Goal: Information Seeking & Learning: Understand process/instructions

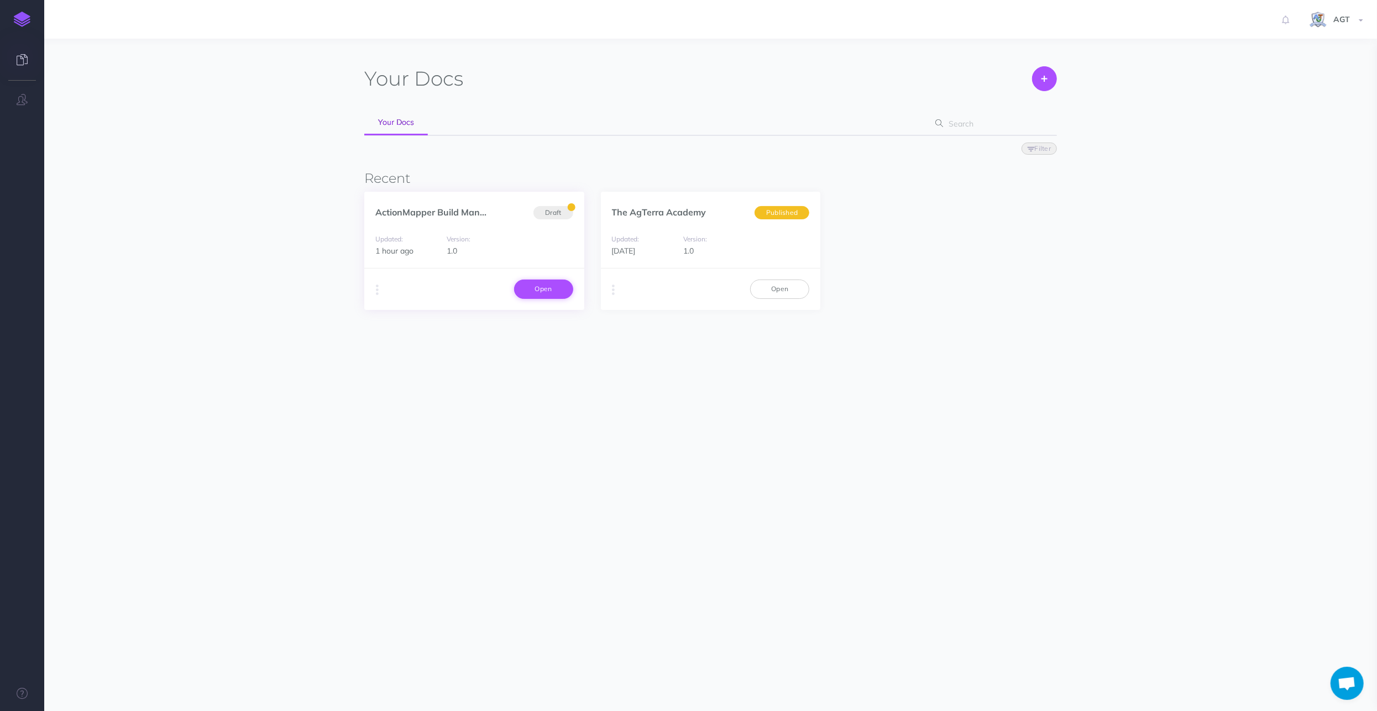
click at [547, 290] on link "Open" at bounding box center [543, 289] width 59 height 19
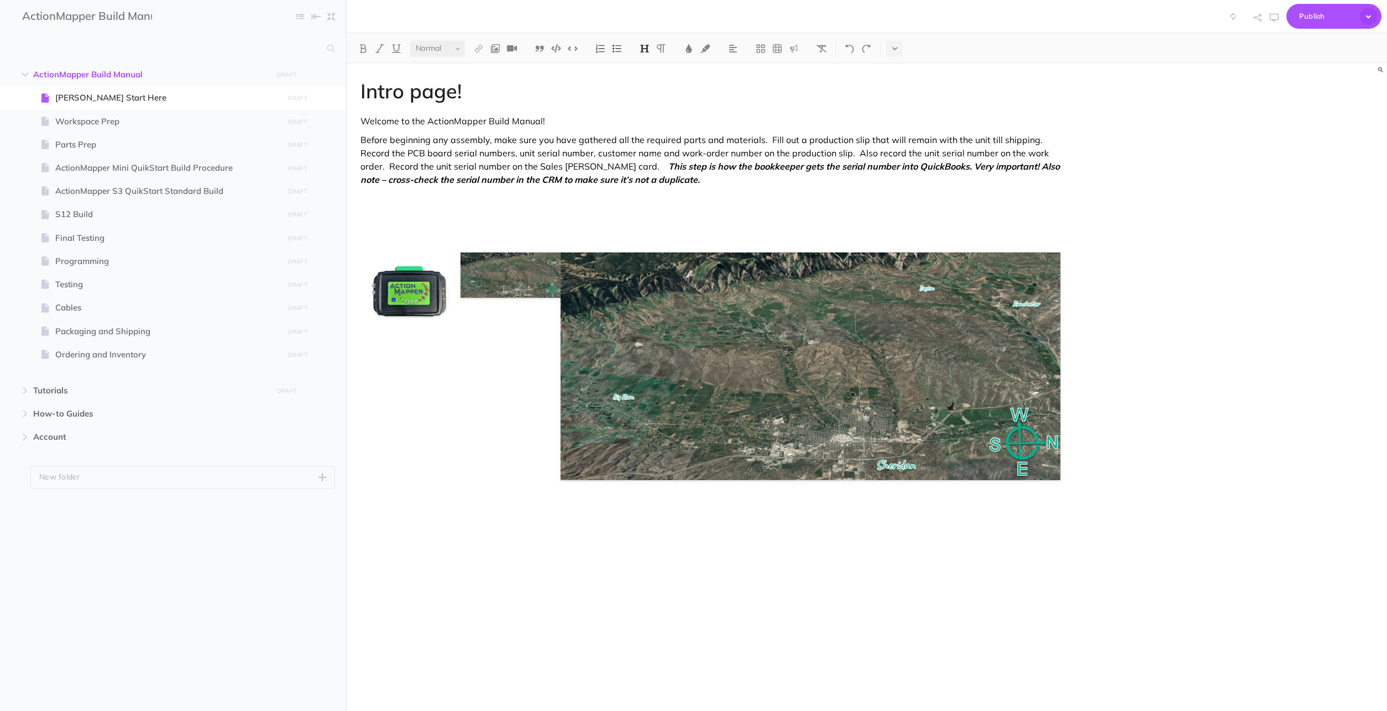
select select "null"
click at [1114, 484] on div "Intro page! Welcome to the ActionMapper Build Manual! Before beginning any asse…" at bounding box center [867, 392] width 1040 height 656
click at [1089, 469] on div "Intro page! Welcome to the ActionMapper Build Manual! Before beginning any asse…" at bounding box center [867, 392] width 1040 height 656
click at [668, 239] on icon at bounding box center [668, 242] width 7 height 8
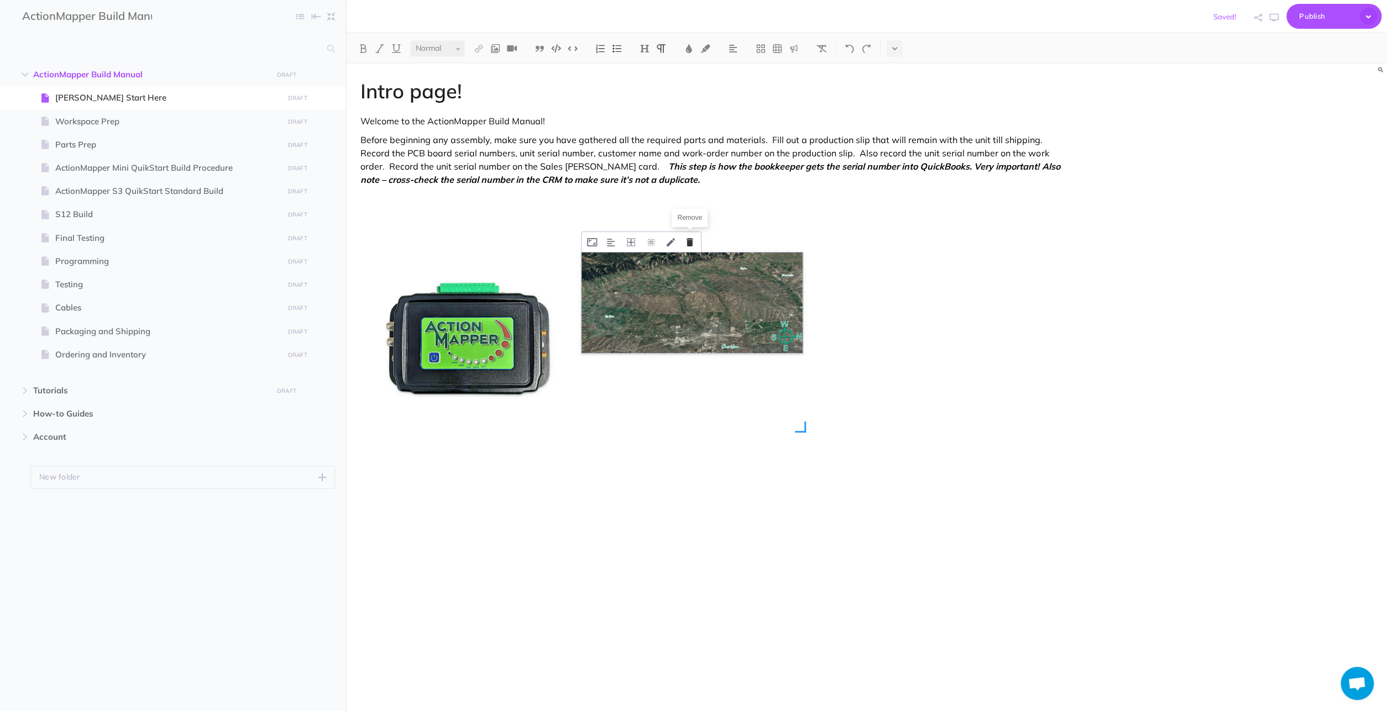
click at [690, 241] on icon at bounding box center [689, 242] width 7 height 8
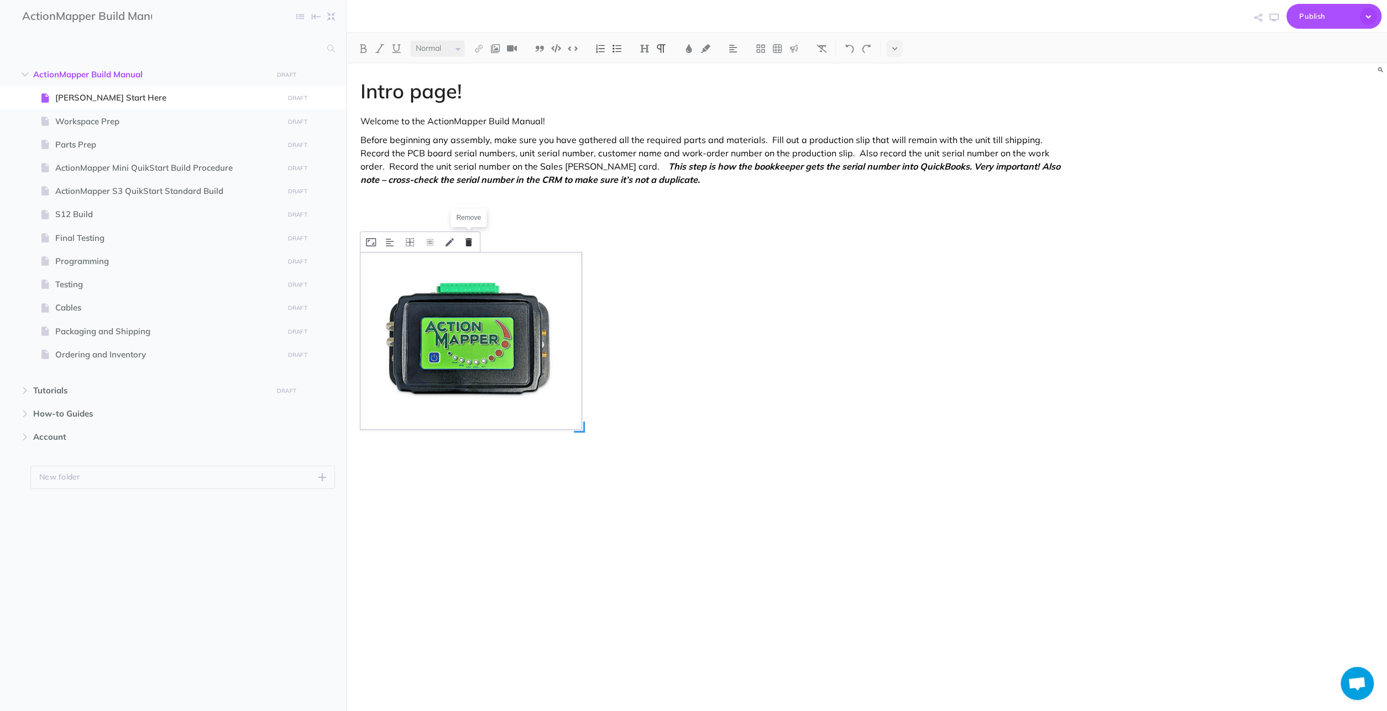
click at [471, 239] on icon at bounding box center [468, 242] width 7 height 8
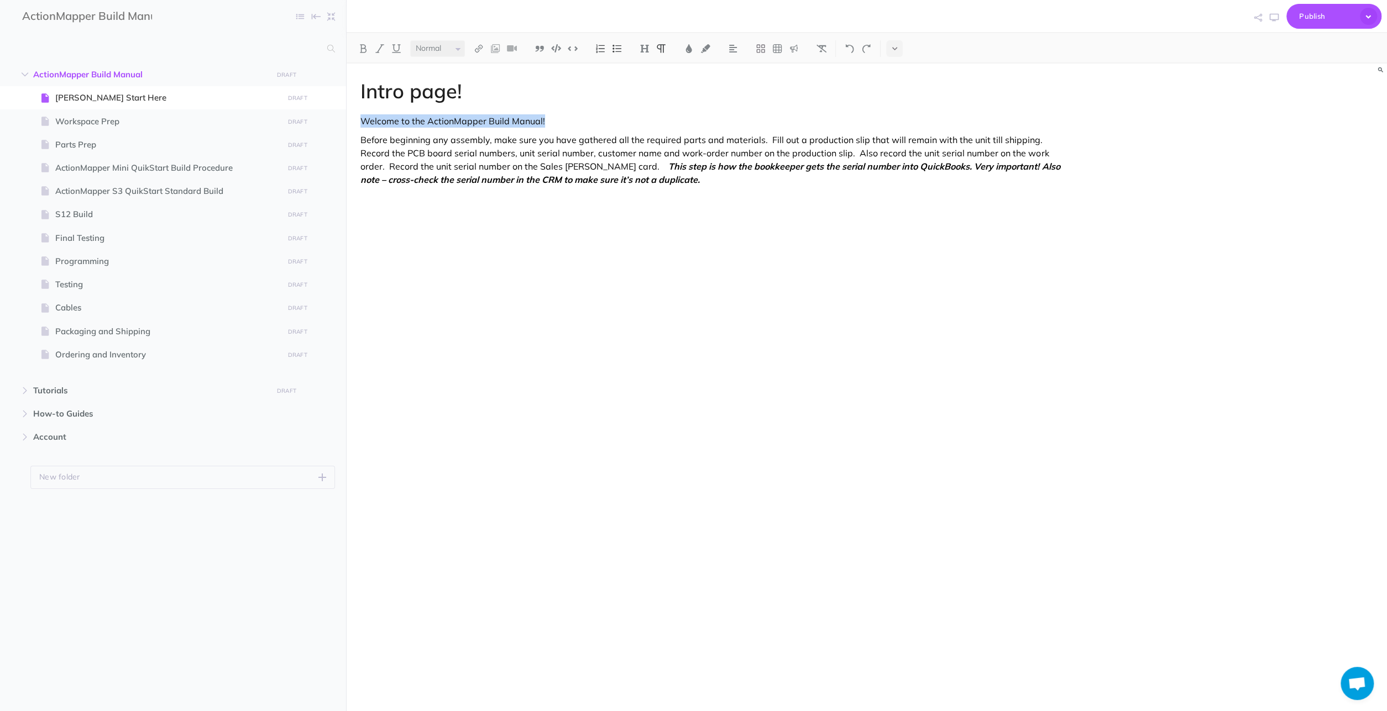
drag, startPoint x: 361, startPoint y: 123, endPoint x: 629, endPoint y: 117, distance: 268.1
click at [629, 117] on p "Welcome to the ActionMapper Build Manual!" at bounding box center [710, 120] width 700 height 13
click at [363, 53] on img at bounding box center [363, 48] width 10 height 9
click at [482, 251] on p at bounding box center [710, 254] width 700 height 13
drag, startPoint x: 431, startPoint y: 122, endPoint x: 329, endPoint y: 122, distance: 101.7
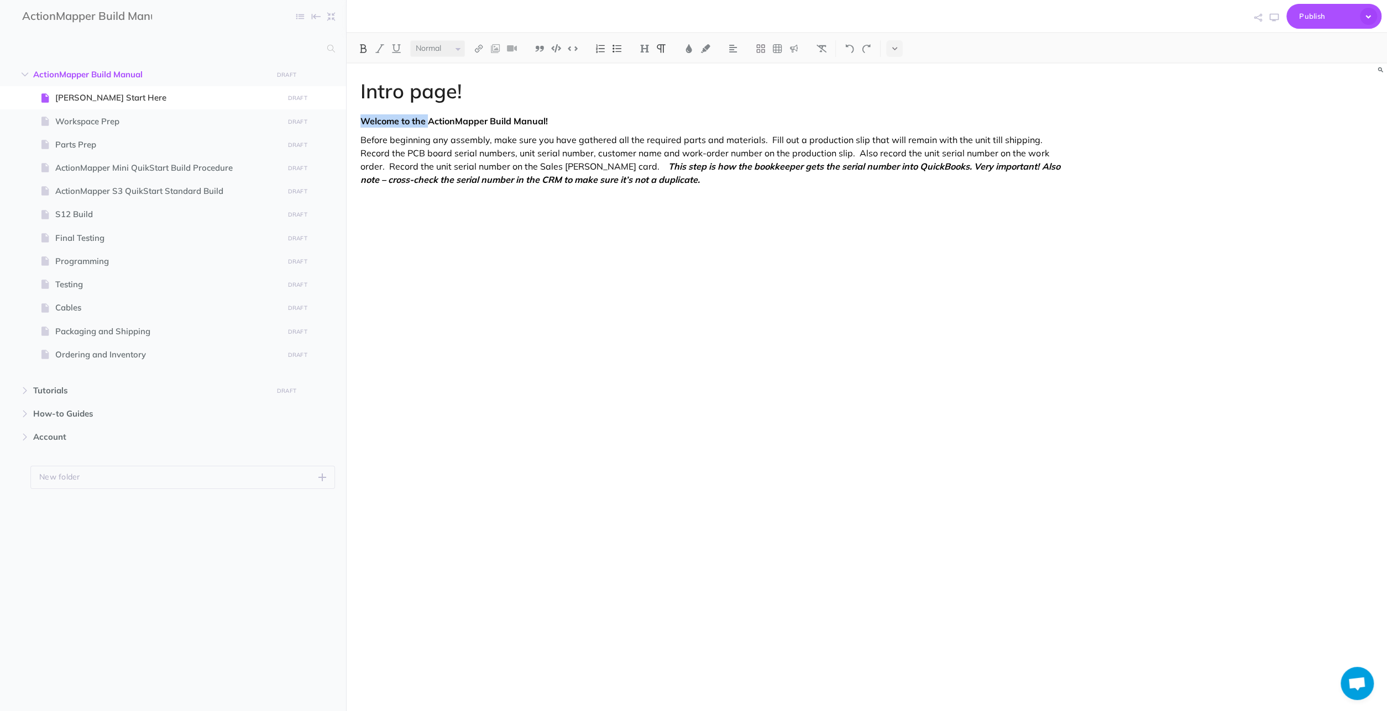
click at [347, 122] on div "Intro page! Welcome to the ActionMapper Build Manual! Before beginning any asse…" at bounding box center [867, 392] width 1040 height 656
click at [505, 121] on p "ActionMapper Build Manual!" at bounding box center [710, 120] width 700 height 13
click at [433, 89] on h1 "Intro page!" at bounding box center [710, 91] width 700 height 22
click at [460, 87] on h1 "Intro page!" at bounding box center [710, 91] width 700 height 22
click at [468, 90] on h1 "Intro page!ActionMapper Build Manual" at bounding box center [710, 91] width 700 height 22
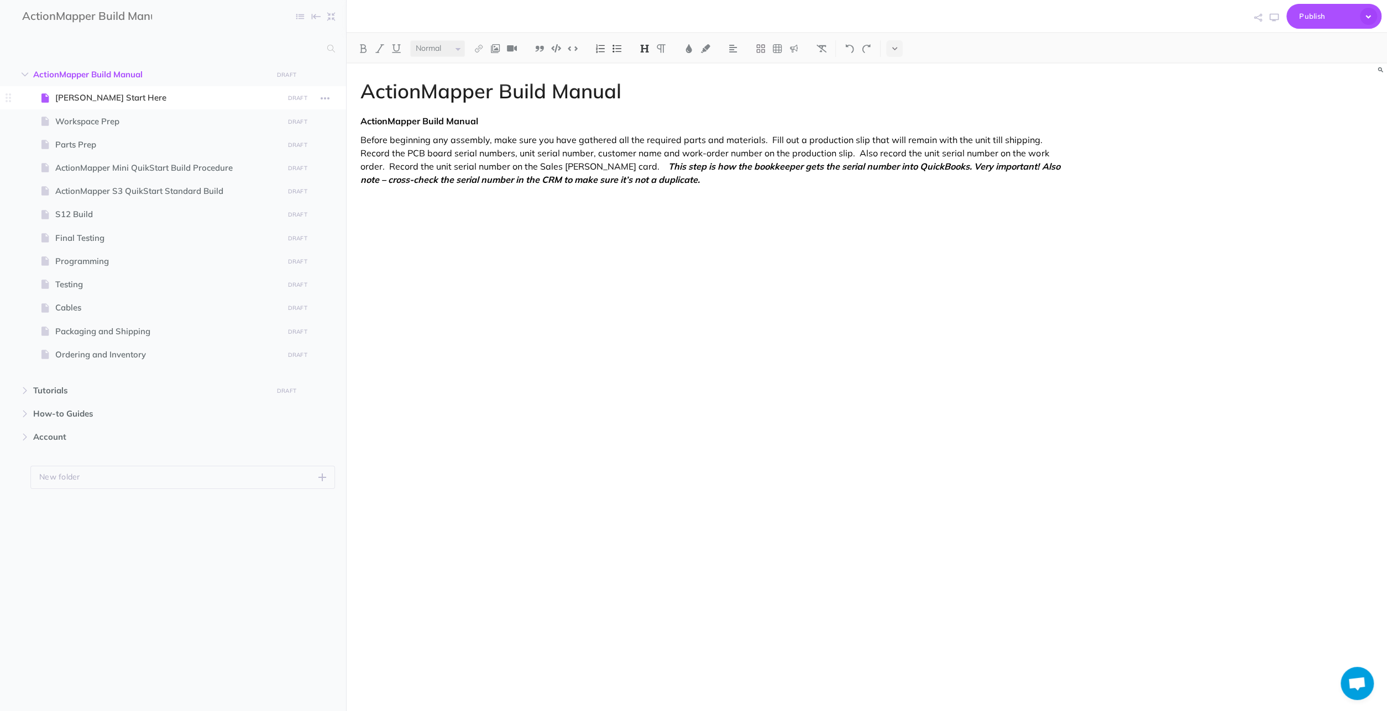
click at [167, 96] on span "[PERSON_NAME] Start Here" at bounding box center [167, 97] width 224 height 13
click at [148, 95] on span "[PERSON_NAME] Start Here" at bounding box center [167, 97] width 224 height 13
drag, startPoint x: 148, startPoint y: 95, endPoint x: 140, endPoint y: 95, distance: 7.7
click at [145, 95] on span "[PERSON_NAME] Start Here" at bounding box center [167, 97] width 224 height 13
click at [130, 95] on span "[PERSON_NAME] Start Here" at bounding box center [167, 97] width 224 height 13
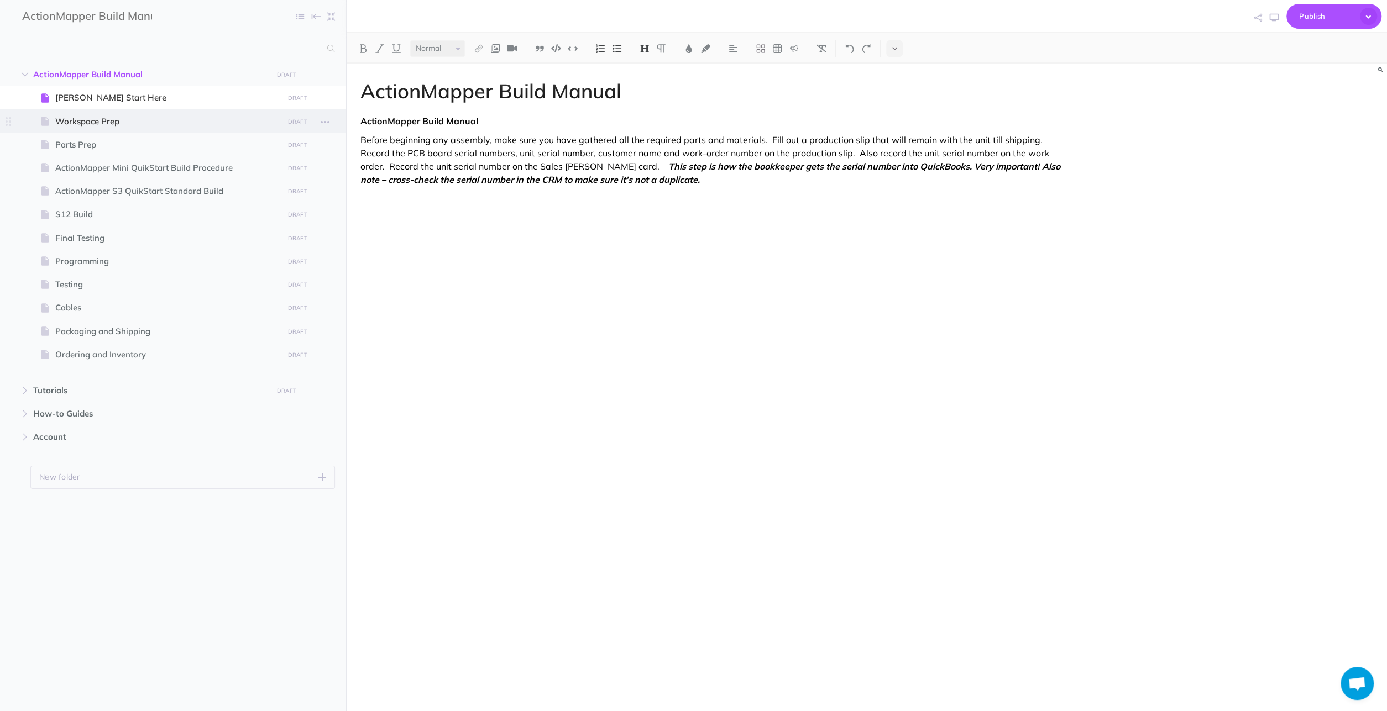
click at [236, 121] on span "Workspace Prep" at bounding box center [167, 121] width 224 height 13
select select "null"
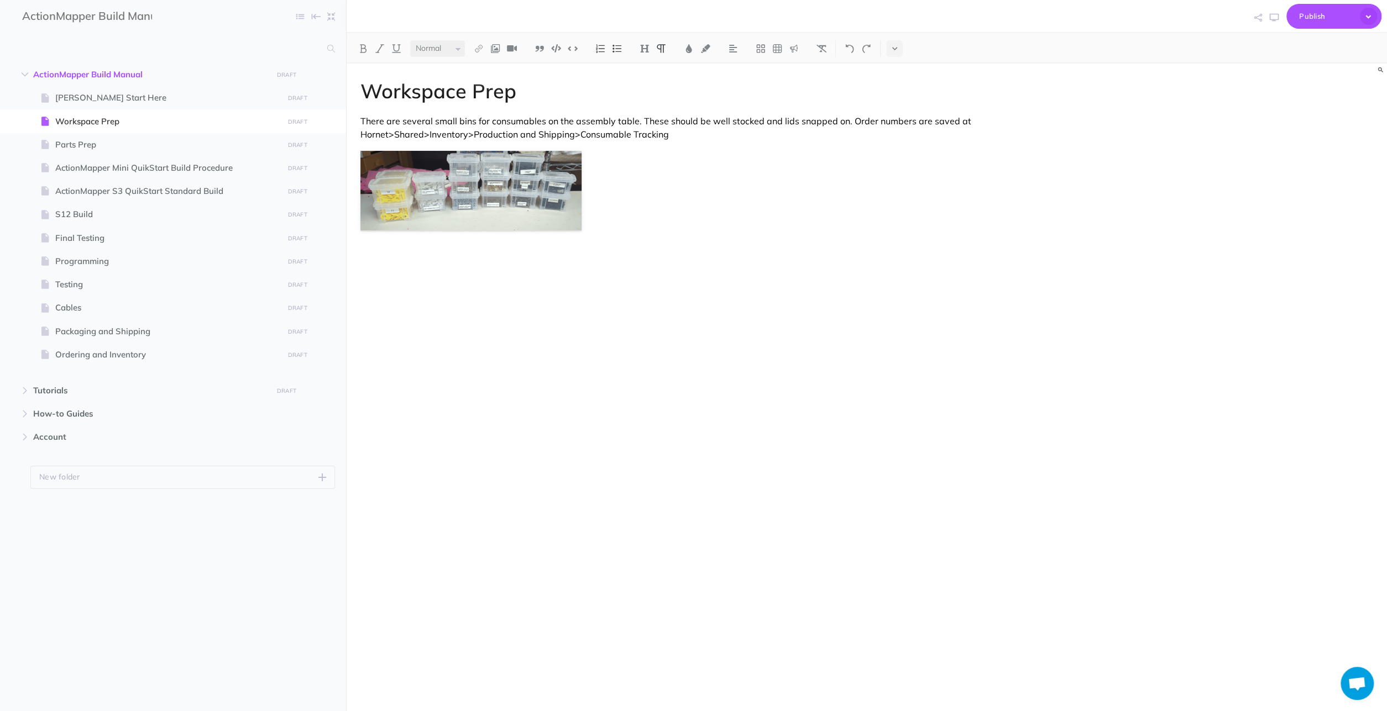
click at [584, 253] on p at bounding box center [710, 259] width 700 height 13
click at [438, 257] on p "Alsao" at bounding box center [710, 259] width 700 height 13
click at [95, 149] on span "Parts Prep" at bounding box center [167, 144] width 224 height 13
select select "null"
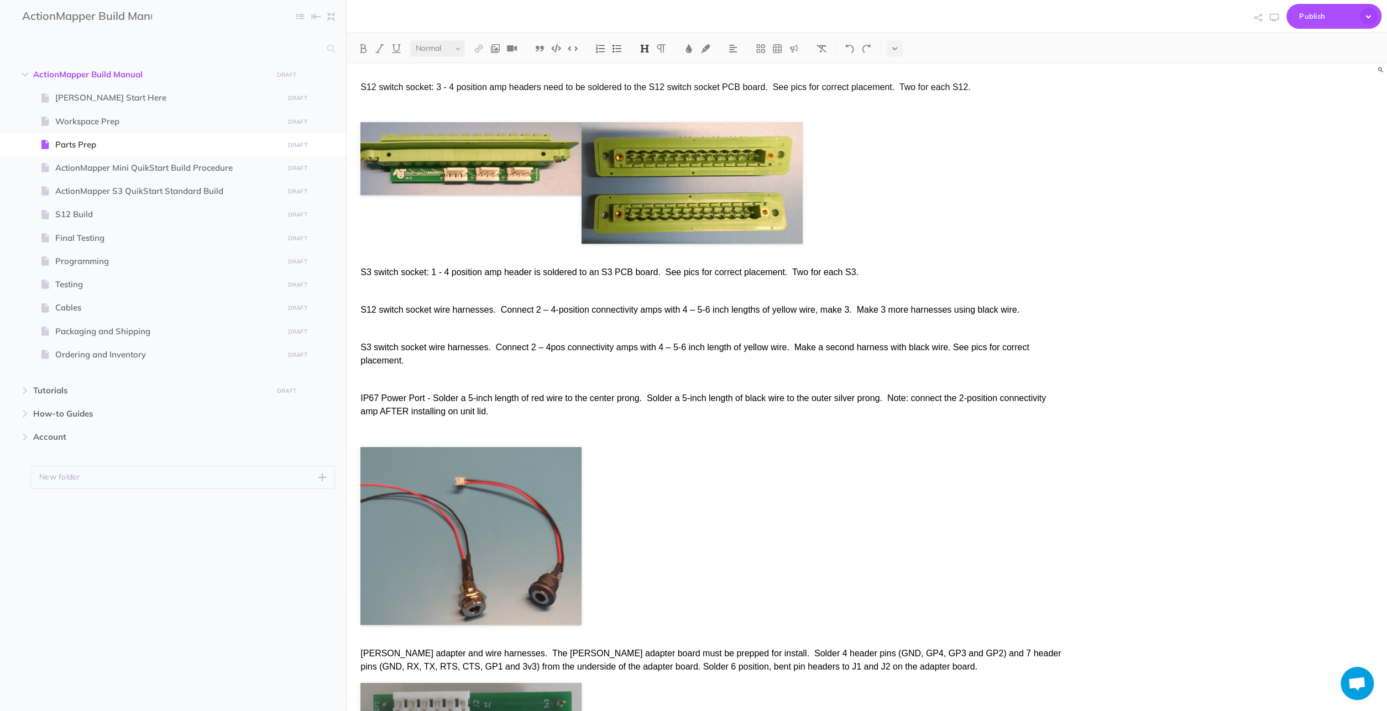
scroll to position [402, 0]
click at [135, 142] on li "Parts Prep DRAFT Publish these changes Nevermind Publish Page history Notes man…" at bounding box center [187, 144] width 296 height 23
click at [230, 141] on span "Parts Prep" at bounding box center [167, 144] width 224 height 13
click at [415, 229] on div at bounding box center [470, 183] width 221 height 122
click at [458, 137] on img at bounding box center [470, 158] width 221 height 73
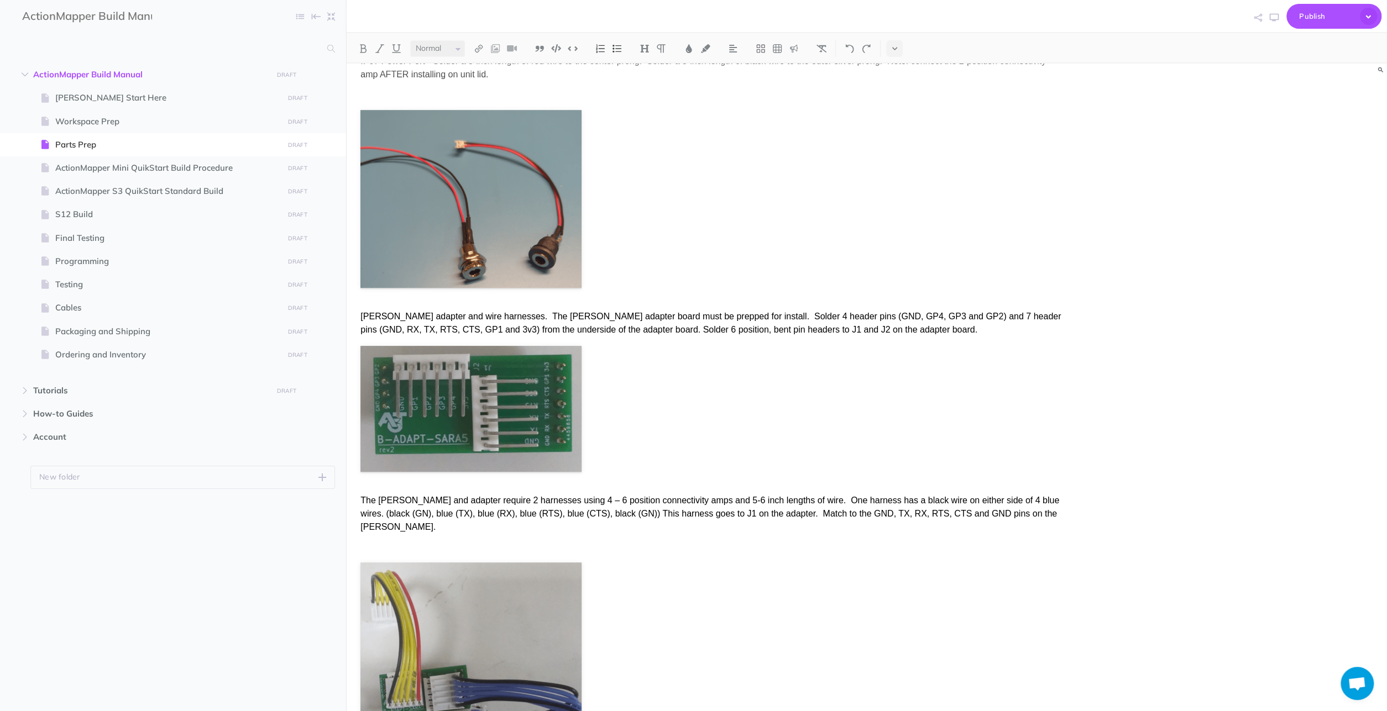
scroll to position [805, 0]
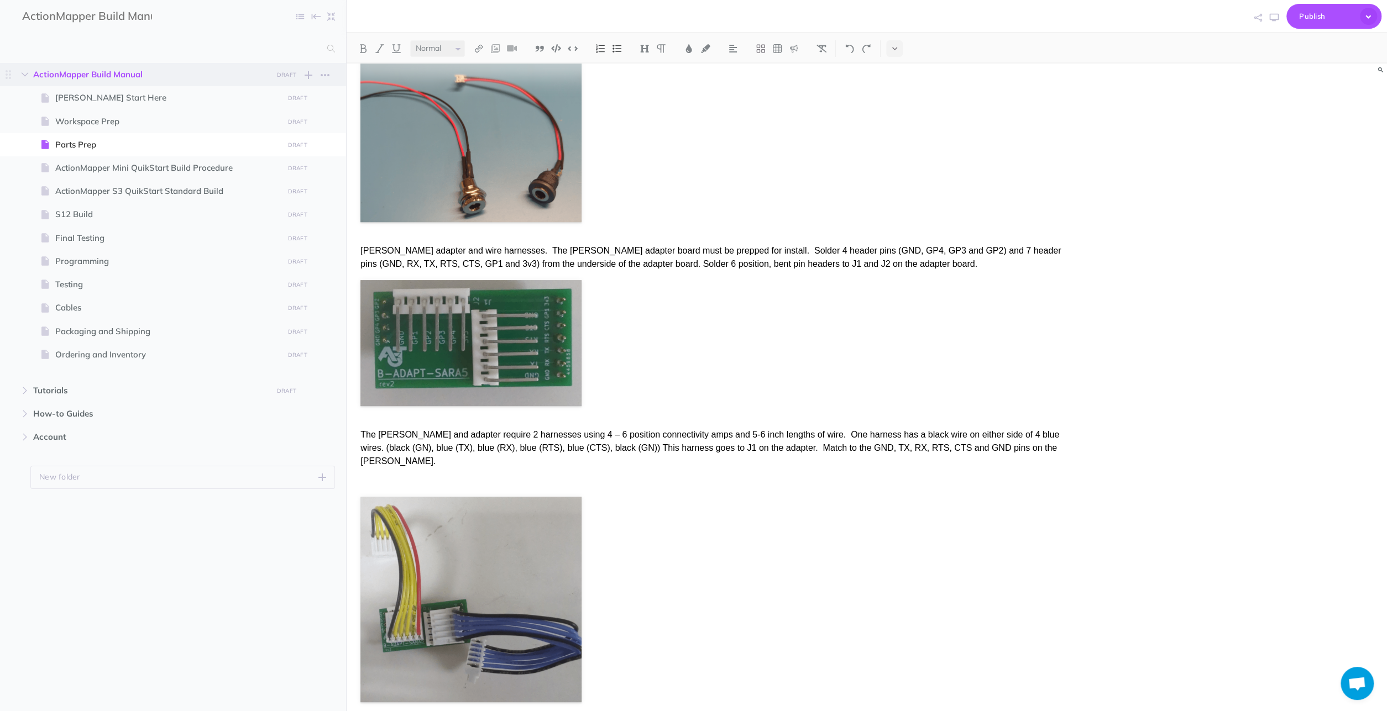
click at [120, 72] on span "ActionMapper Build Manual" at bounding box center [149, 74] width 233 height 13
select select "null"
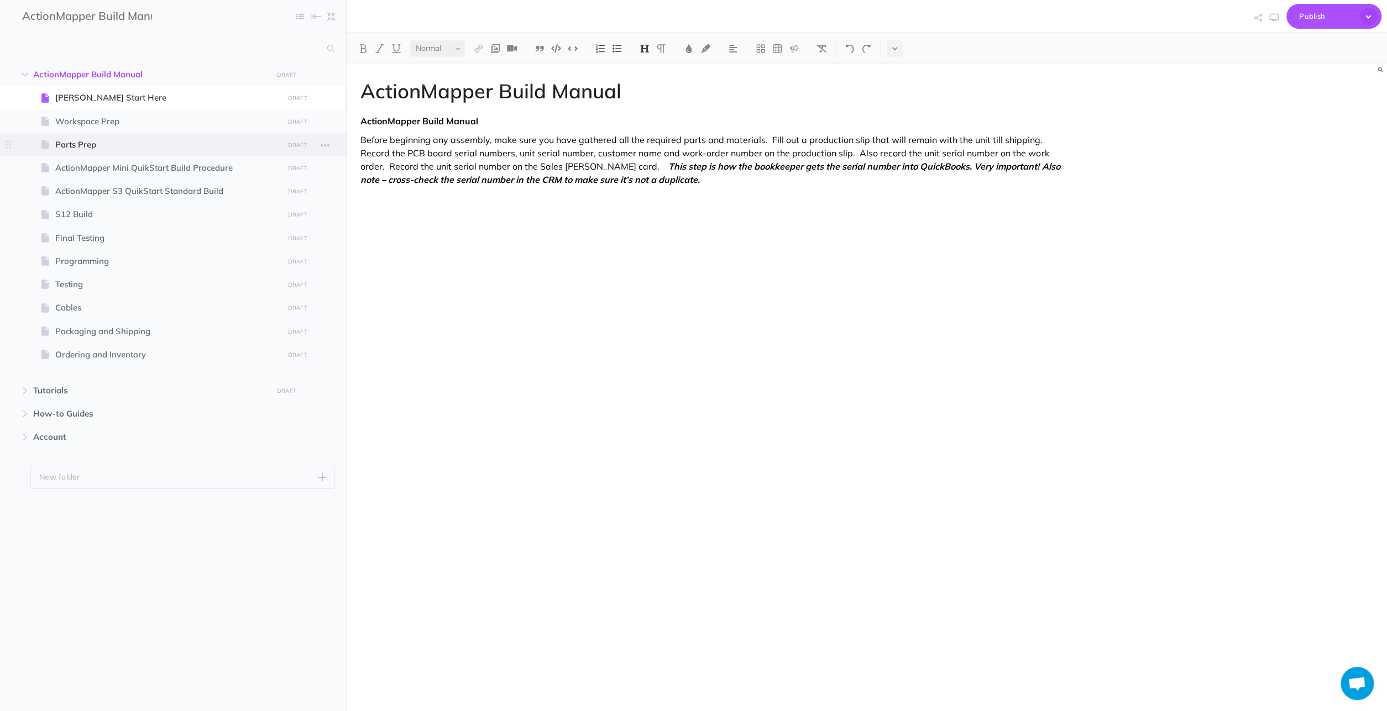
click at [127, 144] on span "Parts Prep" at bounding box center [167, 144] width 224 height 13
select select "null"
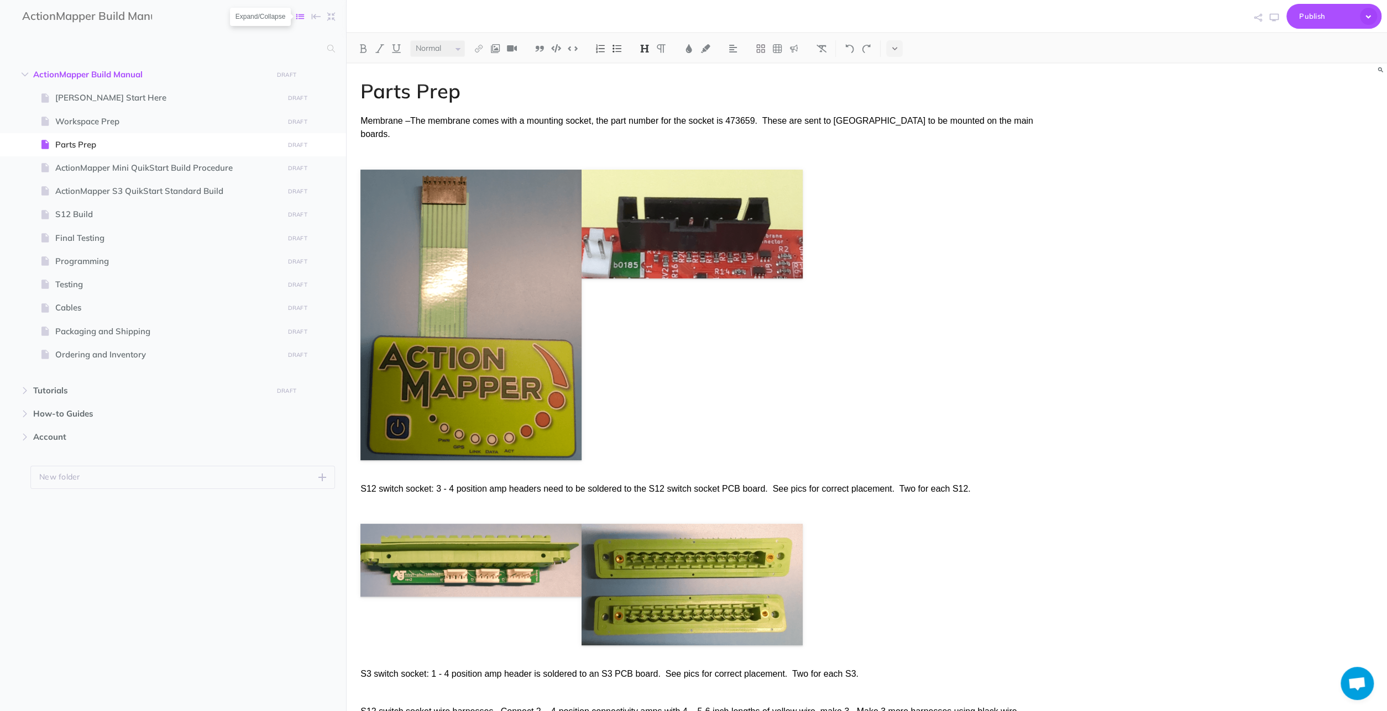
click at [300, 14] on icon "button" at bounding box center [300, 17] width 8 height 8
click at [180, 33] on div "ActionMapper Build Manual Collapse all Expand all Expand to root folders Action…" at bounding box center [173, 355] width 347 height 711
click at [494, 45] on img at bounding box center [495, 48] width 10 height 9
click at [495, 81] on icon at bounding box center [495, 85] width 11 height 8
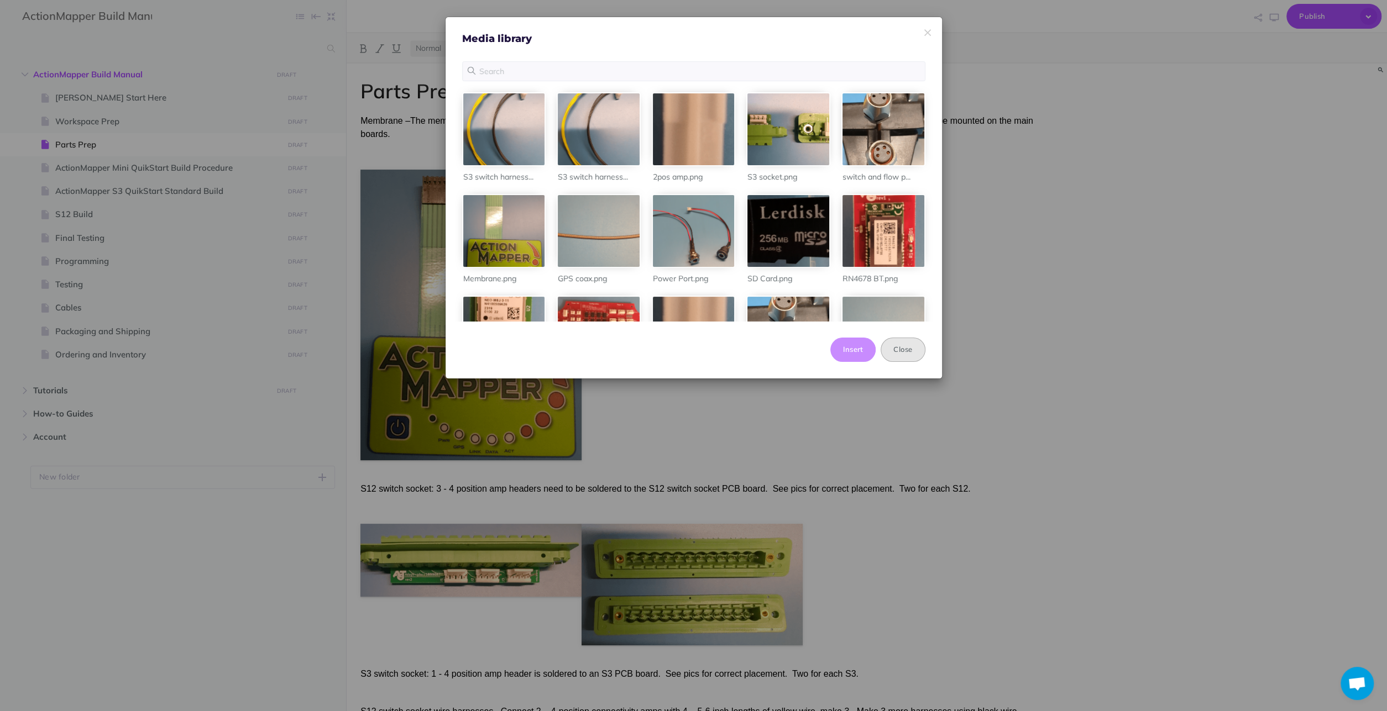
click at [901, 347] on button "Close" at bounding box center [902, 350] width 44 height 24
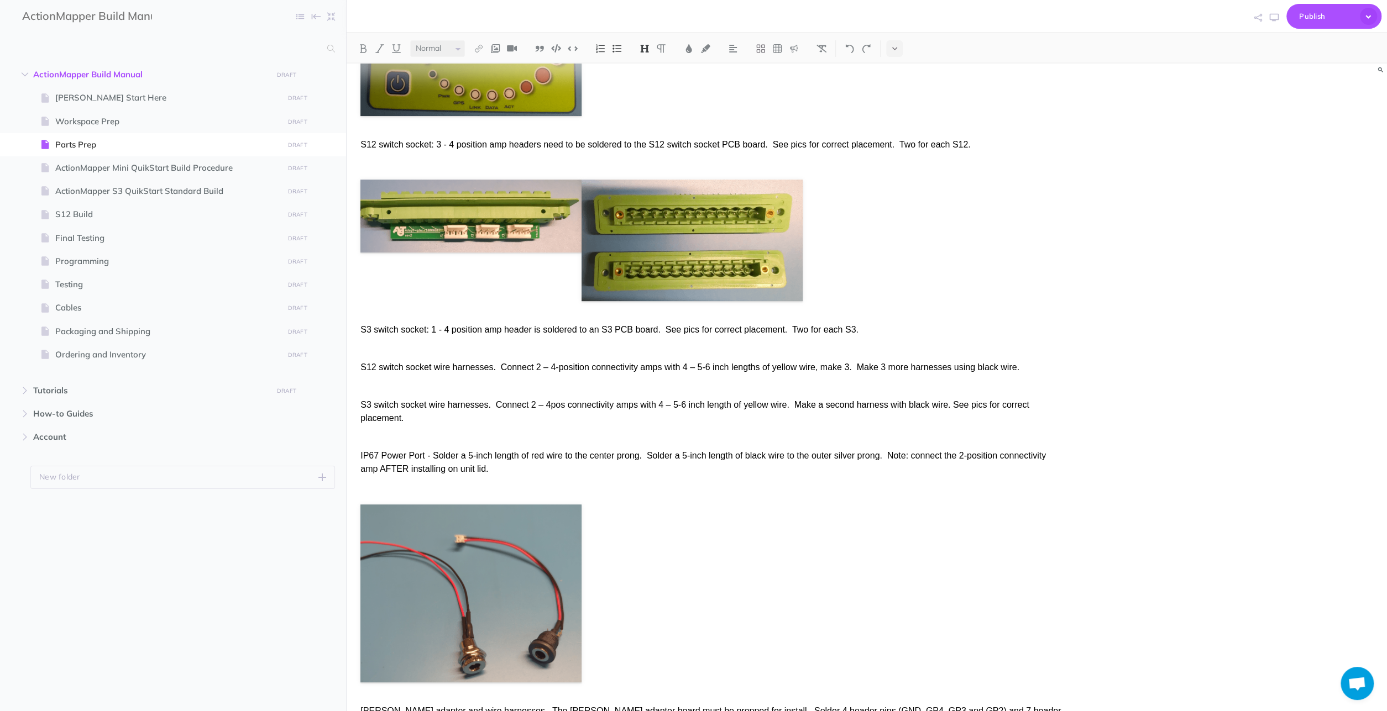
scroll to position [345, 0]
click at [516, 342] on p at bounding box center [710, 348] width 700 height 13
click at [500, 48] on img at bounding box center [495, 48] width 10 height 9
click at [495, 82] on icon at bounding box center [495, 85] width 11 height 8
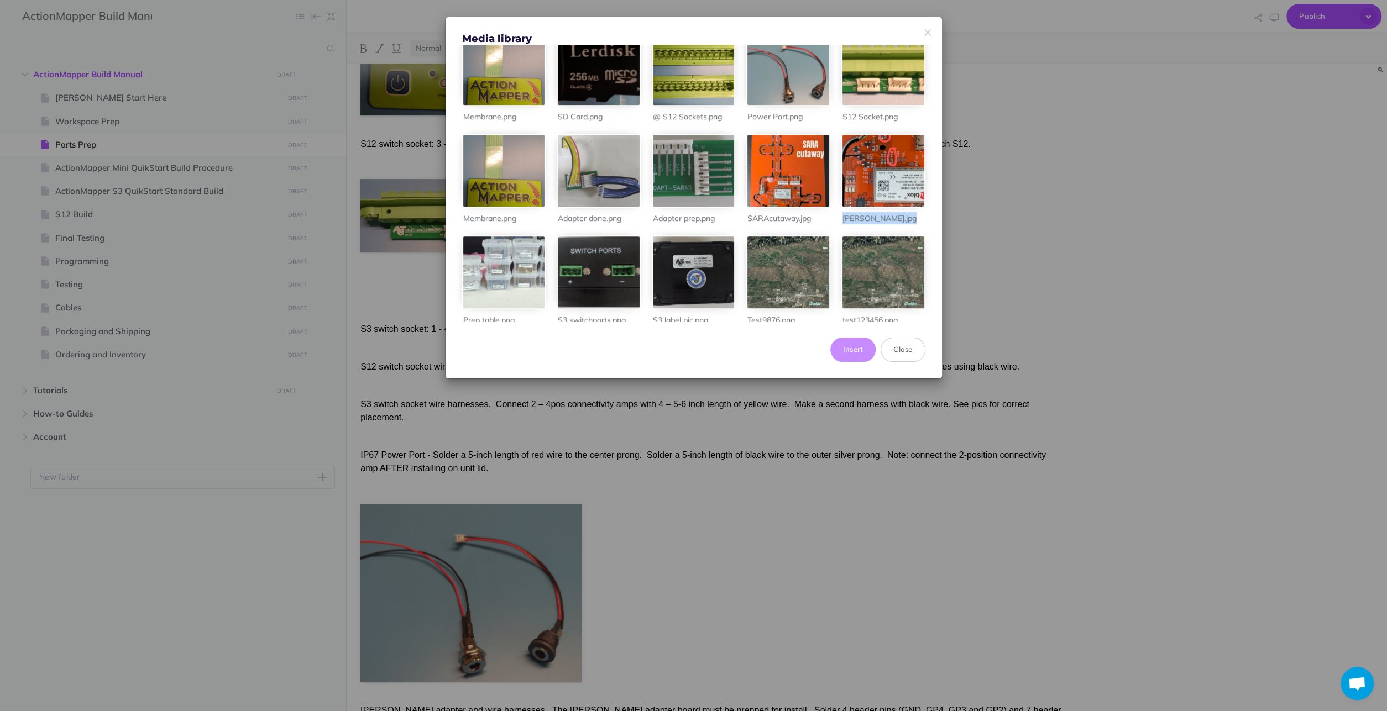
scroll to position [524, 0]
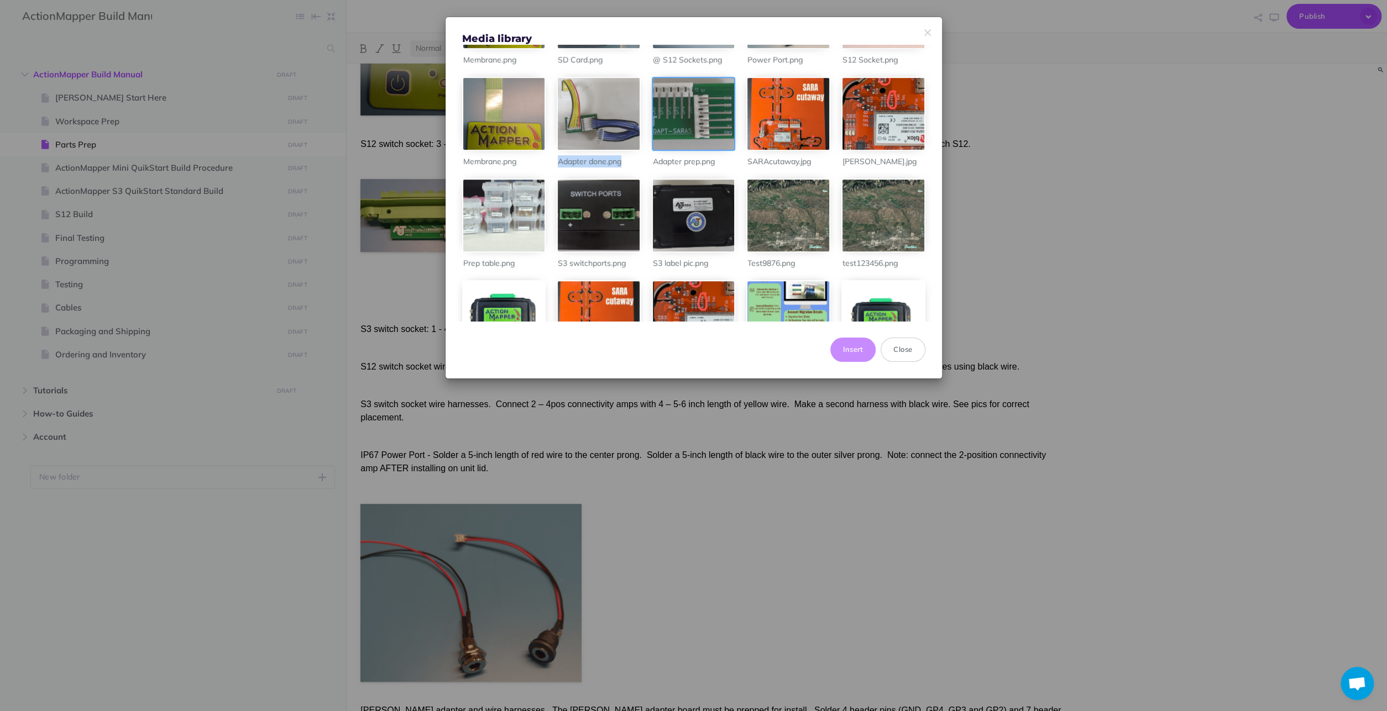
drag, startPoint x: 875, startPoint y: 119, endPoint x: 828, endPoint y: 264, distance: 152.2
click at [899, 347] on button "Close" at bounding box center [902, 350] width 44 height 24
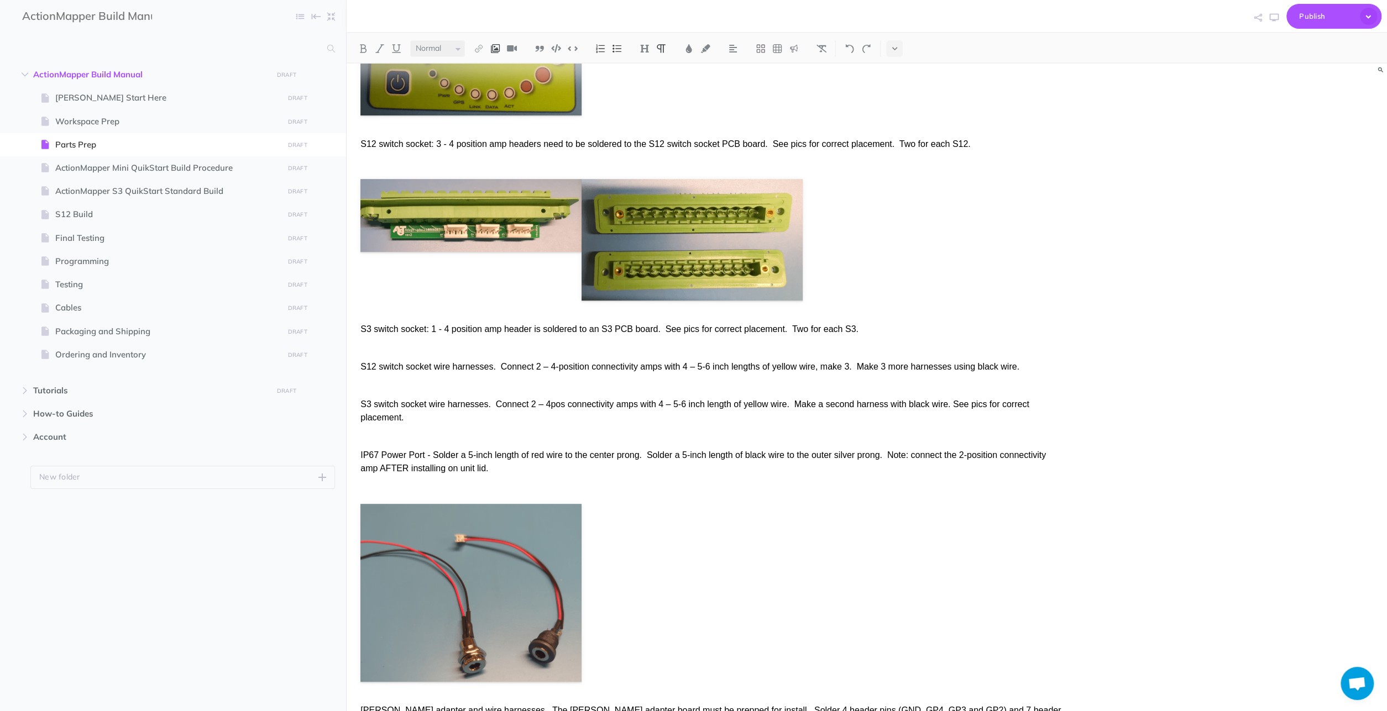
click at [499, 48] on img at bounding box center [495, 48] width 10 height 9
click at [495, 88] on icon at bounding box center [495, 85] width 11 height 8
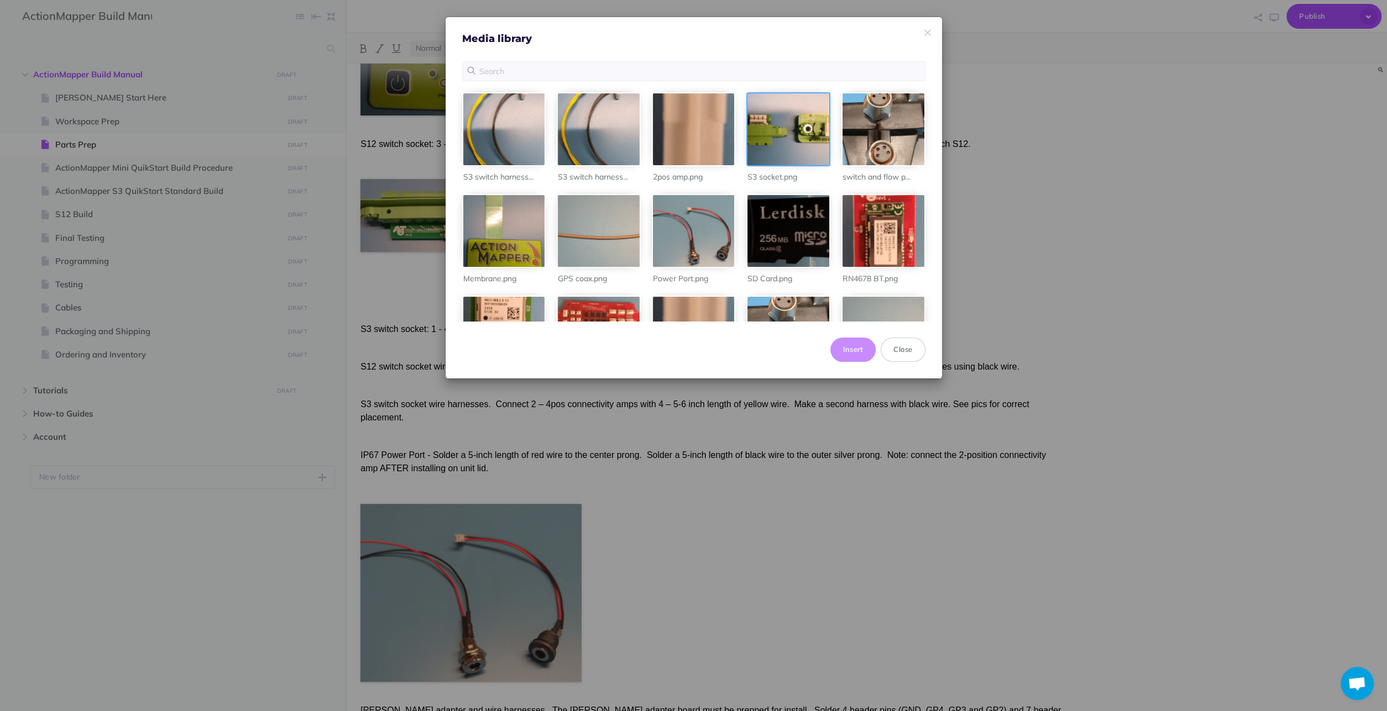
click at [829, 125] on div at bounding box center [788, 129] width 82 height 72
click at [853, 346] on button "Insert" at bounding box center [853, 350] width 46 height 24
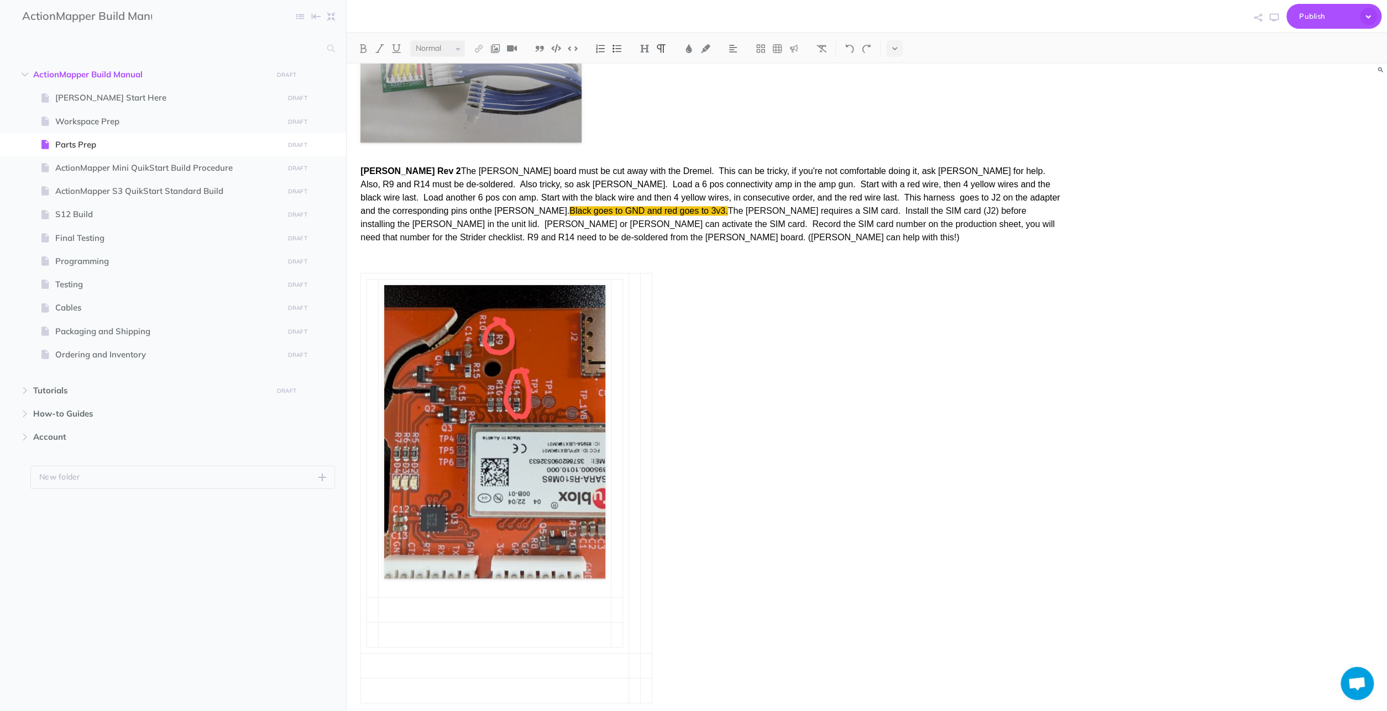
scroll to position [1499, 0]
click at [463, 209] on p "[PERSON_NAME] Rev 2 The [PERSON_NAME] board must be cut away with the Dremel. T…" at bounding box center [710, 204] width 700 height 80
click at [495, 48] on img at bounding box center [495, 48] width 10 height 9
click at [498, 81] on icon at bounding box center [495, 85] width 11 height 8
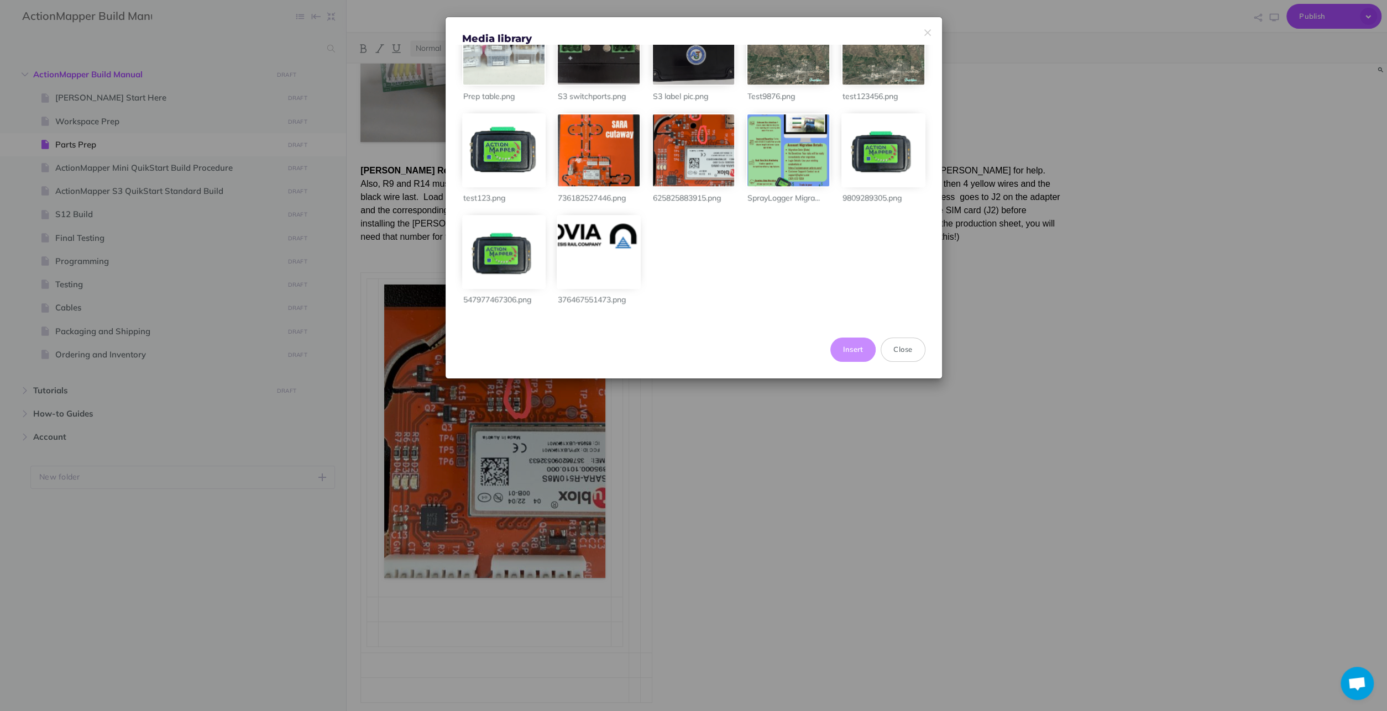
scroll to position [690, 0]
click at [842, 349] on button "Insert" at bounding box center [853, 350] width 46 height 24
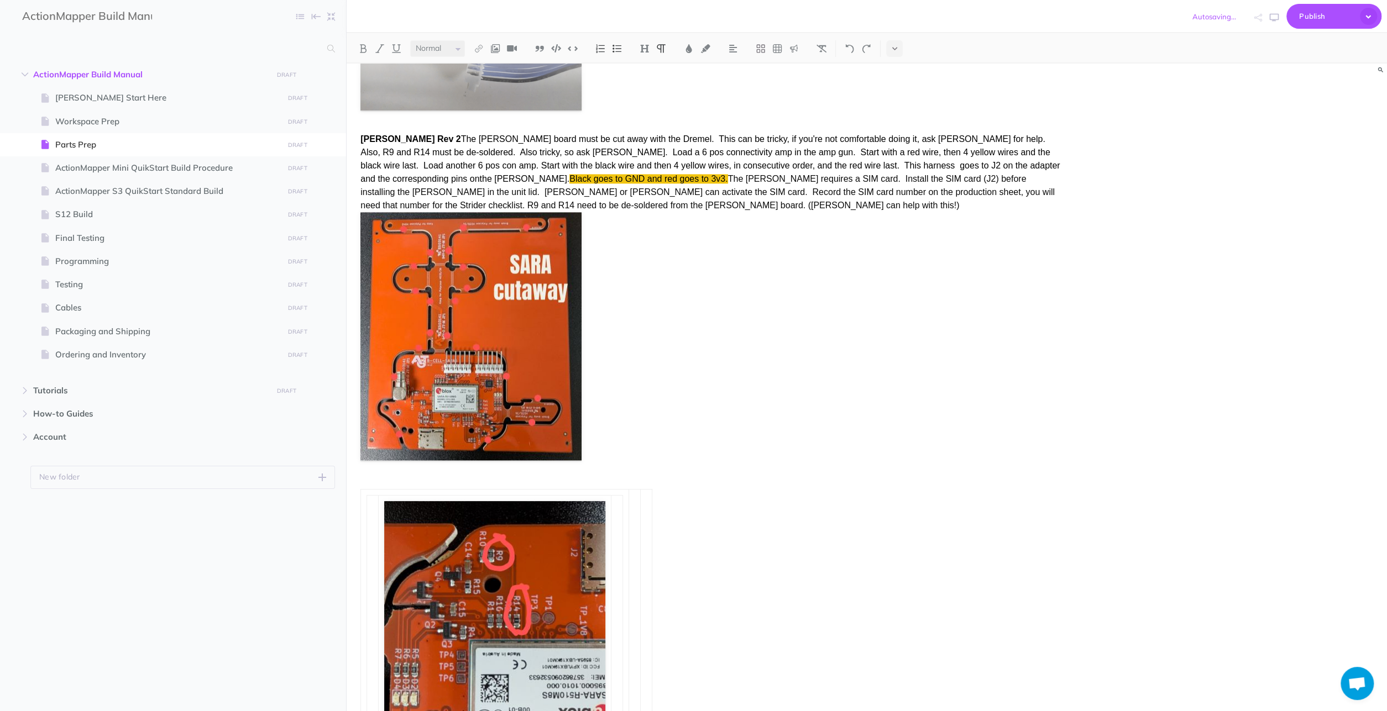
scroll to position [1614, 0]
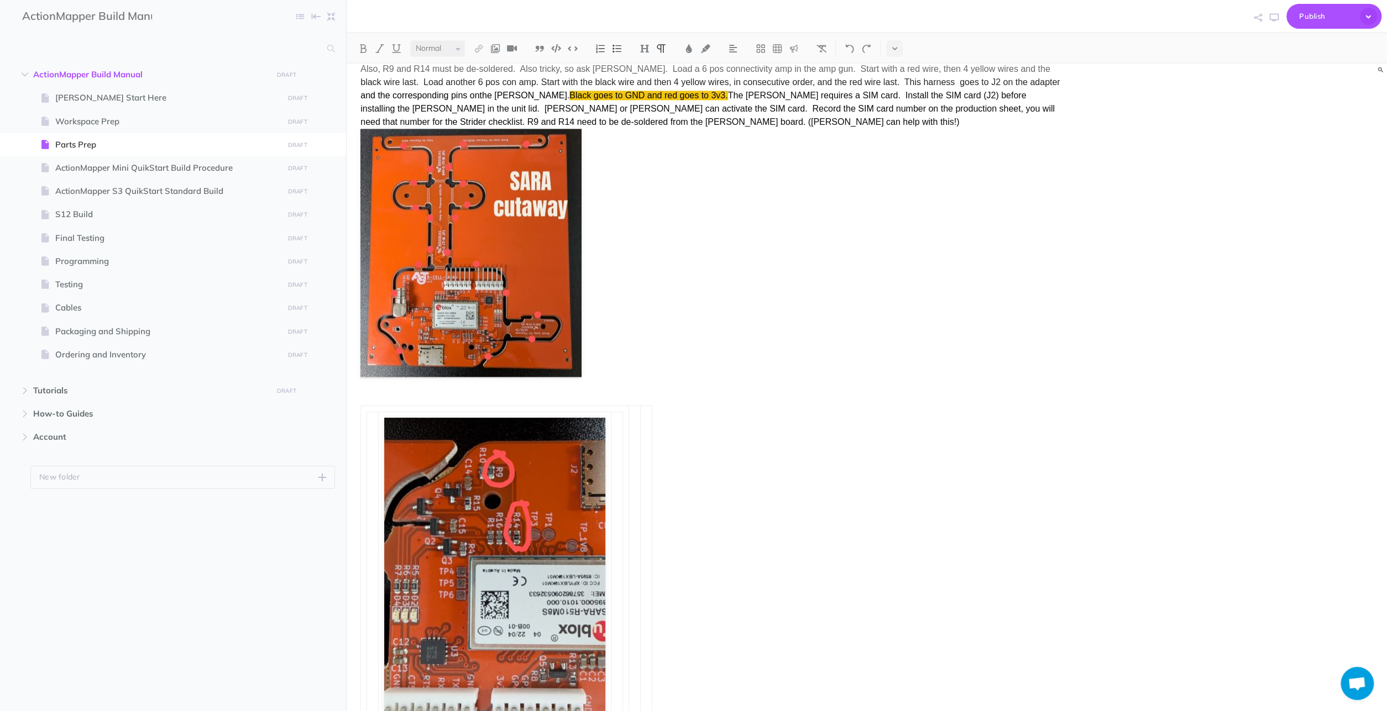
click at [1077, 84] on div "Parts Prep Membrane –The membrane comes with a mounting socket, the part number…" at bounding box center [867, 392] width 1040 height 656
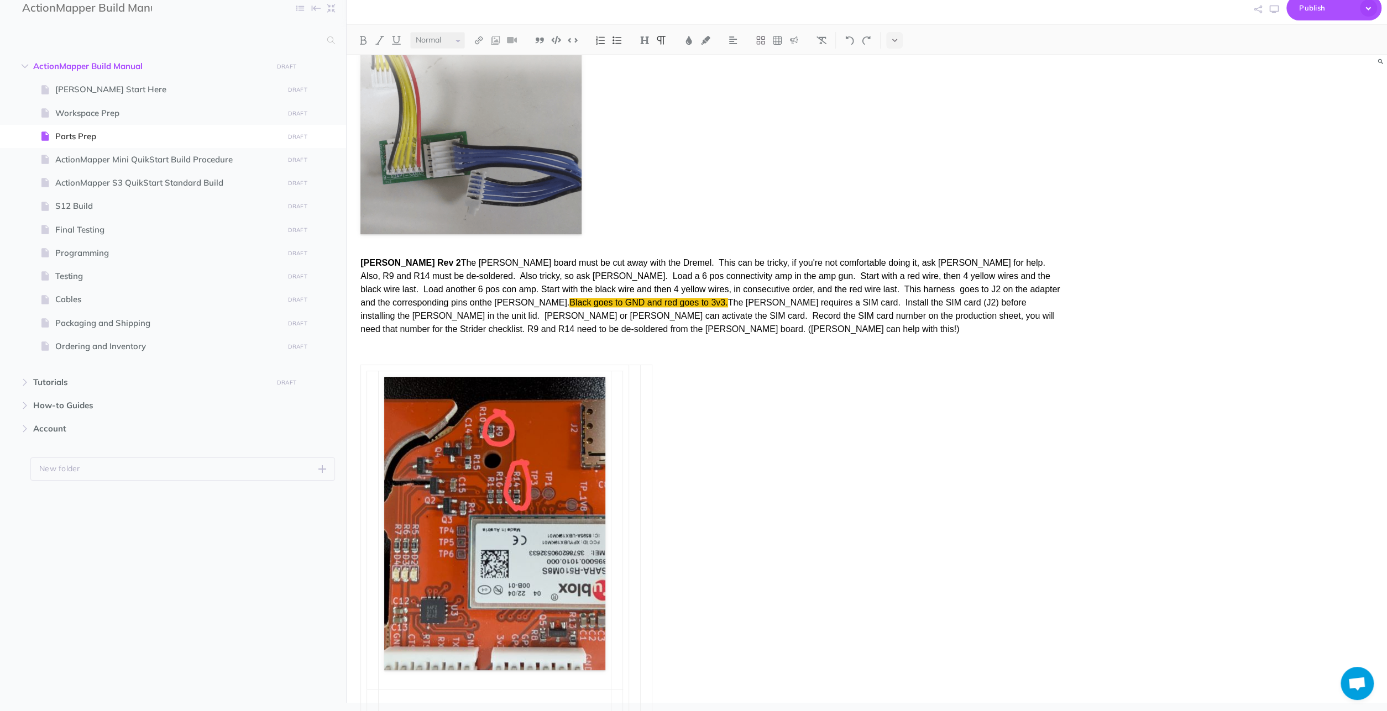
scroll to position [1686, 0]
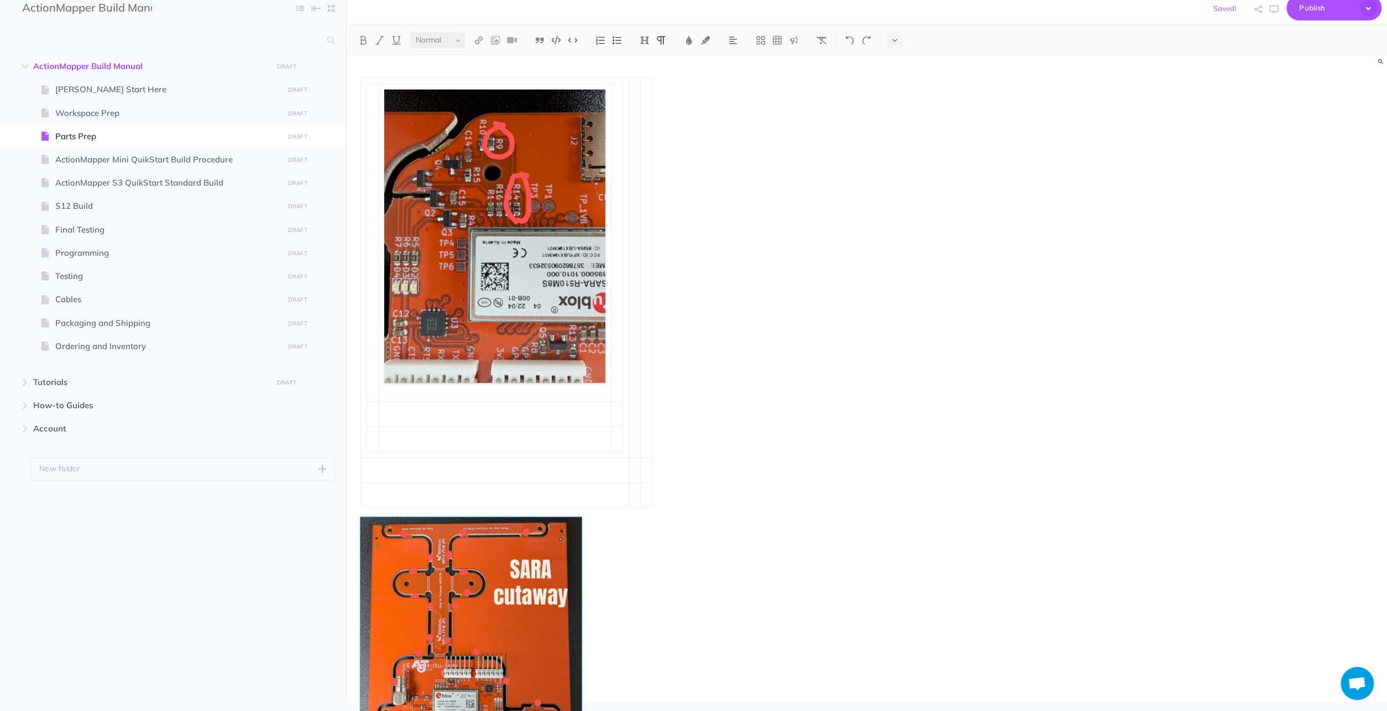
click at [337, 620] on ul "ActionMapper Build Manual DRAFT Publish these changes Nevermind Publish New fol…" at bounding box center [173, 365] width 346 height 620
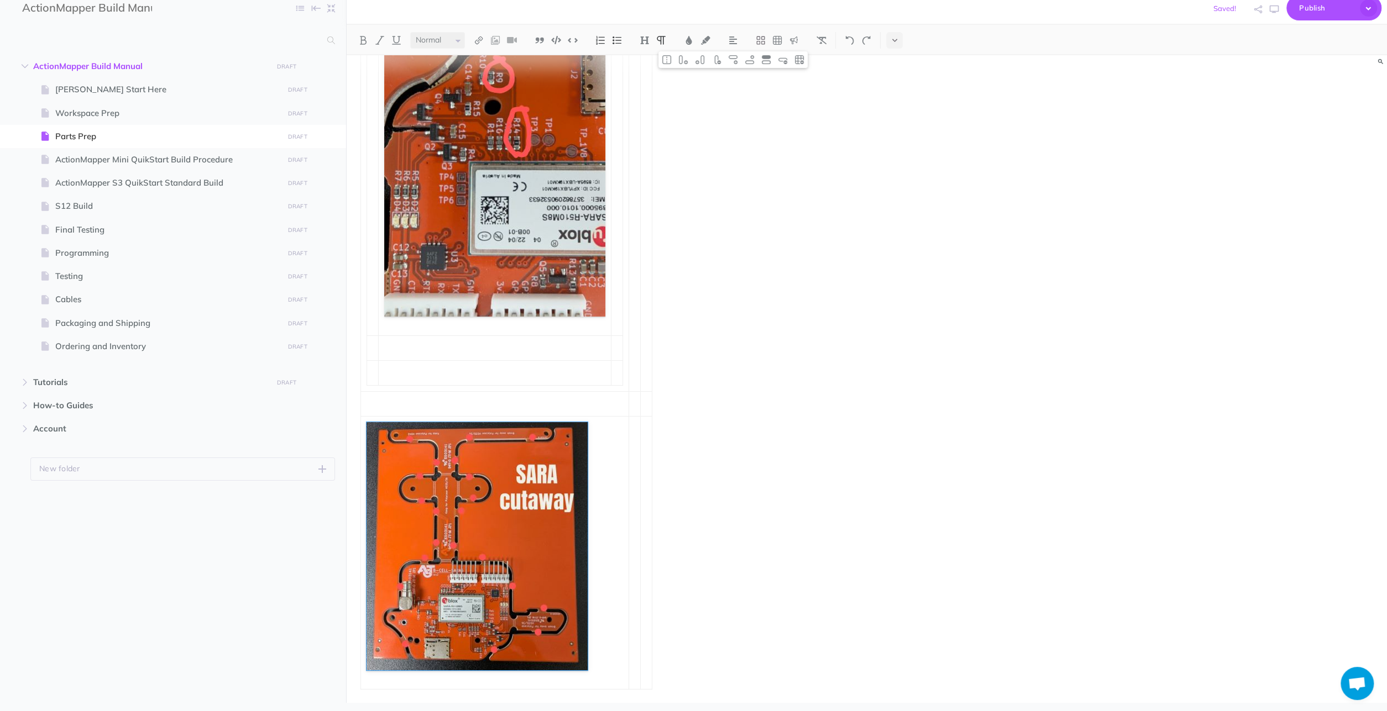
click at [1106, 457] on div "Parts Prep Membrane –The membrane comes with a mounting socket, the part number…" at bounding box center [867, 383] width 1040 height 656
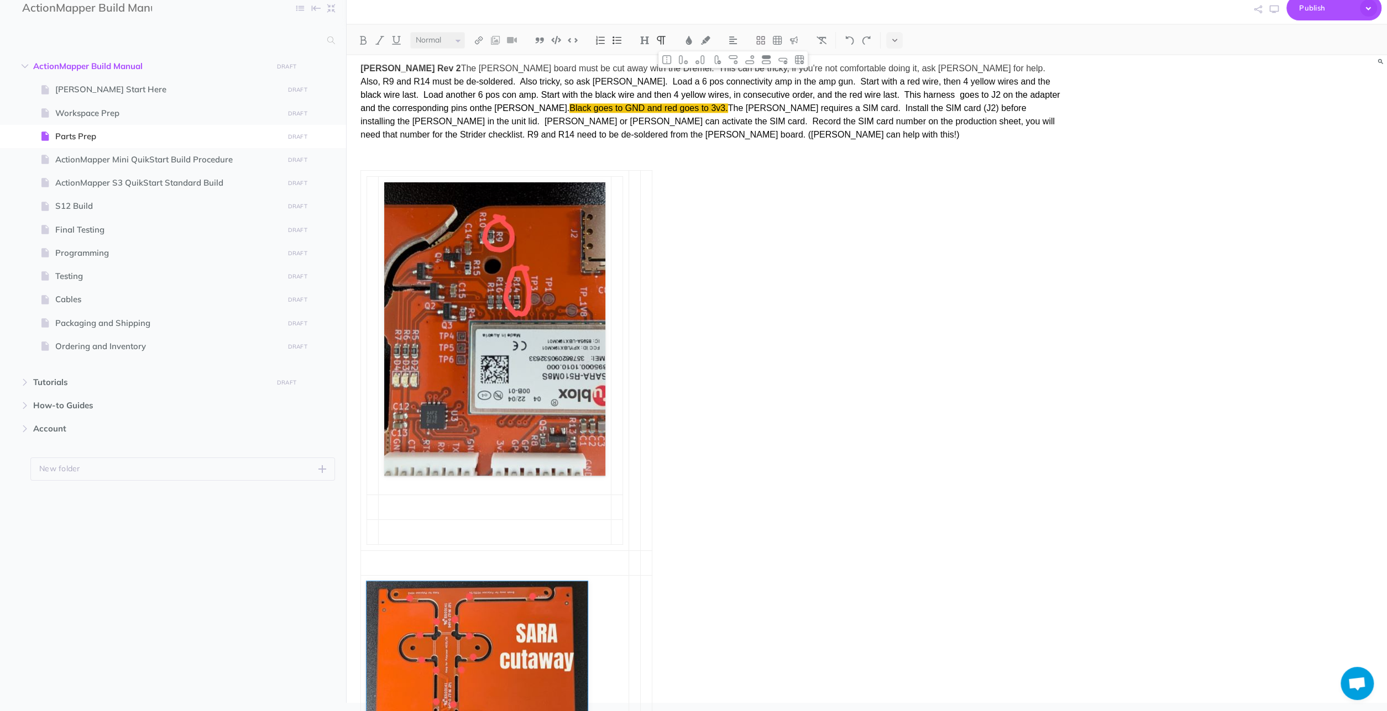
scroll to position [1765, 0]
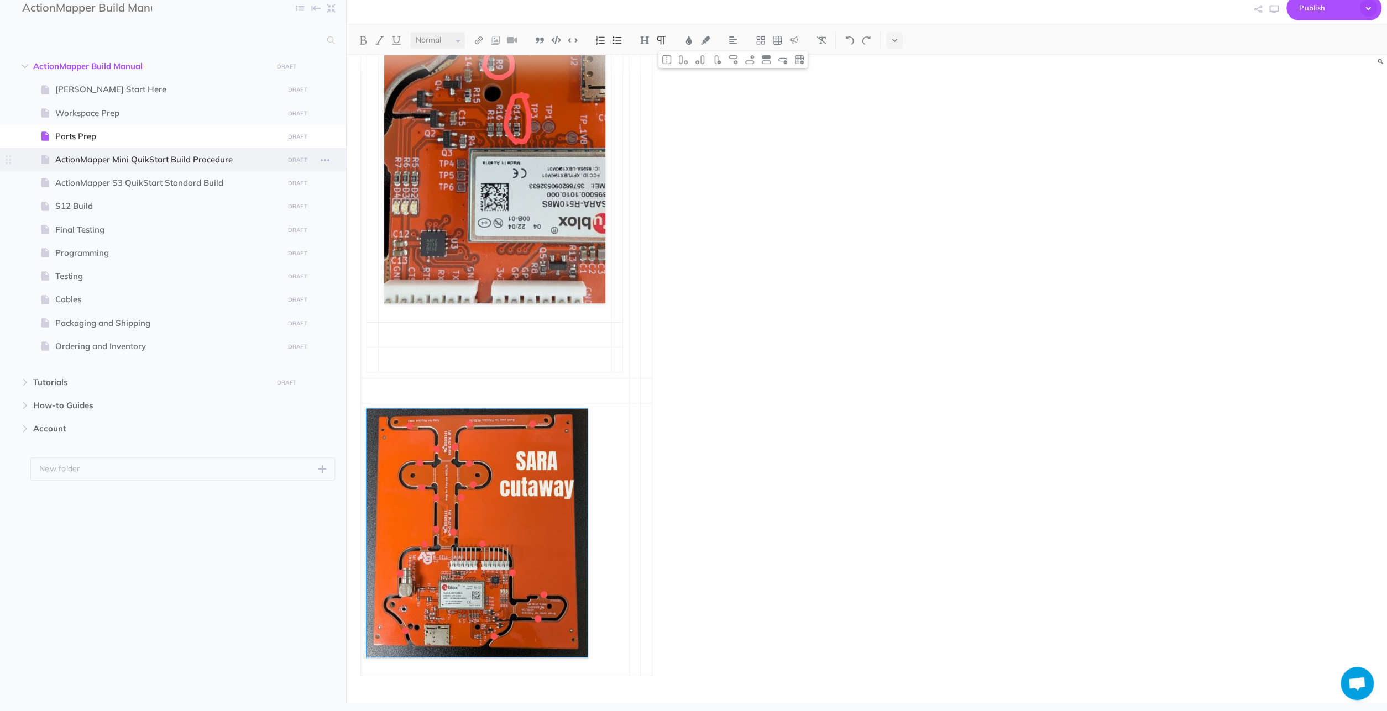
click at [186, 155] on span "ActionMapper Mini QuikStart Build Procedure" at bounding box center [167, 159] width 224 height 13
select select "null"
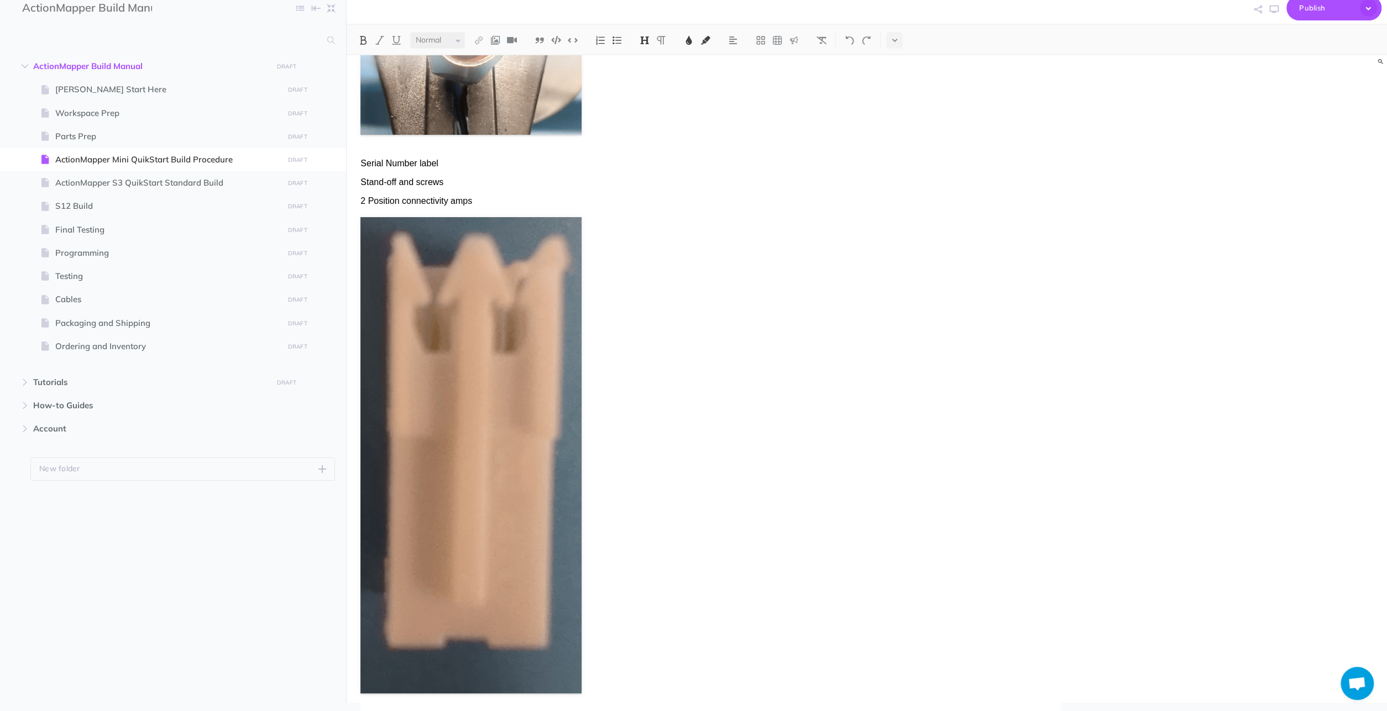
scroll to position [2357, 0]
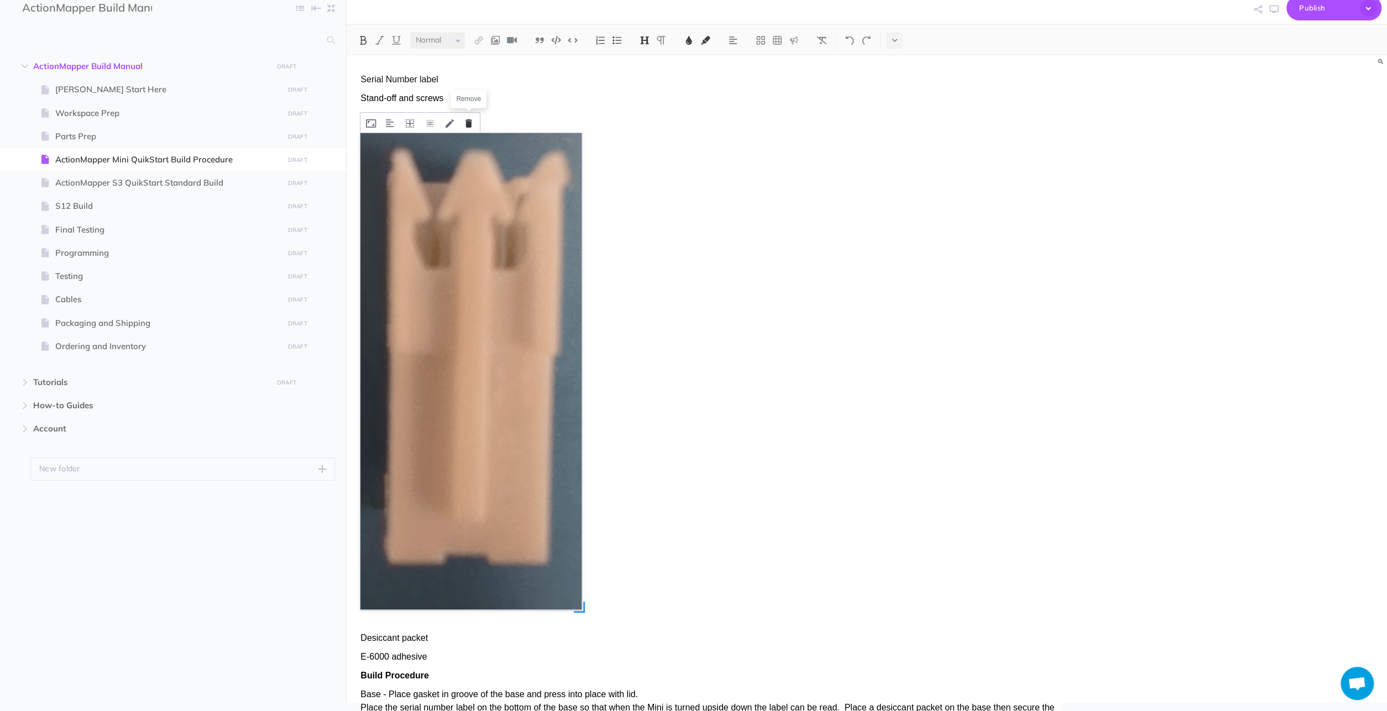
click at [469, 119] on icon at bounding box center [468, 123] width 7 height 8
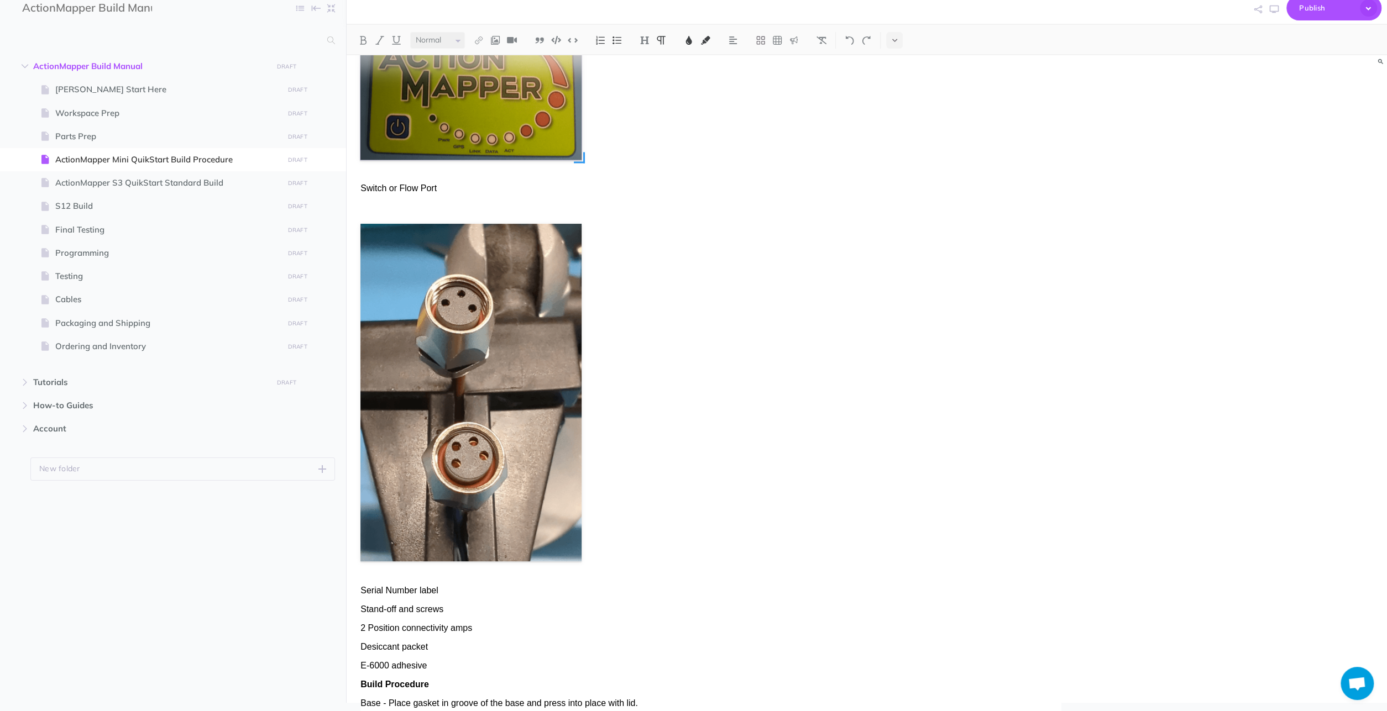
scroll to position [1866, 0]
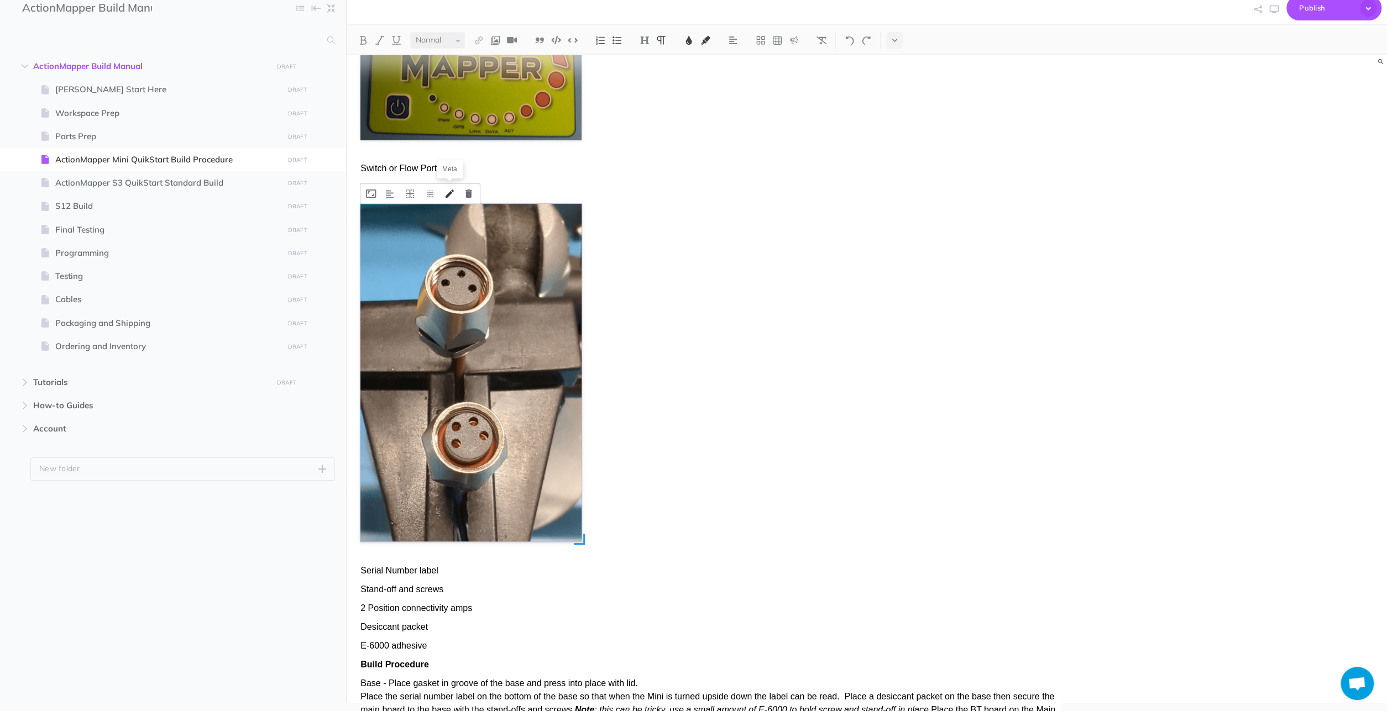
click at [449, 190] on icon at bounding box center [449, 194] width 8 height 8
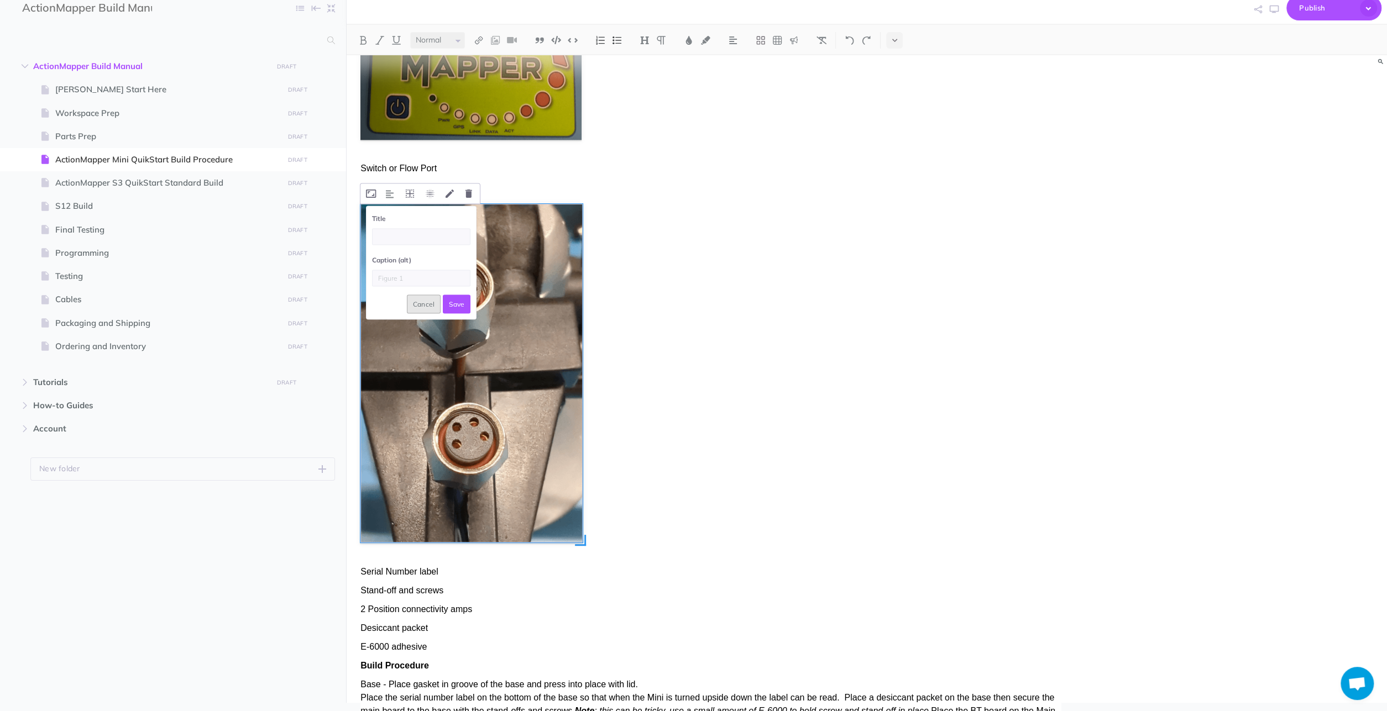
click at [420, 306] on button "Cancel" at bounding box center [424, 304] width 34 height 19
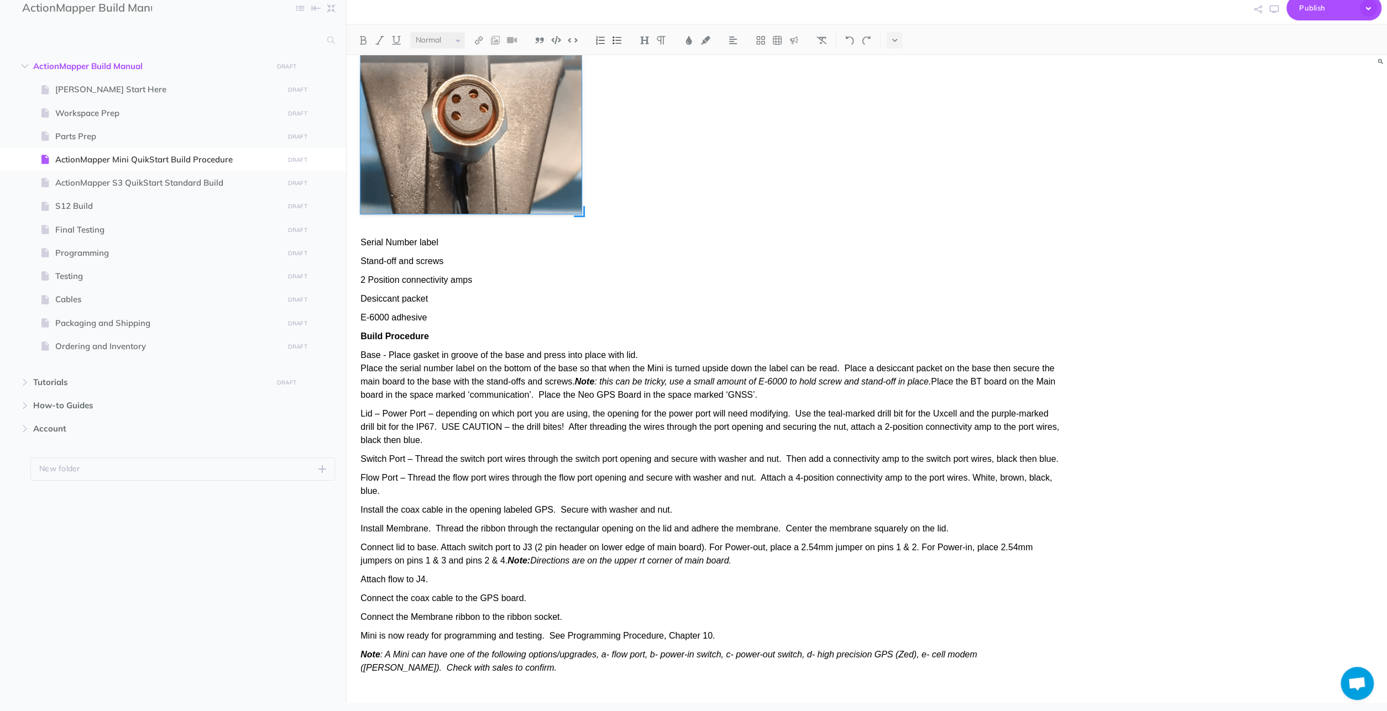
scroll to position [2211, 0]
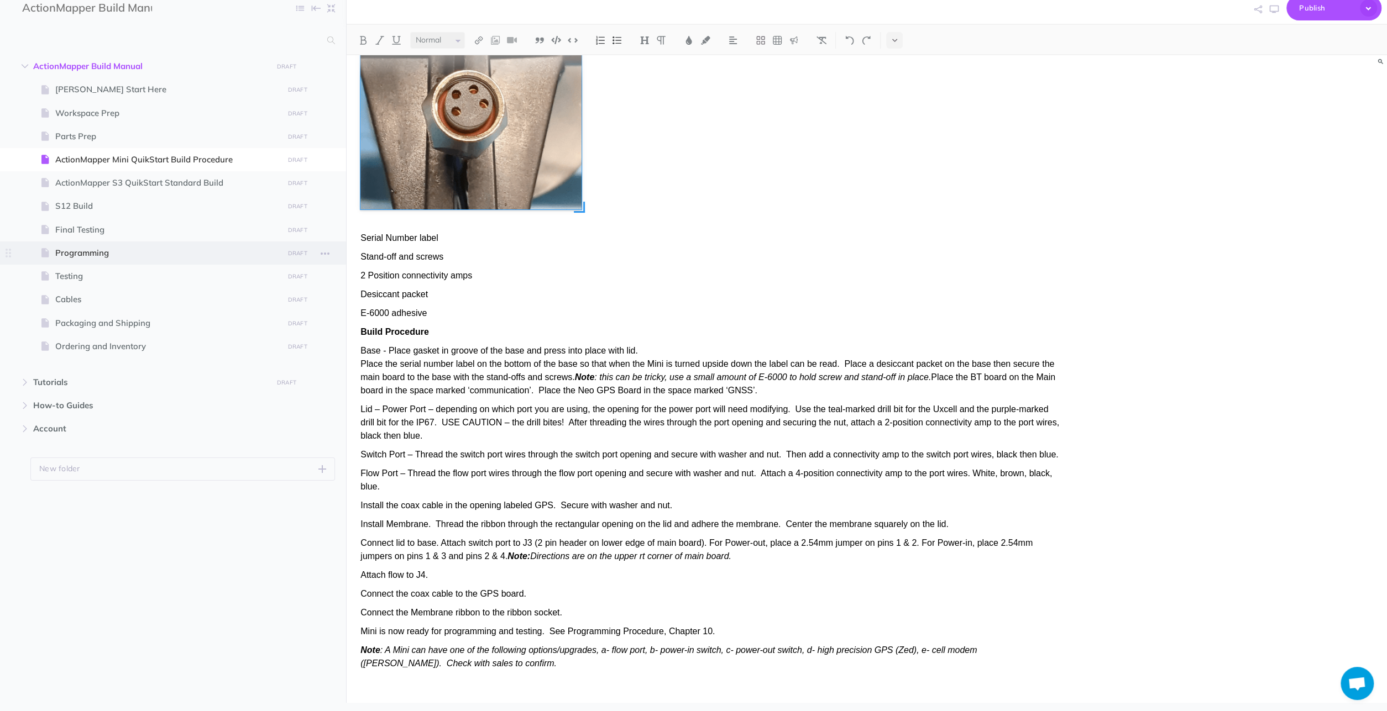
click at [121, 246] on span "Programming" at bounding box center [167, 252] width 224 height 13
select select "null"
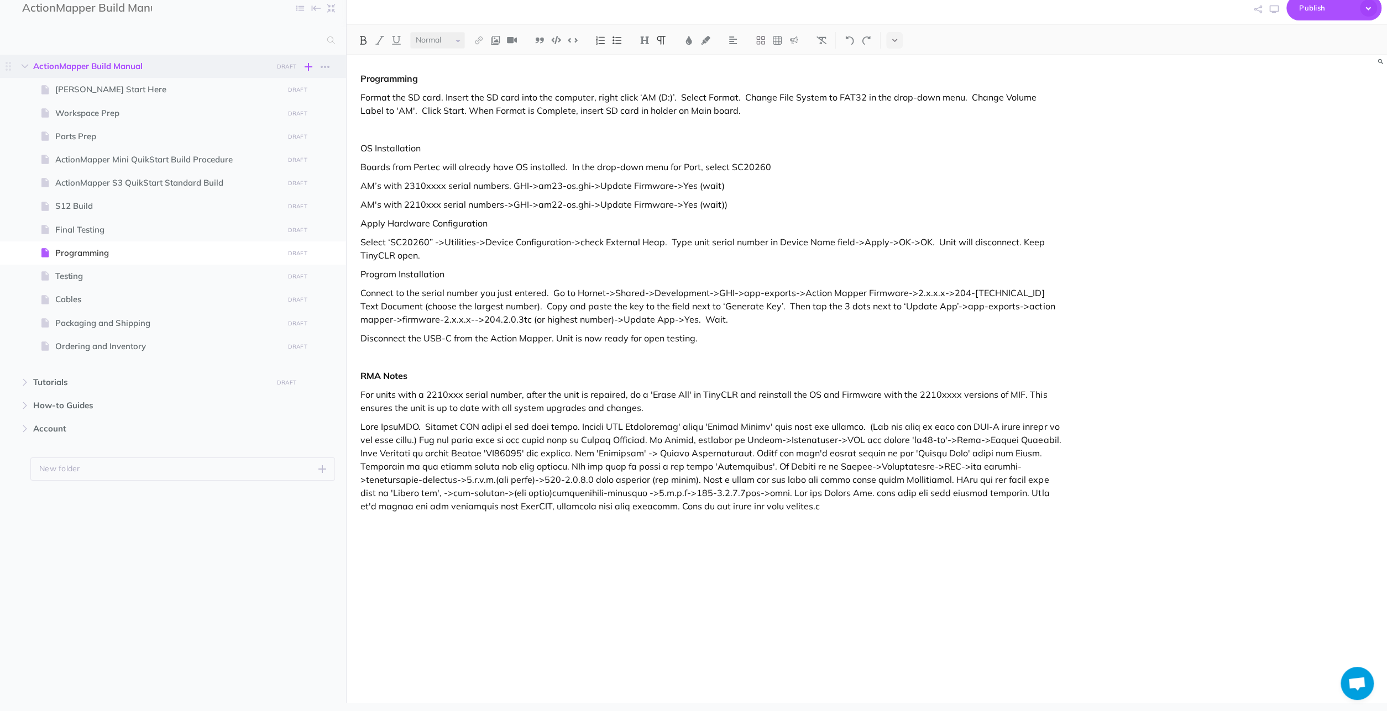
click at [307, 69] on icon "button" at bounding box center [309, 66] width 8 height 13
click at [288, 158] on p "Add a new blank page to this folder" at bounding box center [255, 160] width 111 height 20
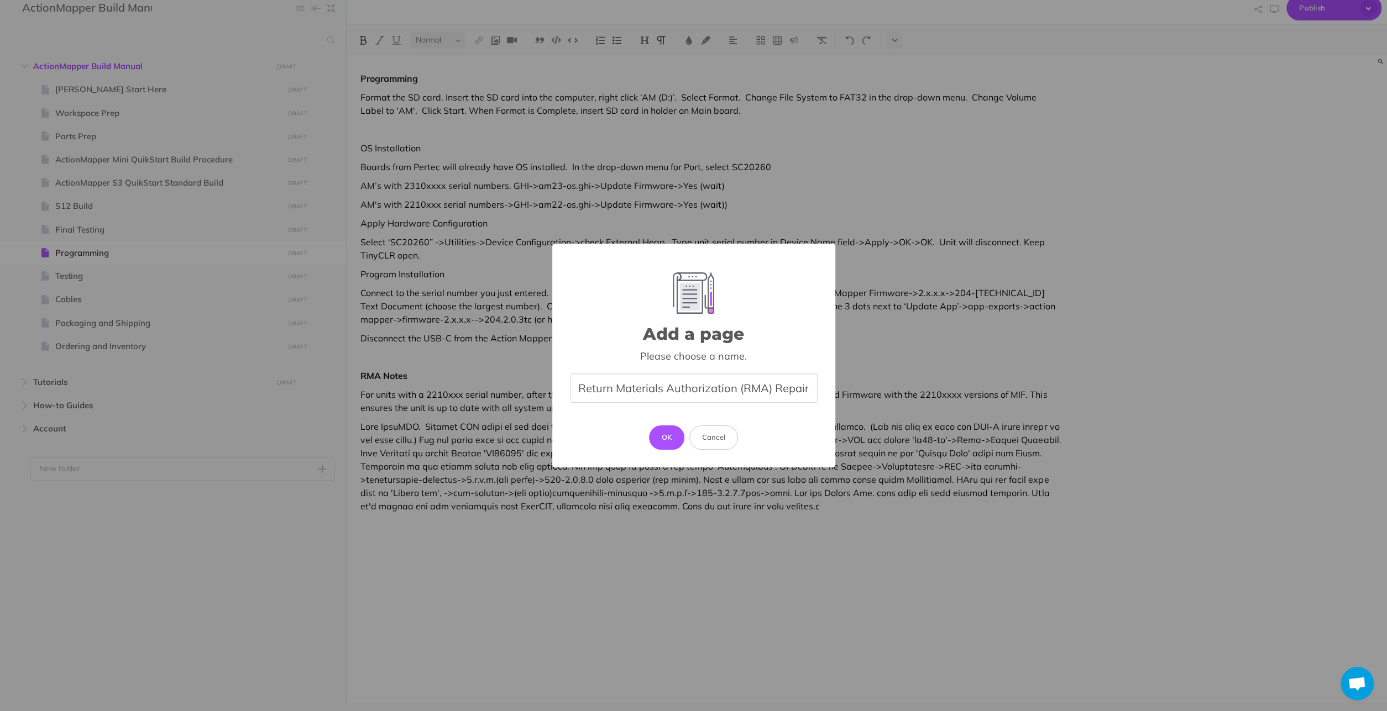
scroll to position [0, 6]
type input "Return Materials Authorization (RMA) Repairs"
click at [660, 433] on button "OK" at bounding box center [667, 438] width 36 height 24
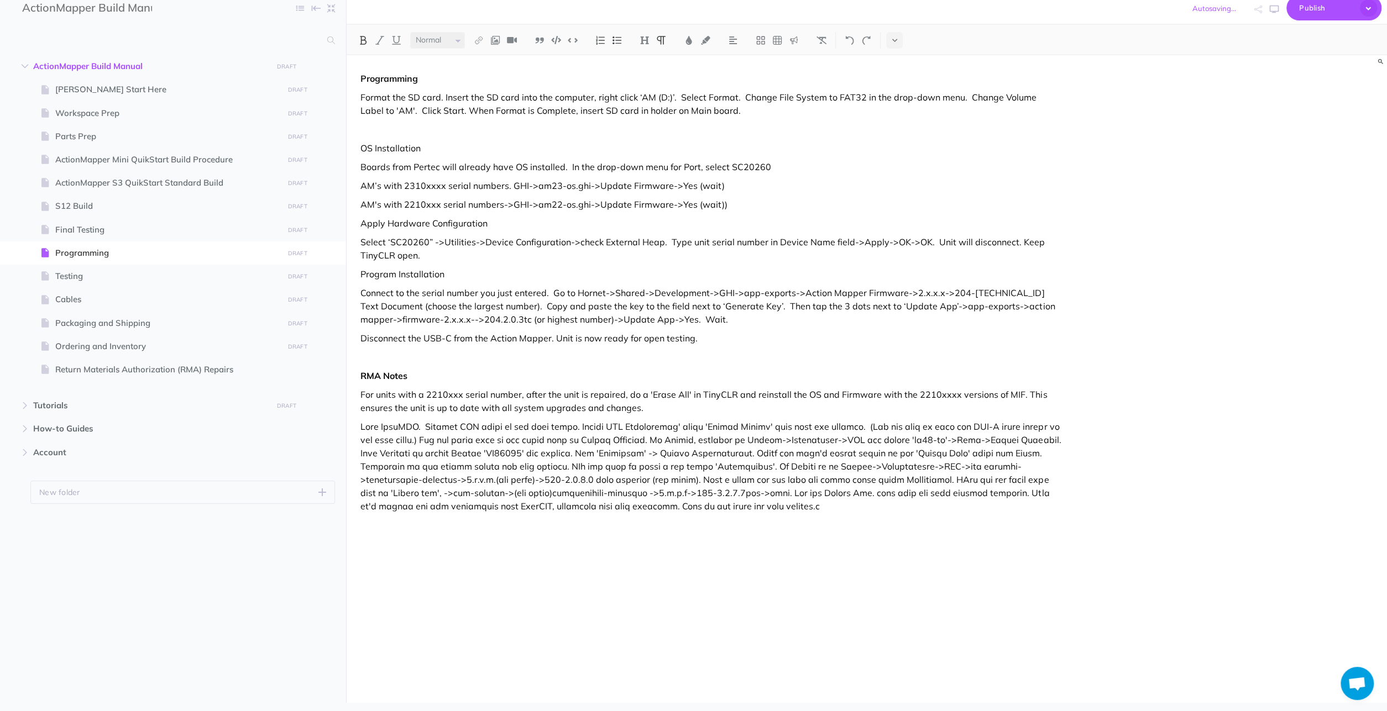
select select "null"
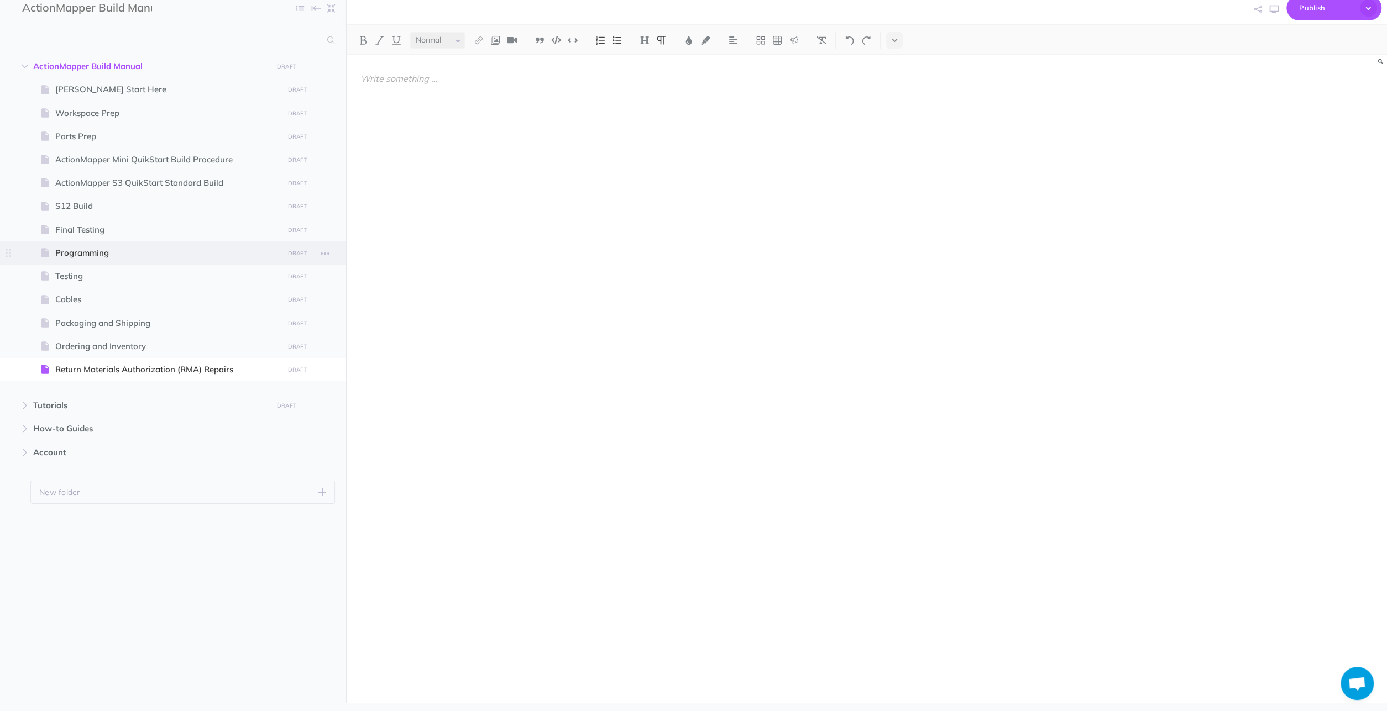
click at [156, 248] on span "Programming" at bounding box center [167, 252] width 224 height 13
select select "null"
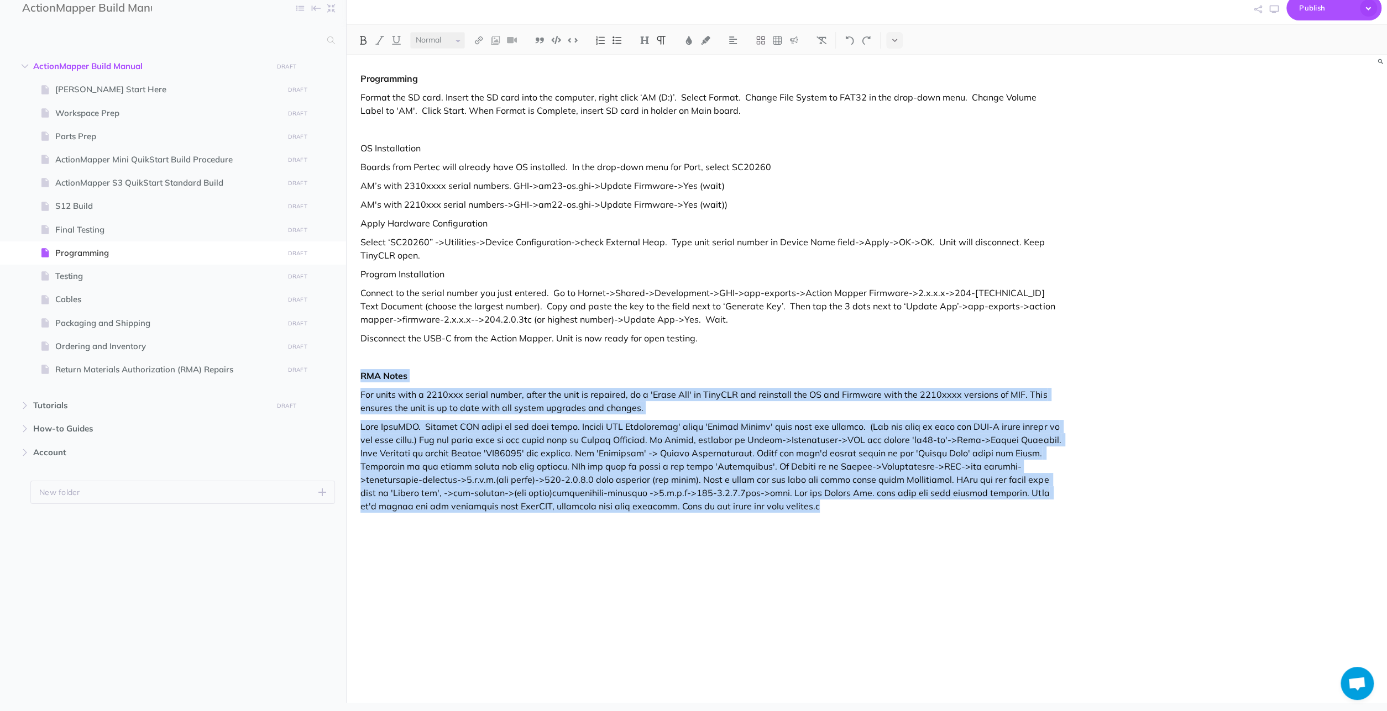
drag, startPoint x: 361, startPoint y: 371, endPoint x: 1035, endPoint y: 517, distance: 689.8
click at [1035, 517] on div "Programming Format the SD card. Insert the SD card into the computer, right cli…" at bounding box center [711, 354] width 728 height 598
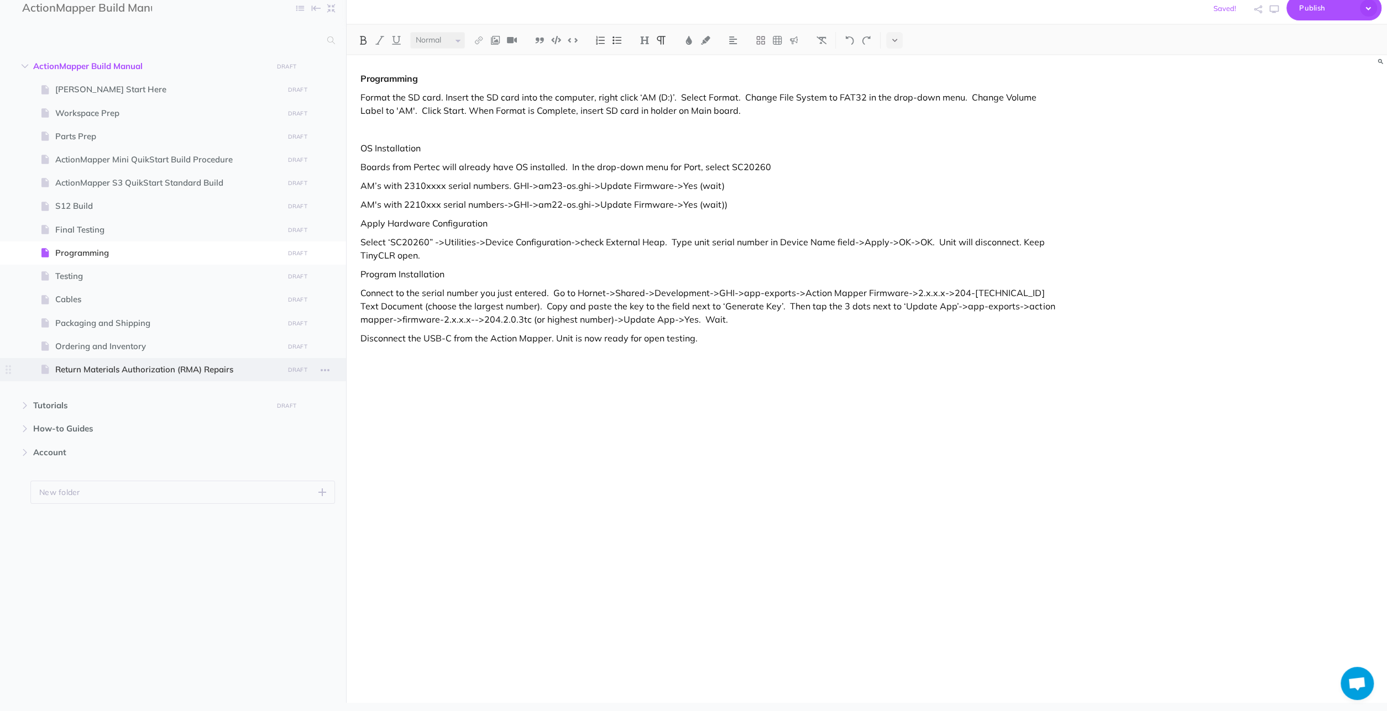
click at [142, 368] on span "Return Materials Authorization (RMA) Repairs" at bounding box center [167, 369] width 224 height 13
select select "null"
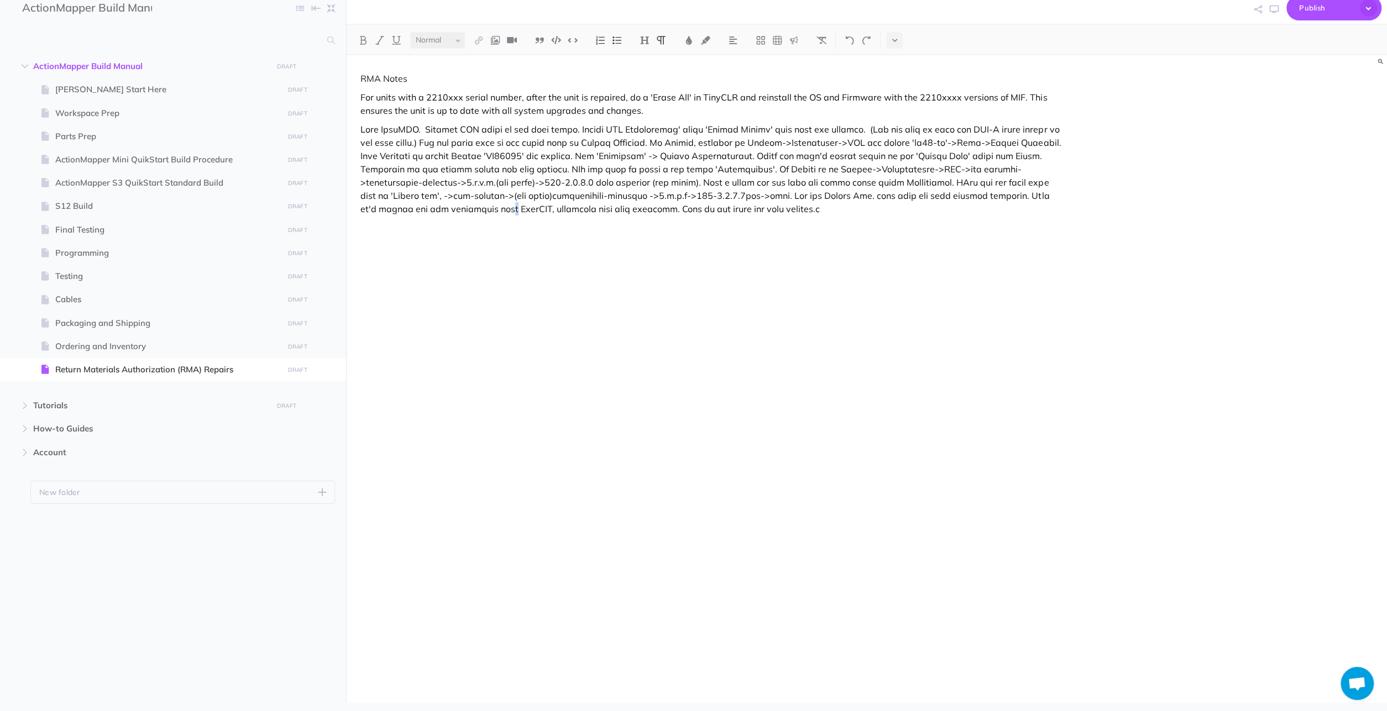
click at [486, 314] on div "RMA Notes For units with a 2210xxx serial number, after the unit is repaired, d…" at bounding box center [711, 354] width 728 height 598
click at [490, 474] on div "RMA Notes For units with a 2210xxx serial number, after the unit is repaired, d…" at bounding box center [711, 354] width 728 height 598
click at [260, 138] on span "Parts Prep" at bounding box center [167, 136] width 224 height 13
select select "null"
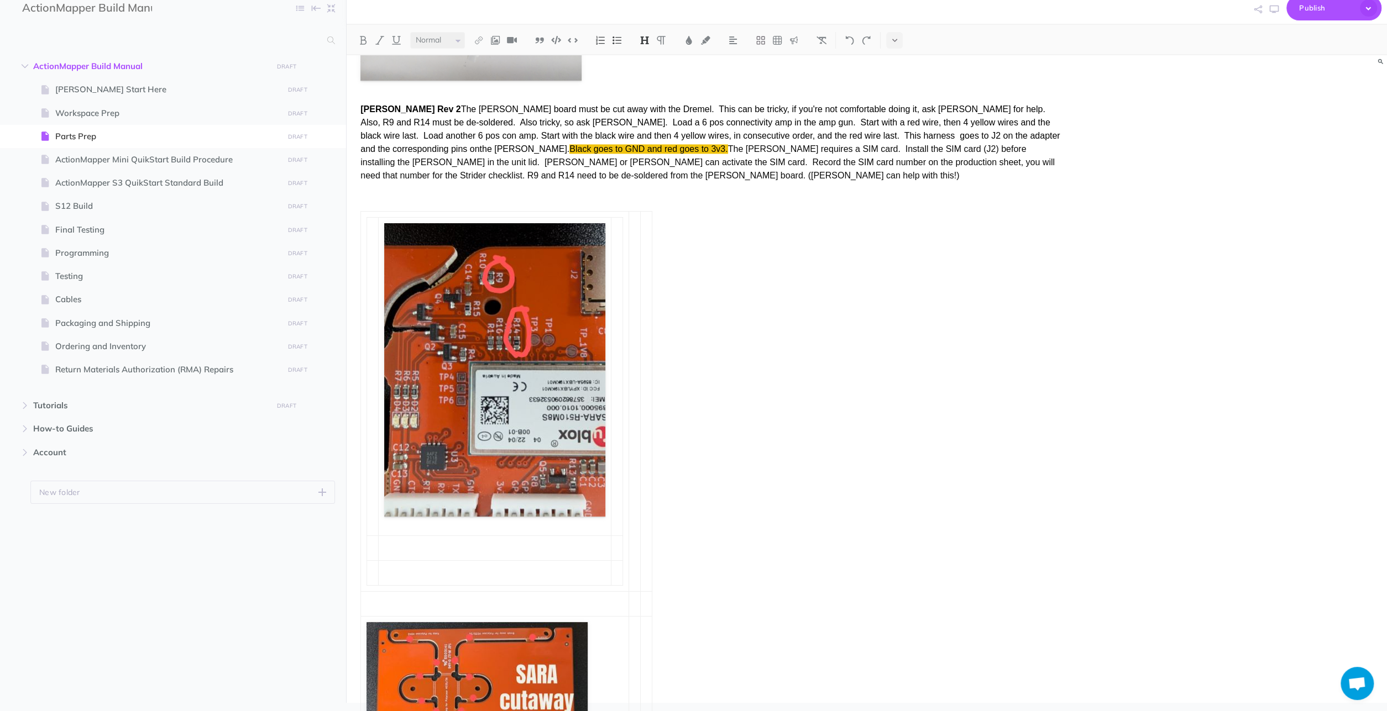
scroll to position [1765, 0]
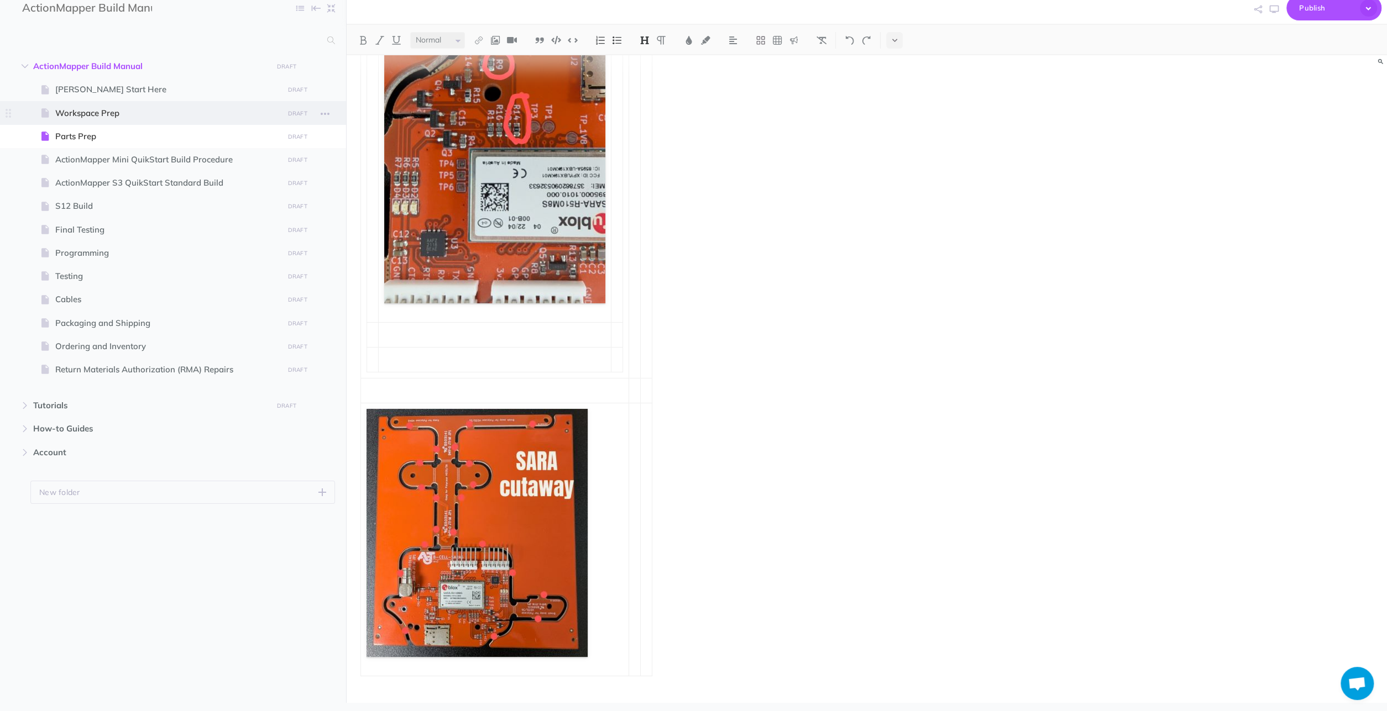
click at [246, 116] on span "Workspace Prep" at bounding box center [167, 113] width 224 height 13
select select "null"
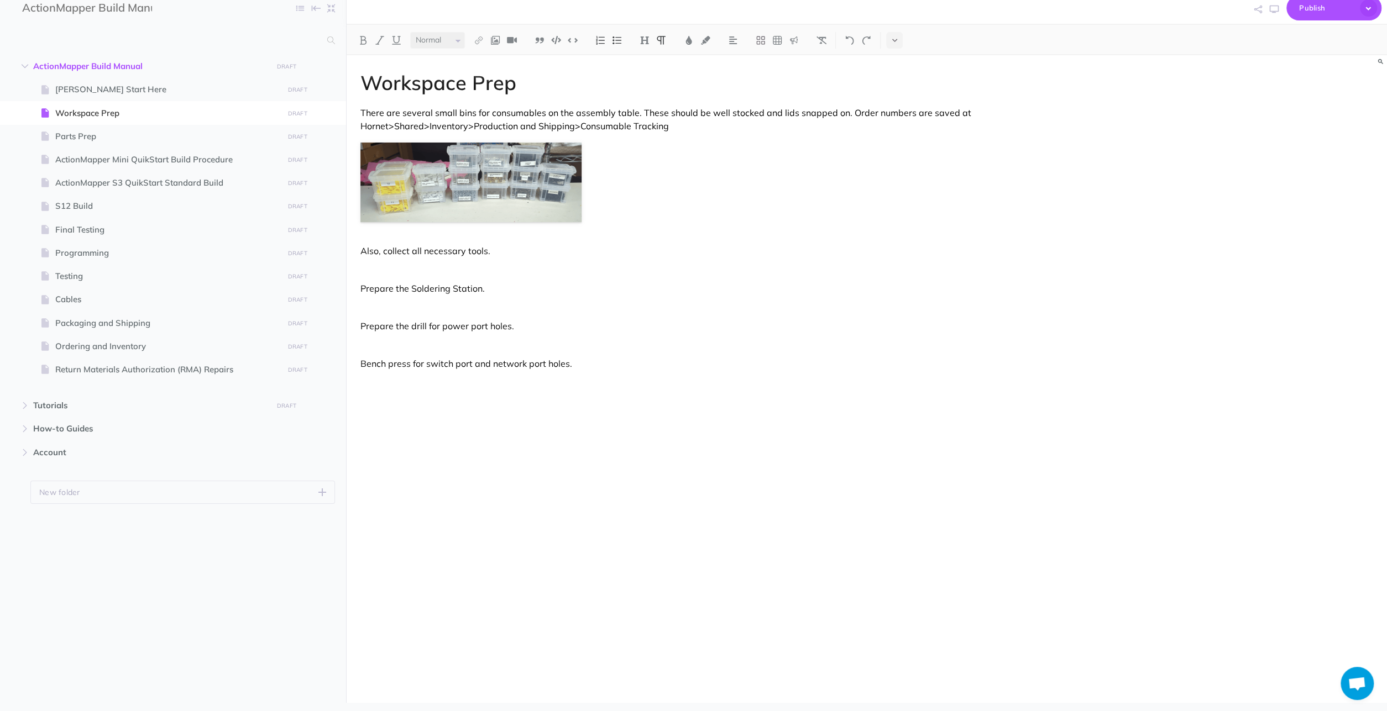
click at [389, 361] on p "Bench press for switch port and network port holes." at bounding box center [710, 363] width 700 height 13
click at [254, 248] on span "Programming" at bounding box center [167, 252] width 224 height 13
select select "null"
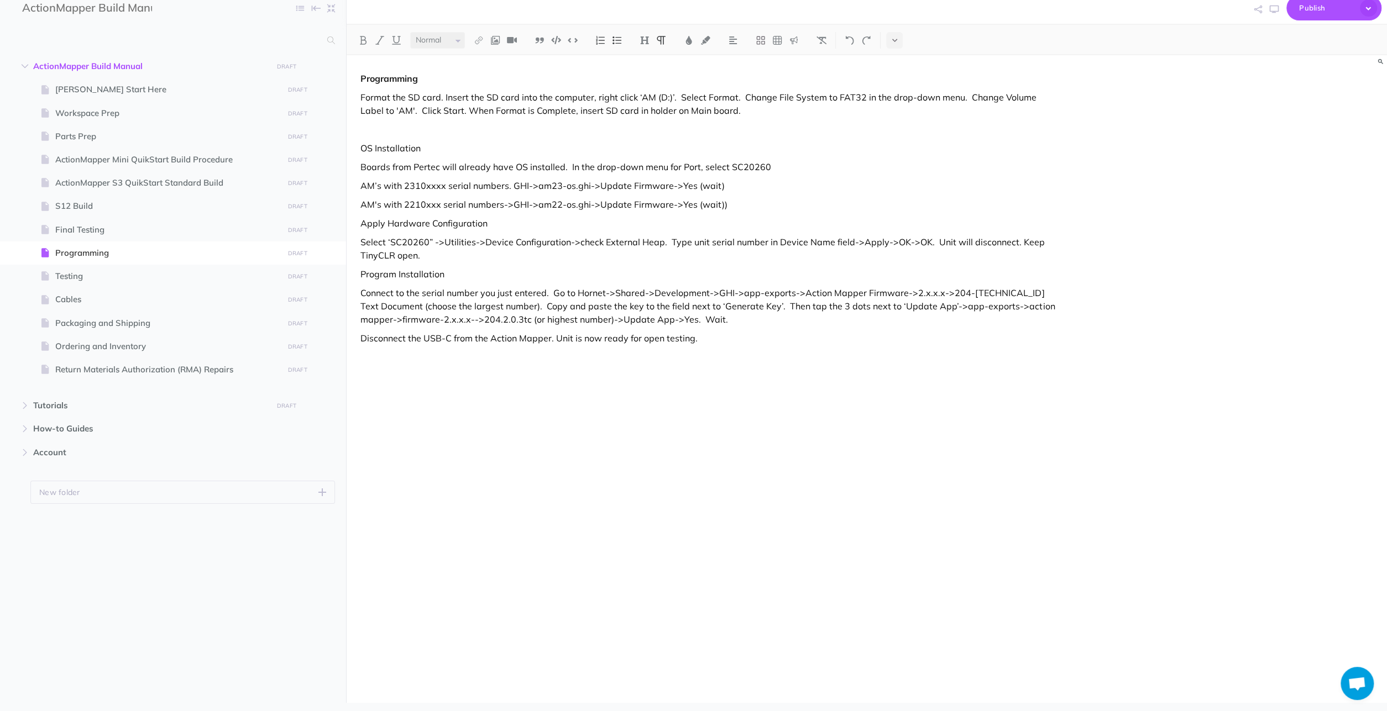
click at [832, 96] on p "Format the SD card. Insert the SD card into the computer, right click ‘AM (D:)’…" at bounding box center [710, 104] width 700 height 27
drag, startPoint x: 647, startPoint y: 109, endPoint x: 621, endPoint y: 107, distance: 26.1
click at [621, 107] on p "Format the SD card. Insert the SD card into the computer, right click ‘AM (D:)’…" at bounding box center [710, 104] width 700 height 27
click at [623, 114] on p "Format the SD card. Insert the SD card into the computer, right click ‘AM (D:)’…" at bounding box center [710, 104] width 700 height 27
click at [104, 368] on span "Return Materials Authorization (RMA) Repairs" at bounding box center [167, 369] width 224 height 13
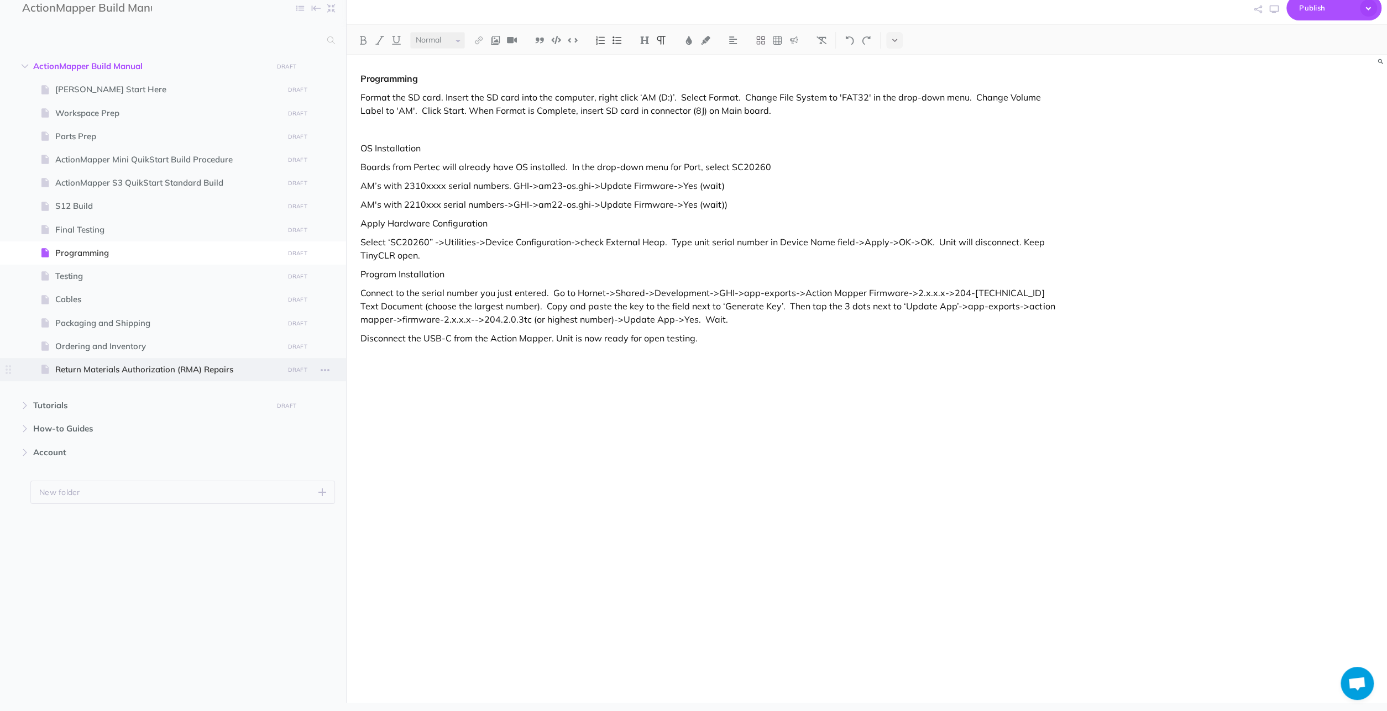
select select "null"
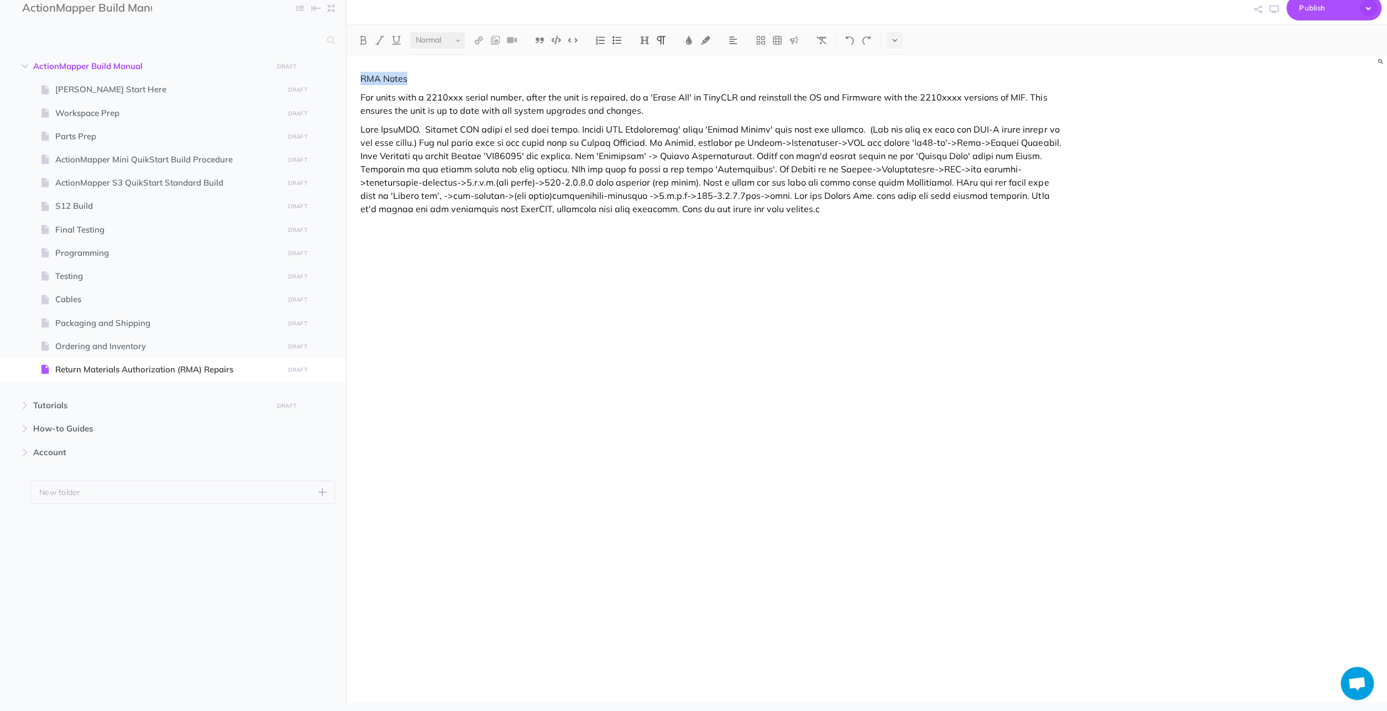
drag, startPoint x: 421, startPoint y: 78, endPoint x: 361, endPoint y: 82, distance: 60.4
click at [361, 82] on p "RMA Notes" at bounding box center [710, 78] width 700 height 13
click at [362, 37] on img at bounding box center [363, 40] width 10 height 9
click at [511, 350] on div "RMA Notes For units with a 2210xxx serial number, after the unit is repaired, d…" at bounding box center [711, 354] width 728 height 598
click at [643, 97] on p "For units with a 2210xxx serial number, after the unit is repaired, do a 'Erase…" at bounding box center [710, 104] width 700 height 27
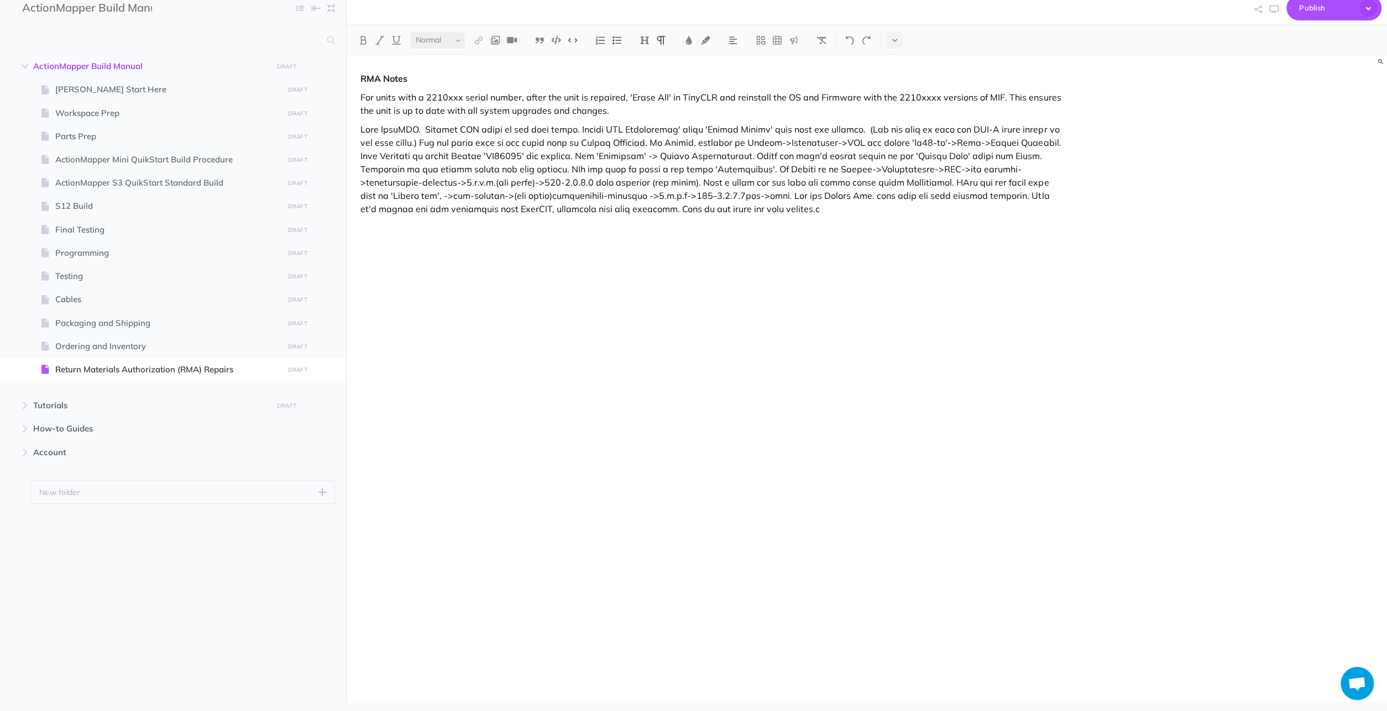
click at [421, 130] on p at bounding box center [710, 169] width 700 height 93
click at [516, 128] on p at bounding box center [710, 169] width 700 height 93
click at [705, 127] on p at bounding box center [710, 169] width 700 height 93
click at [695, 142] on p at bounding box center [710, 169] width 700 height 93
click at [768, 142] on p at bounding box center [710, 169] width 700 height 93
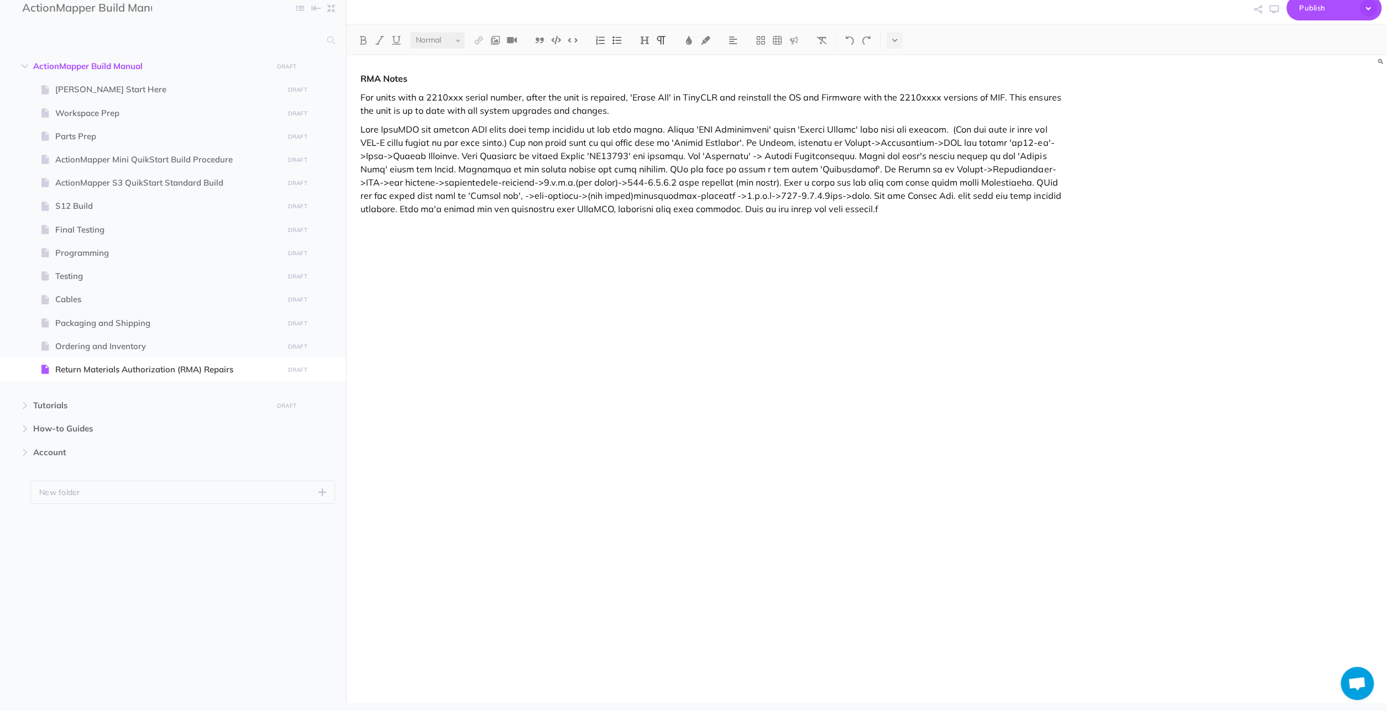
click at [663, 172] on p at bounding box center [710, 169] width 700 height 93
drag, startPoint x: 388, startPoint y: 170, endPoint x: 487, endPoint y: 169, distance: 98.9
click at [387, 170] on p at bounding box center [710, 169] width 700 height 93
click at [641, 342] on div "RMA Notes For units with a 2210xxx serial number, after the unit is repaired, '…" at bounding box center [711, 354] width 728 height 598
click at [994, 166] on p at bounding box center [710, 169] width 700 height 93
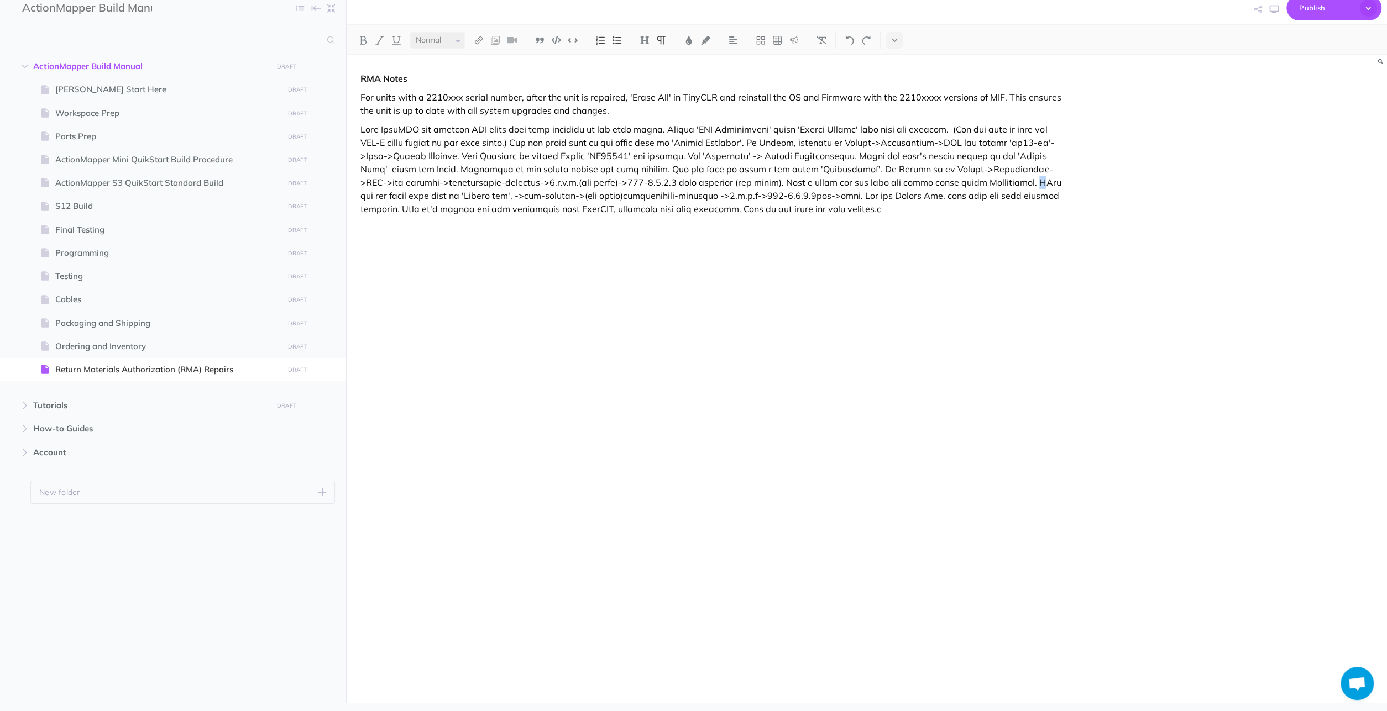
drag, startPoint x: 975, startPoint y: 181, endPoint x: 969, endPoint y: 181, distance: 6.1
click at [969, 181] on p at bounding box center [710, 169] width 700 height 93
click at [903, 193] on p at bounding box center [710, 169] width 700 height 93
click at [1033, 202] on p at bounding box center [710, 169] width 700 height 93
click at [606, 203] on p at bounding box center [710, 169] width 700 height 93
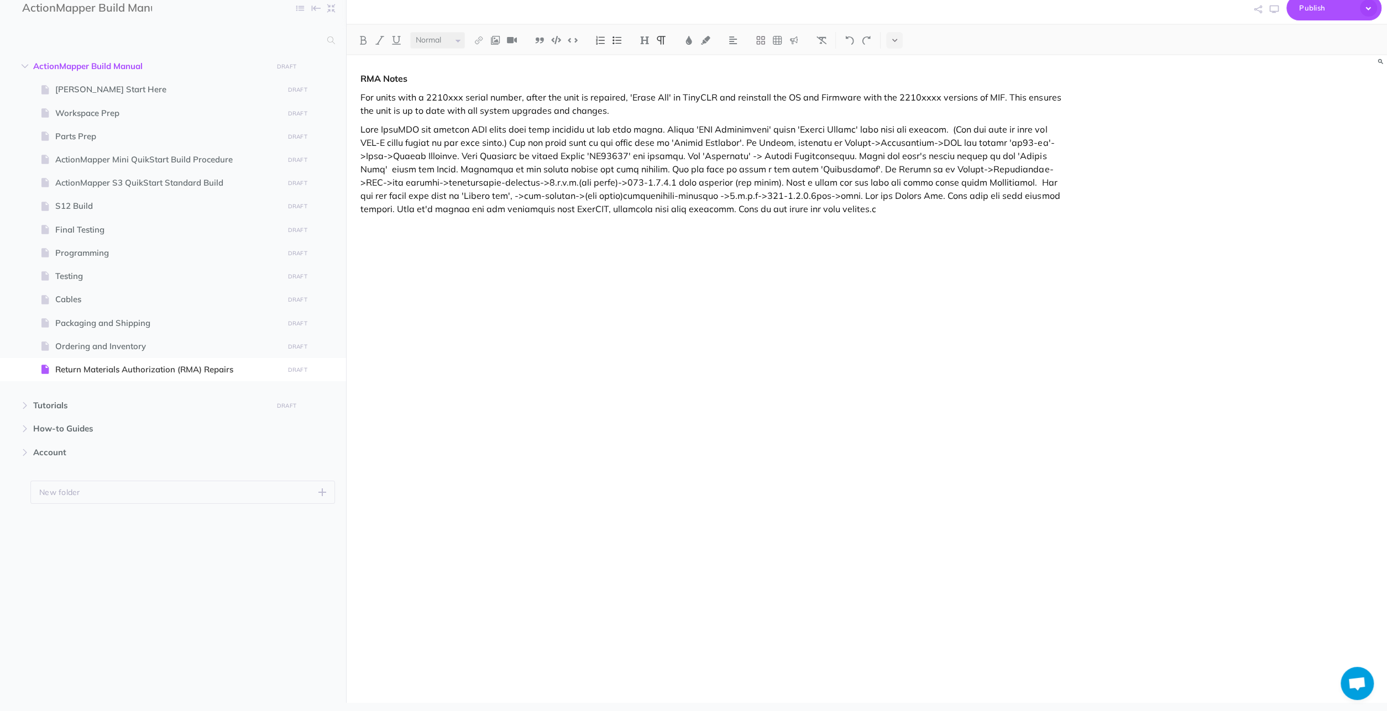
click at [606, 205] on p at bounding box center [710, 169] width 700 height 93
drag, startPoint x: 123, startPoint y: 366, endPoint x: 118, endPoint y: 374, distance: 10.0
click at [123, 366] on span "Return Materials Authorization (RMA) Repairs" at bounding box center [167, 369] width 224 height 13
click at [119, 363] on span "Return Materials Authorization (RMA) Repairs" at bounding box center [167, 369] width 224 height 13
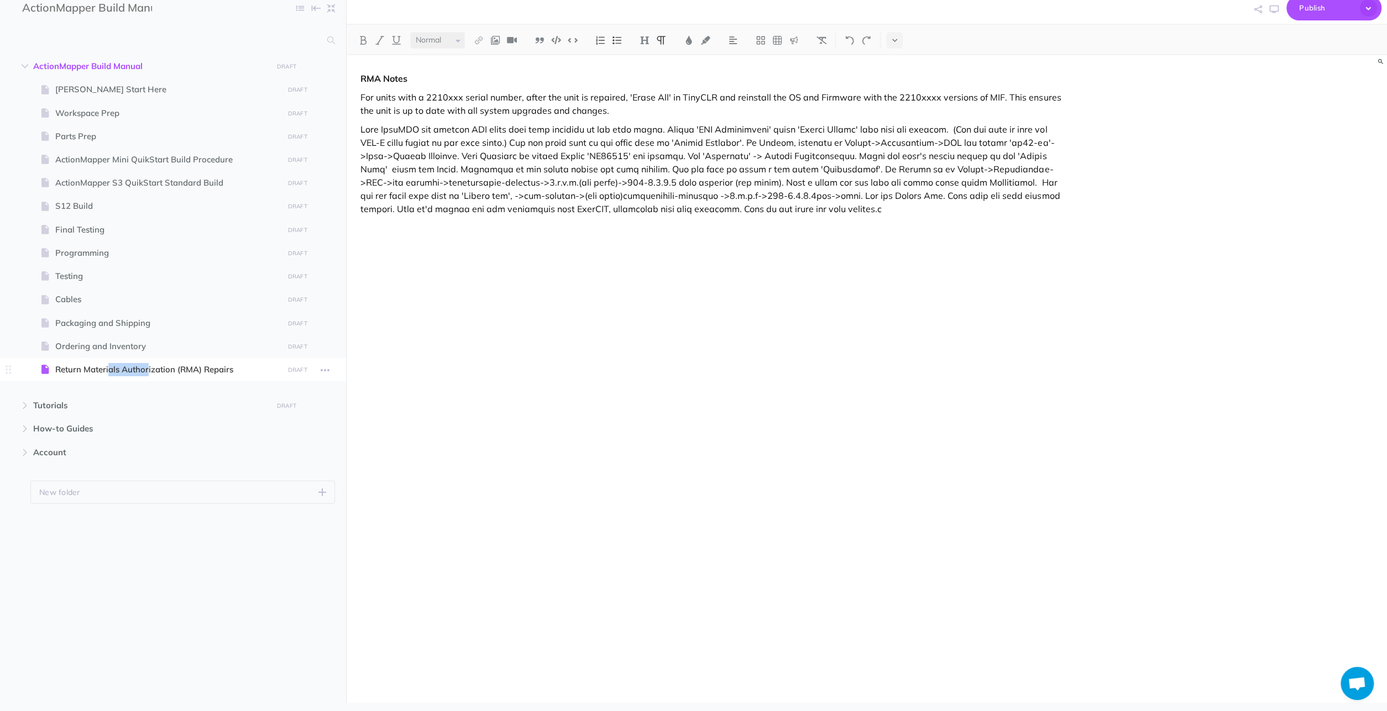
click at [116, 368] on span "Return Materials Authorization (RMA) Repairs" at bounding box center [167, 369] width 224 height 13
click at [121, 368] on span "Return Materials Authorization (RMA) Repairs" at bounding box center [167, 369] width 224 height 13
click at [419, 80] on p "RMA Notes" at bounding box center [710, 78] width 700 height 13
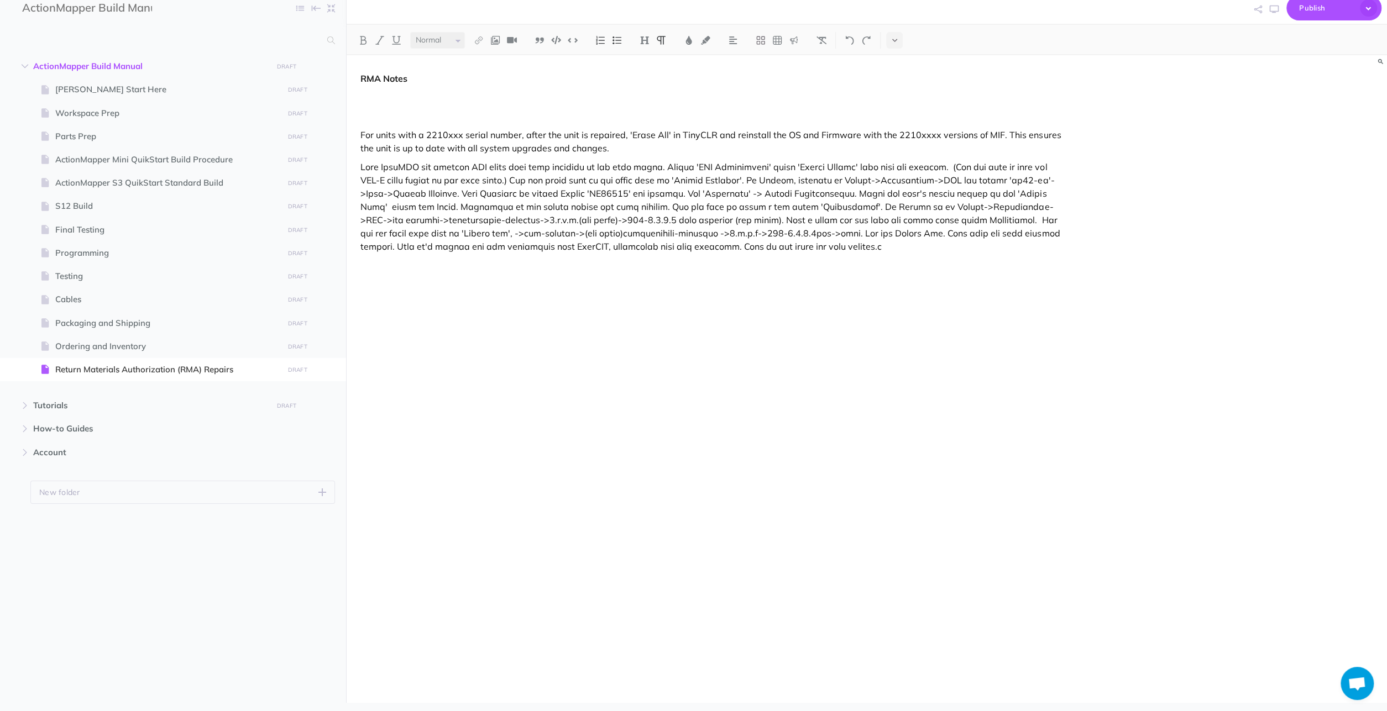
click at [395, 88] on div "RMA Notes For units with a 2210xxx serial number, after the unit is repaired, '…" at bounding box center [711, 354] width 728 height 598
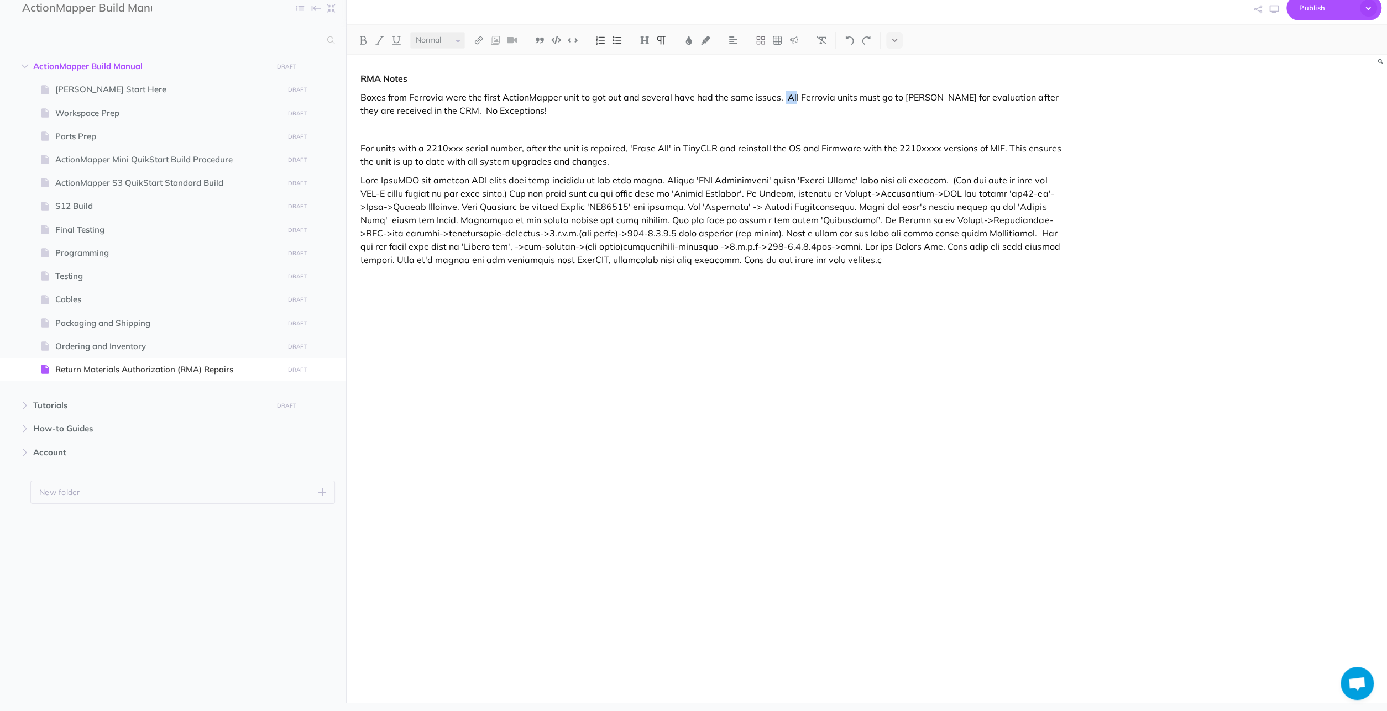
drag, startPoint x: 790, startPoint y: 95, endPoint x: 780, endPoint y: 95, distance: 10.0
click at [780, 95] on p "Boxes from Ferrovia were the first ActionMapper unit to got out and several hav…" at bounding box center [710, 104] width 700 height 27
click at [783, 95] on p "Boxes from Ferrovia were the first ActionMapper unit to got out and several hav…" at bounding box center [710, 104] width 700 height 27
drag, startPoint x: 780, startPoint y: 97, endPoint x: 793, endPoint y: 95, distance: 13.4
click at [793, 95] on p "Boxes from Ferrovia were the first ActionMapper unit to got out and several hav…" at bounding box center [710, 104] width 700 height 27
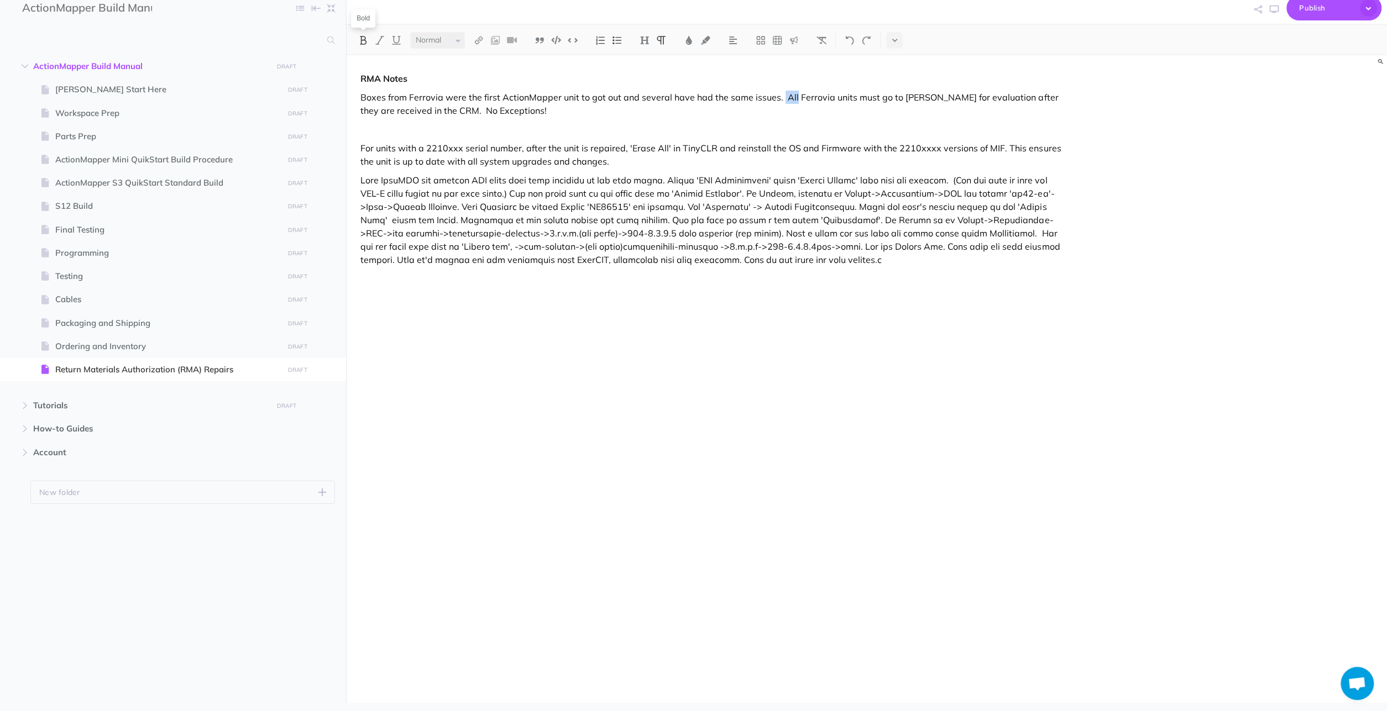
click at [366, 37] on img at bounding box center [363, 40] width 10 height 9
drag, startPoint x: 448, startPoint y: 108, endPoint x: 508, endPoint y: 111, distance: 60.3
click at [508, 111] on p "Boxes from Ferrovia were the first ActionMapper unit to got out and several hav…" at bounding box center [710, 104] width 700 height 27
click at [363, 41] on img at bounding box center [363, 40] width 10 height 9
click at [550, 114] on p "Boxes from Ferrovia were the first ActionMapper unit to got out and several hav…" at bounding box center [710, 104] width 700 height 27
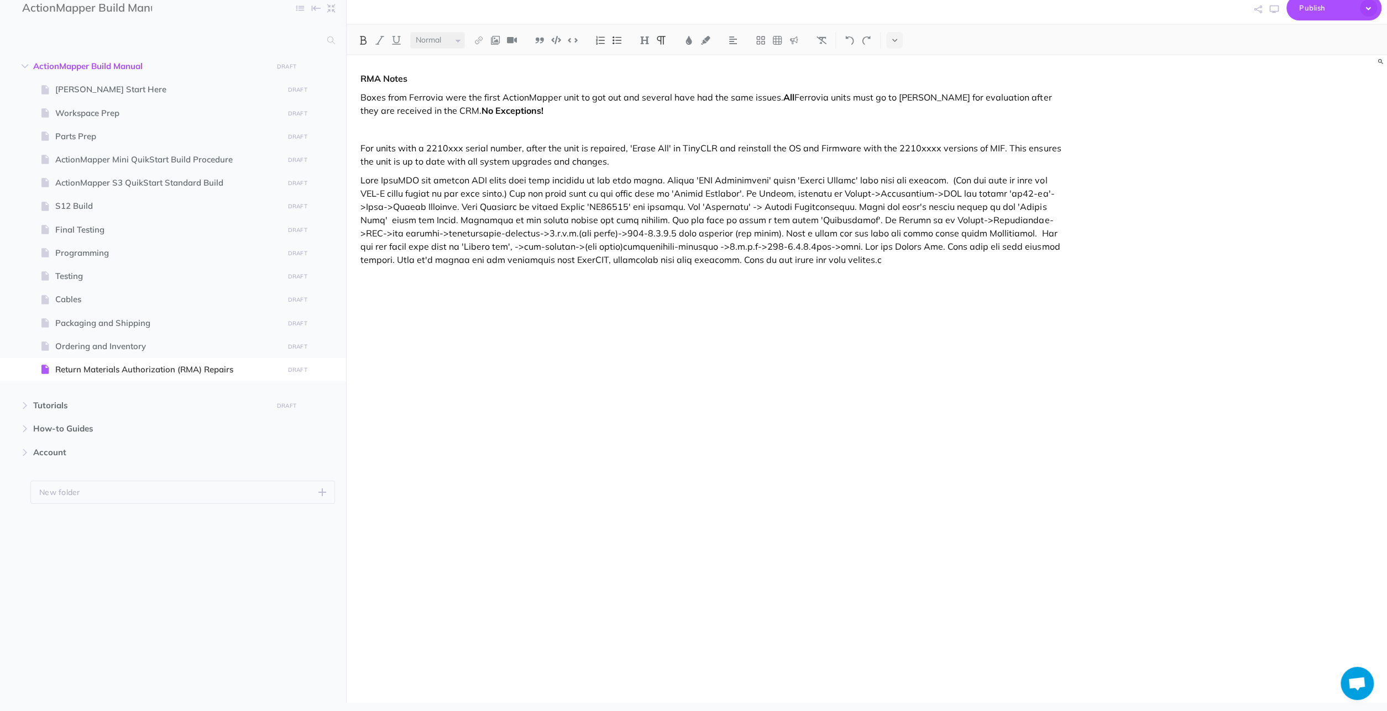
click at [545, 113] on p "Boxes from Ferrovia were the first ActionMapper unit to got out and several hav…" at bounding box center [710, 104] width 700 height 27
click at [382, 135] on p at bounding box center [710, 129] width 700 height 13
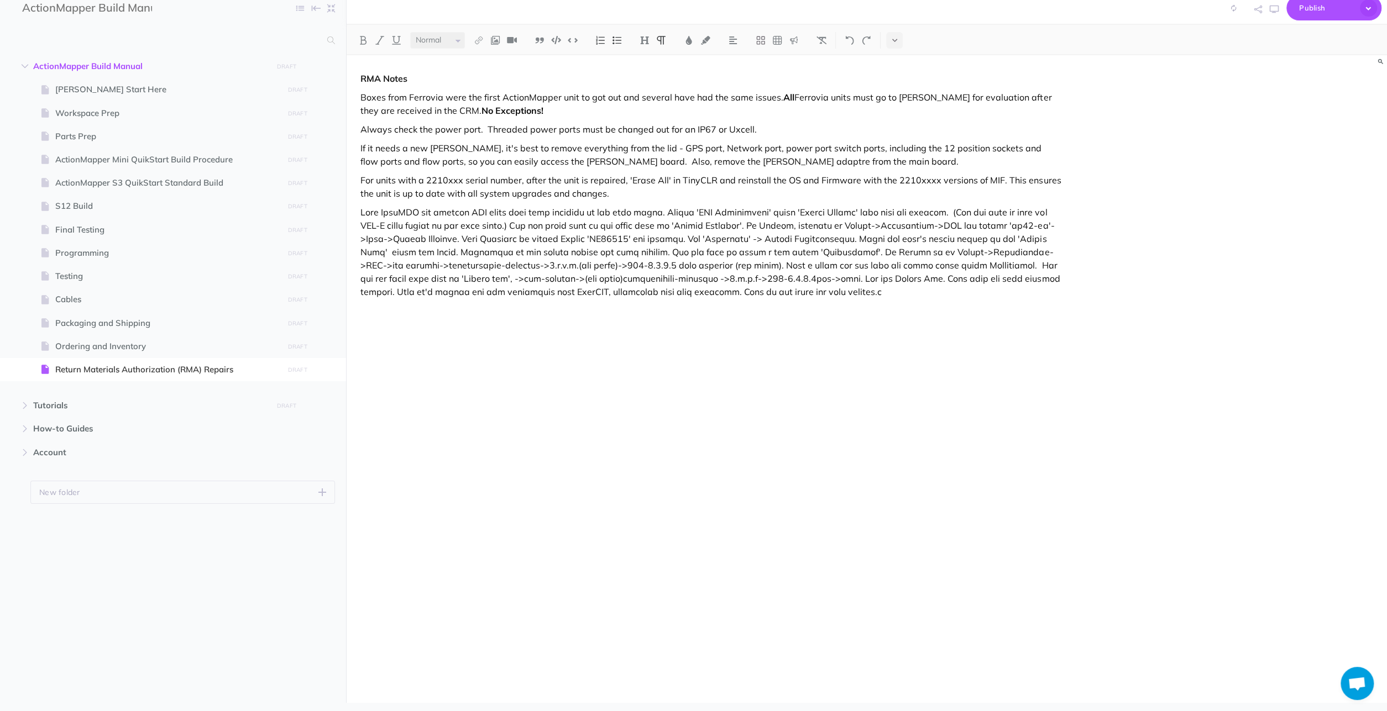
click at [702, 164] on p "If it needs a new [PERSON_NAME], it's best to remove everything from the lid - …" at bounding box center [710, 154] width 700 height 27
click at [364, 95] on p "Boxes from Ferrovia were the first ActionMapper unit to got out and several hav…" at bounding box center [710, 104] width 700 height 27
click at [361, 96] on p "Boxes from Ferrovia were the first ActionMapper unit to got out and several hav…" at bounding box center [710, 104] width 700 height 27
click at [414, 81] on p "RMA Notes" at bounding box center [710, 78] width 700 height 13
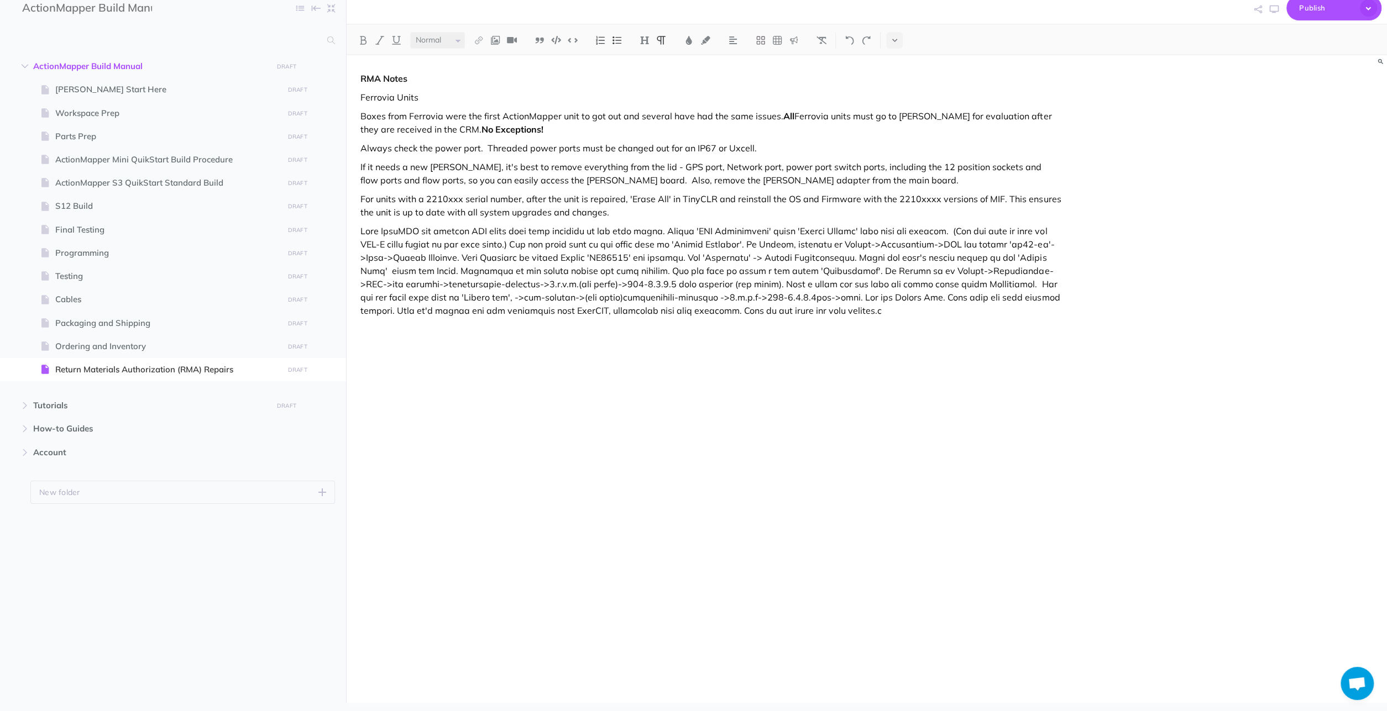
click at [386, 115] on p "Boxes from Ferrovia were the first ActionMapper unit to got out and several hav…" at bounding box center [710, 122] width 700 height 27
click at [605, 181] on p "If it needs a new [PERSON_NAME], it's best to remove everything from the lid - …" at bounding box center [710, 173] width 700 height 27
click at [818, 179] on p "If it needs a new [PERSON_NAME], it's best to remove everything from the lid - …" at bounding box center [710, 173] width 700 height 27
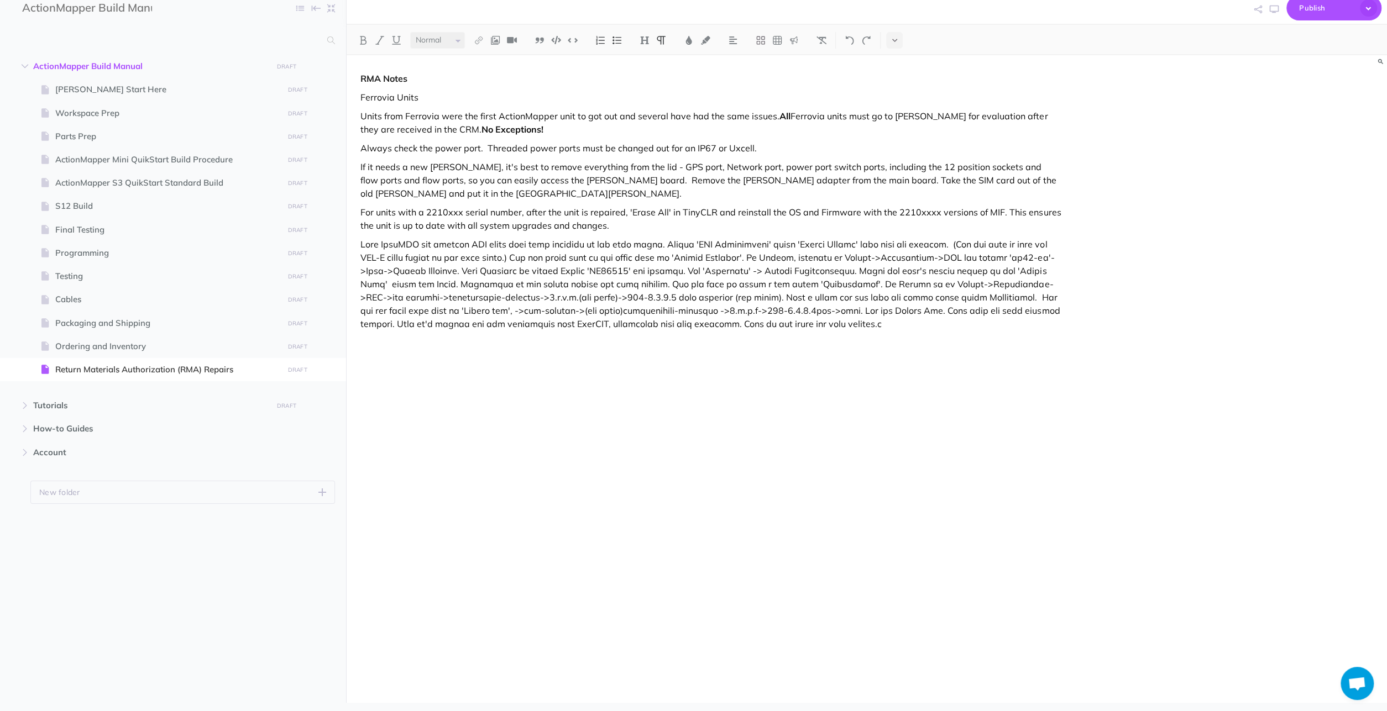
click at [780, 181] on p "If it needs a new [PERSON_NAME], it's best to remove everything from the lid - …" at bounding box center [710, 180] width 700 height 40
click at [914, 181] on p "If it needs a new [PERSON_NAME], it's best to remove everything from the lid - …" at bounding box center [710, 180] width 700 height 40
click at [996, 180] on p "If it needs a new [PERSON_NAME], it's best to remove everything from the lid - …" at bounding box center [710, 180] width 700 height 40
click at [904, 181] on p "If it needs a new [PERSON_NAME], it's best to remove everything from the lid - …" at bounding box center [710, 180] width 700 height 40
click at [495, 36] on img at bounding box center [495, 40] width 10 height 9
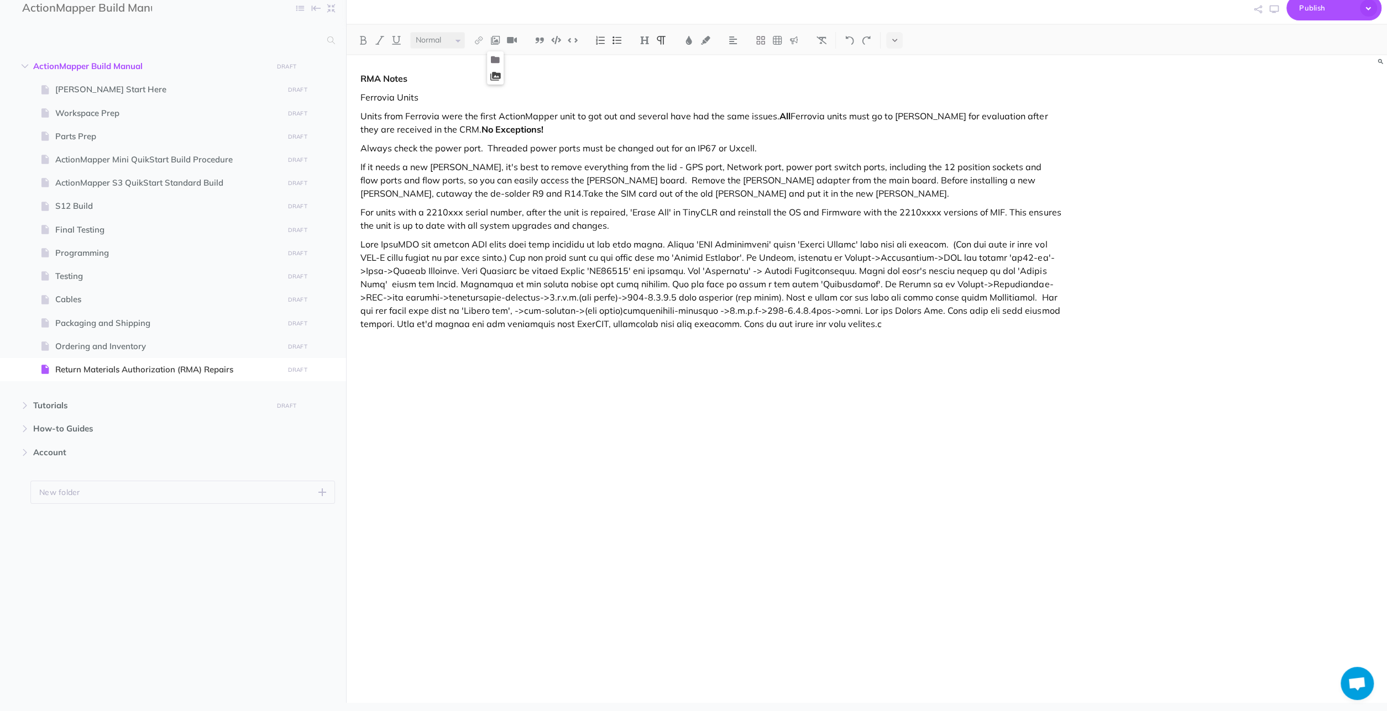
click at [495, 70] on button at bounding box center [495, 76] width 17 height 17
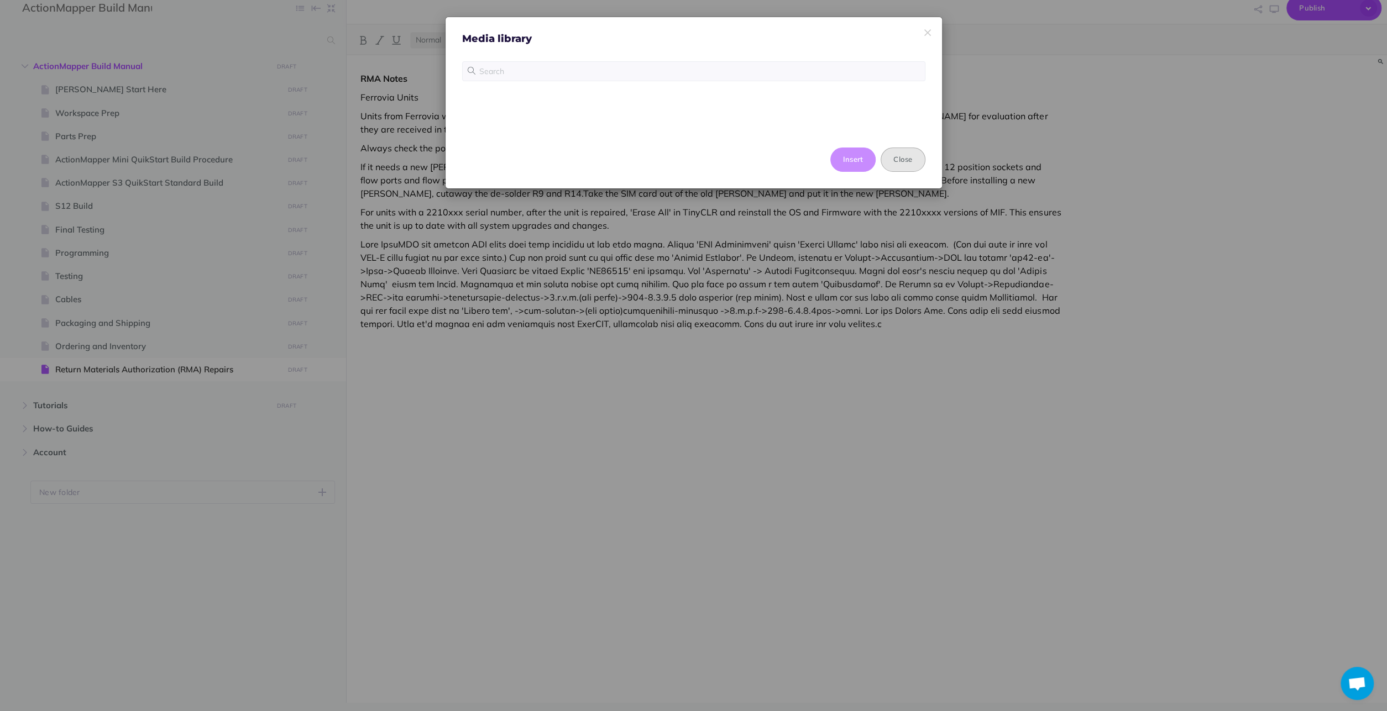
click at [904, 156] on button "Close" at bounding box center [902, 160] width 44 height 24
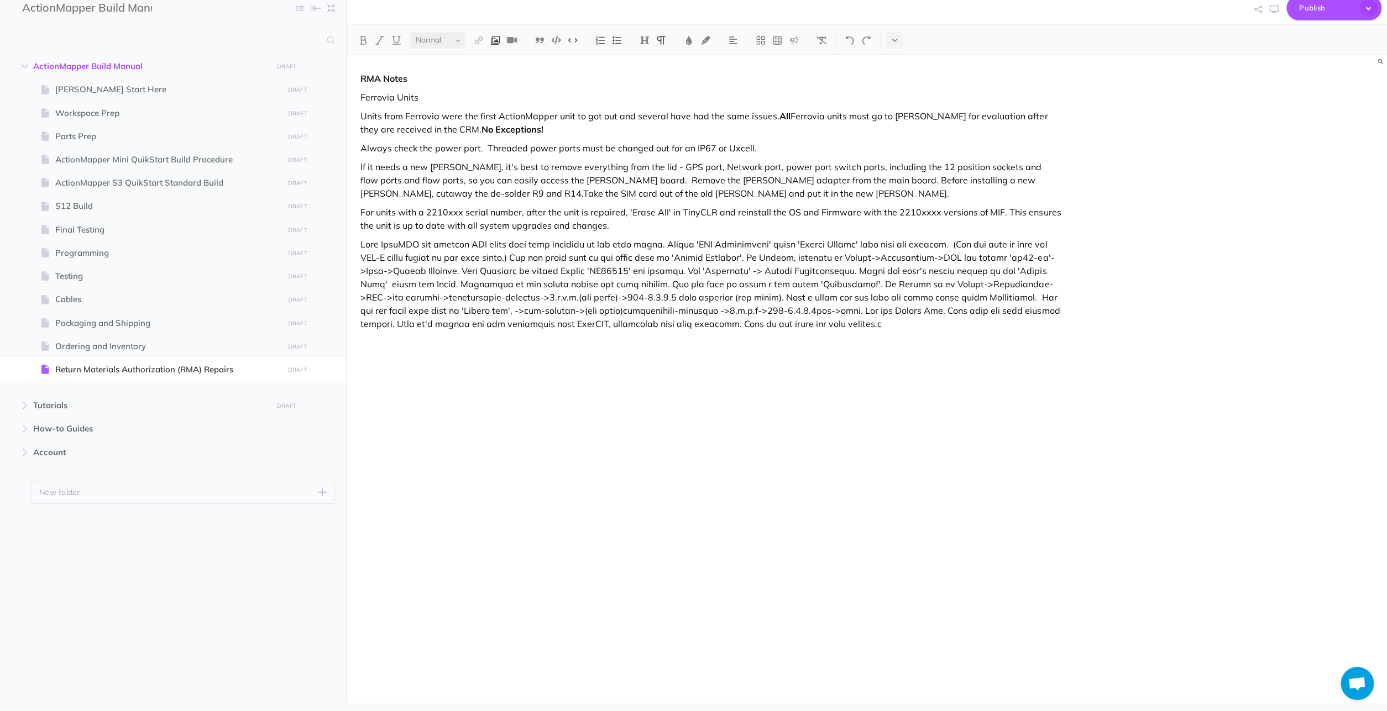
click at [497, 39] on img at bounding box center [495, 40] width 10 height 9
click at [497, 78] on icon at bounding box center [495, 76] width 11 height 8
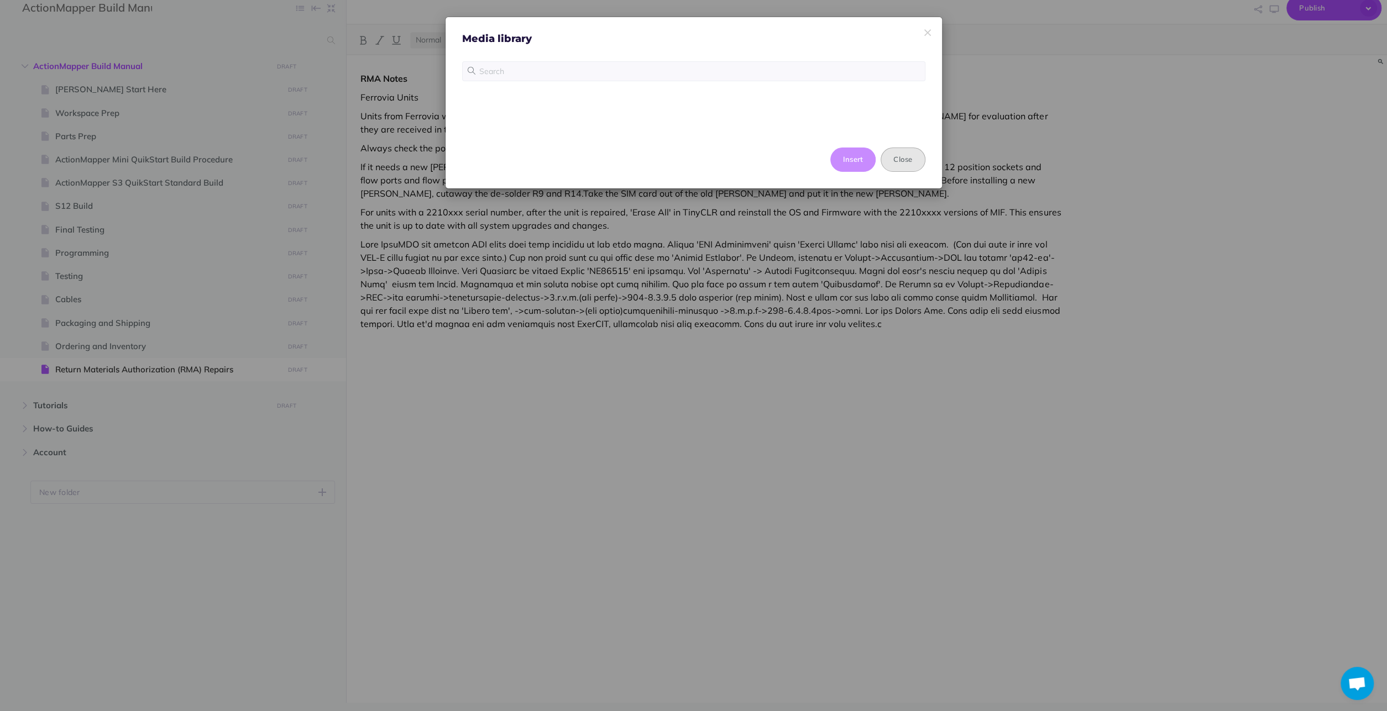
click at [914, 162] on button "Close" at bounding box center [902, 160] width 44 height 24
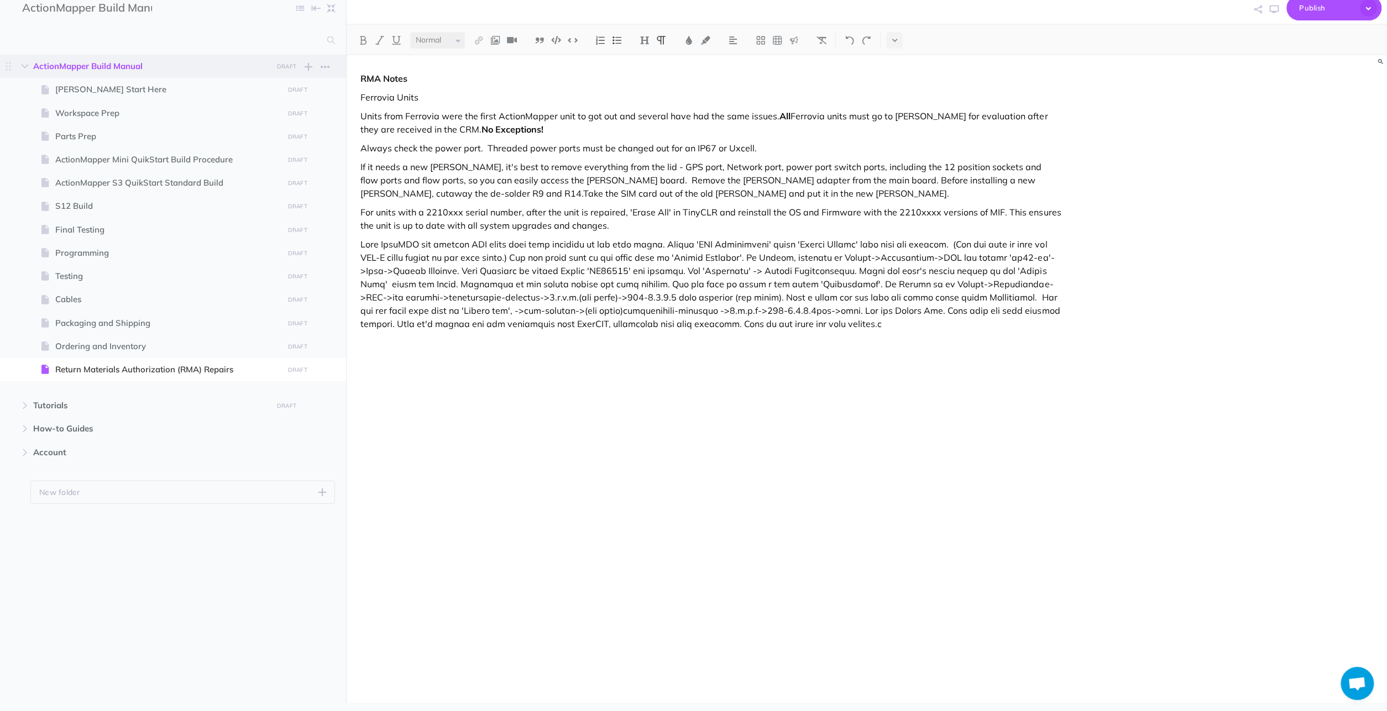
click at [123, 62] on span "ActionMapper Build Manual" at bounding box center [149, 66] width 233 height 13
select select "null"
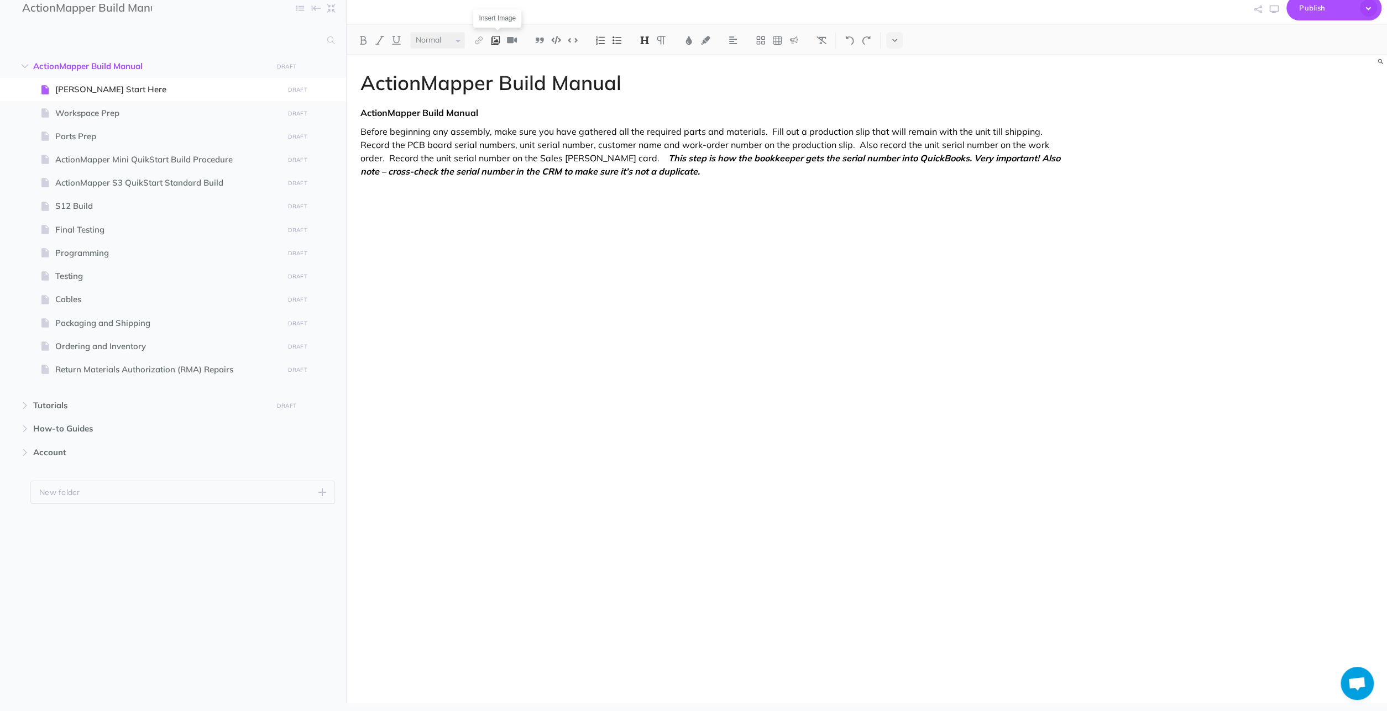
click at [498, 39] on img at bounding box center [495, 40] width 10 height 9
click at [500, 78] on icon at bounding box center [495, 76] width 11 height 8
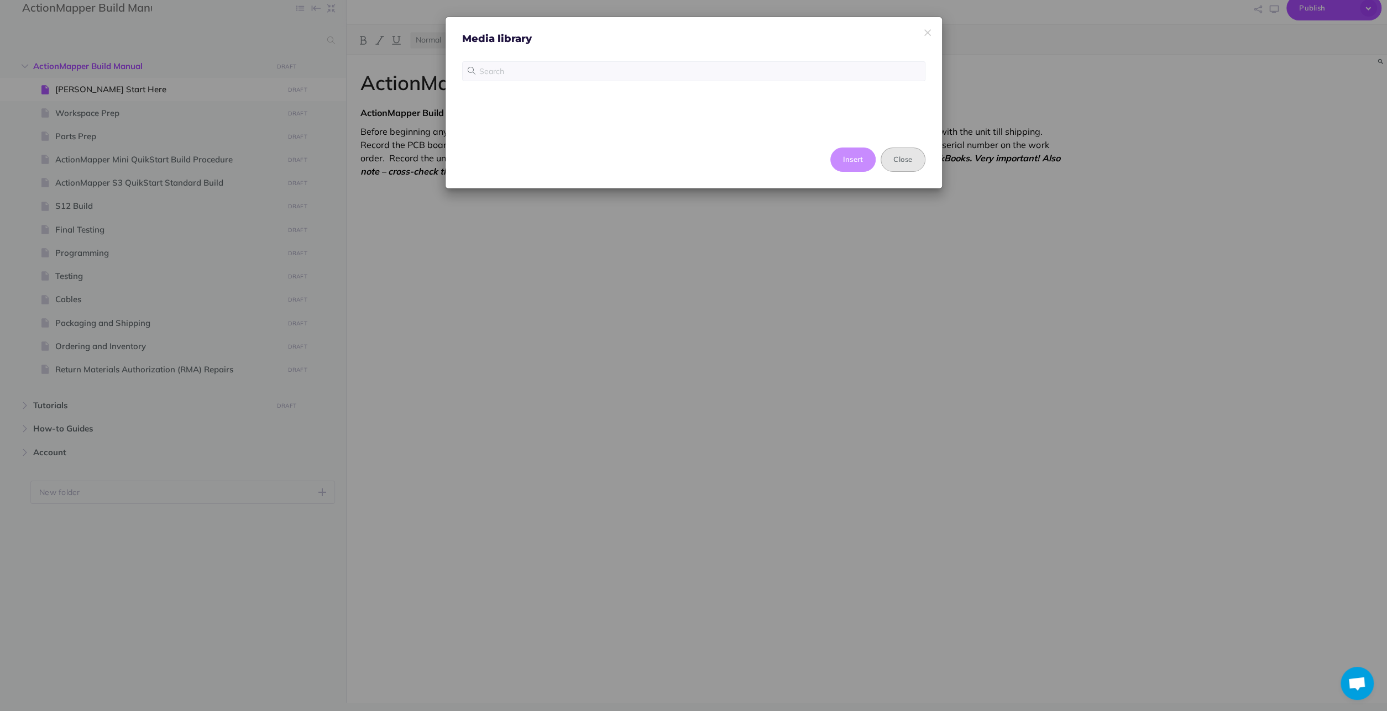
click at [901, 154] on button "Close" at bounding box center [902, 160] width 44 height 24
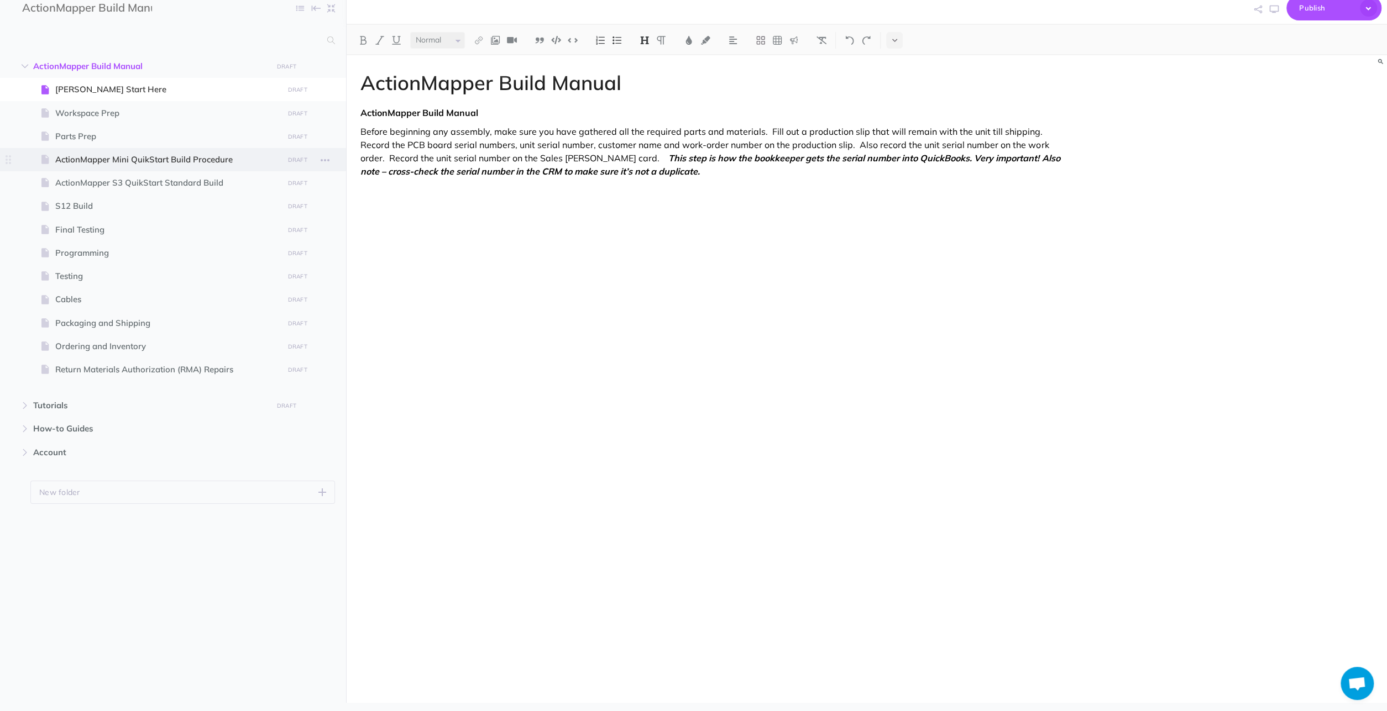
click at [180, 154] on span "ActionMapper Mini QuikStart Build Procedure" at bounding box center [167, 159] width 224 height 13
select select "null"
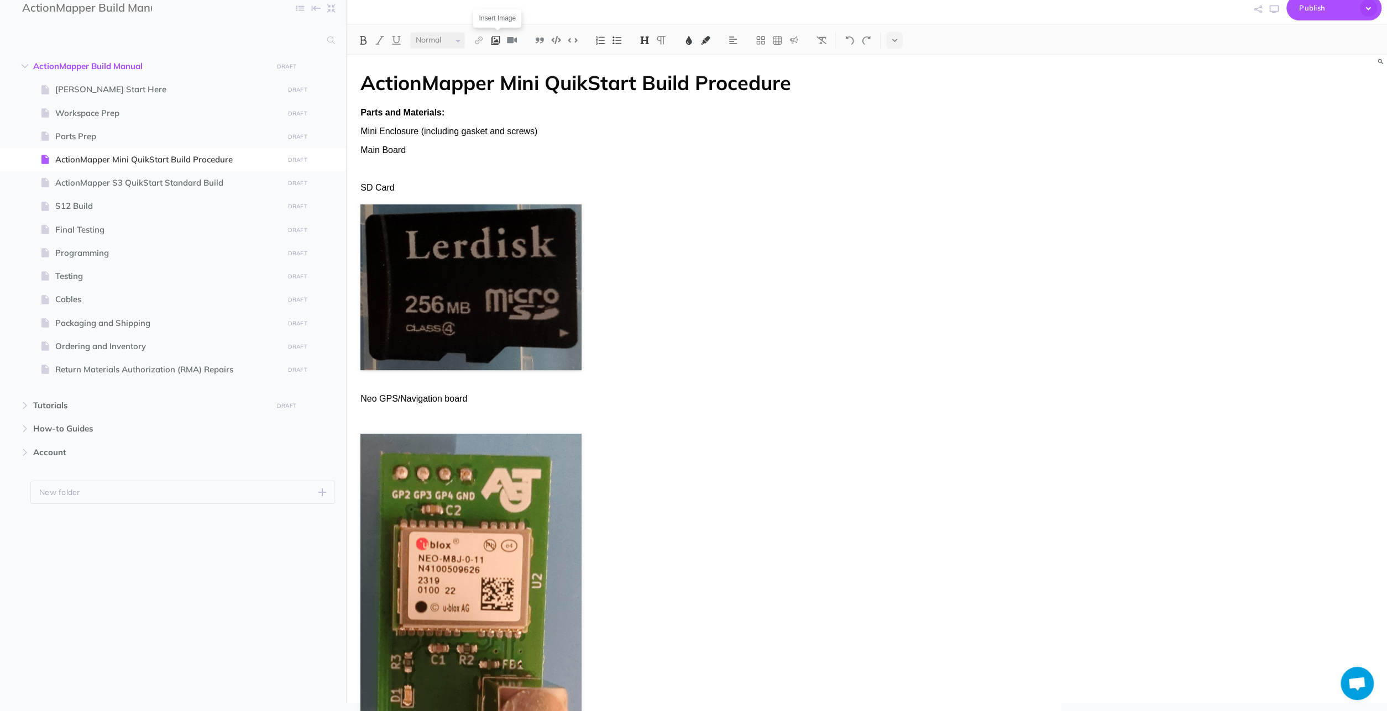
click at [500, 36] on img at bounding box center [495, 40] width 10 height 9
click at [495, 72] on icon at bounding box center [495, 76] width 11 height 8
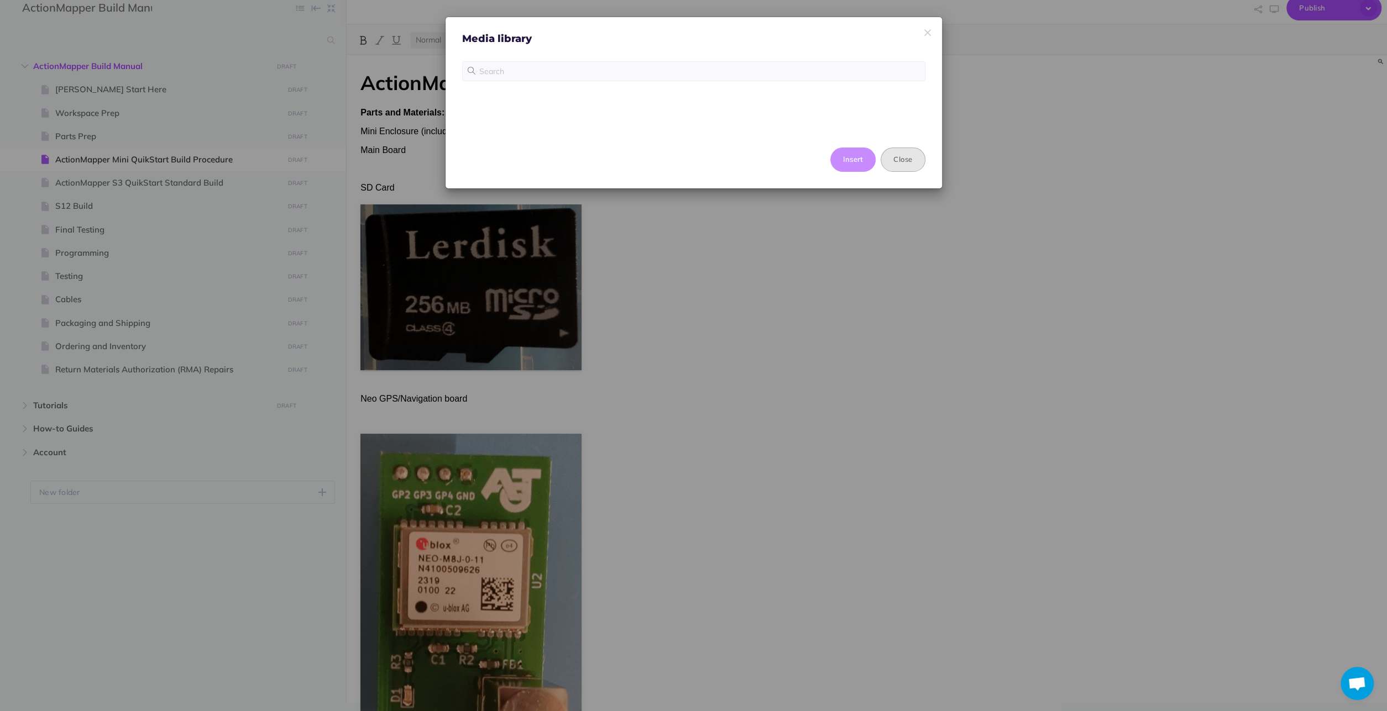
click at [901, 156] on button "Close" at bounding box center [902, 160] width 44 height 24
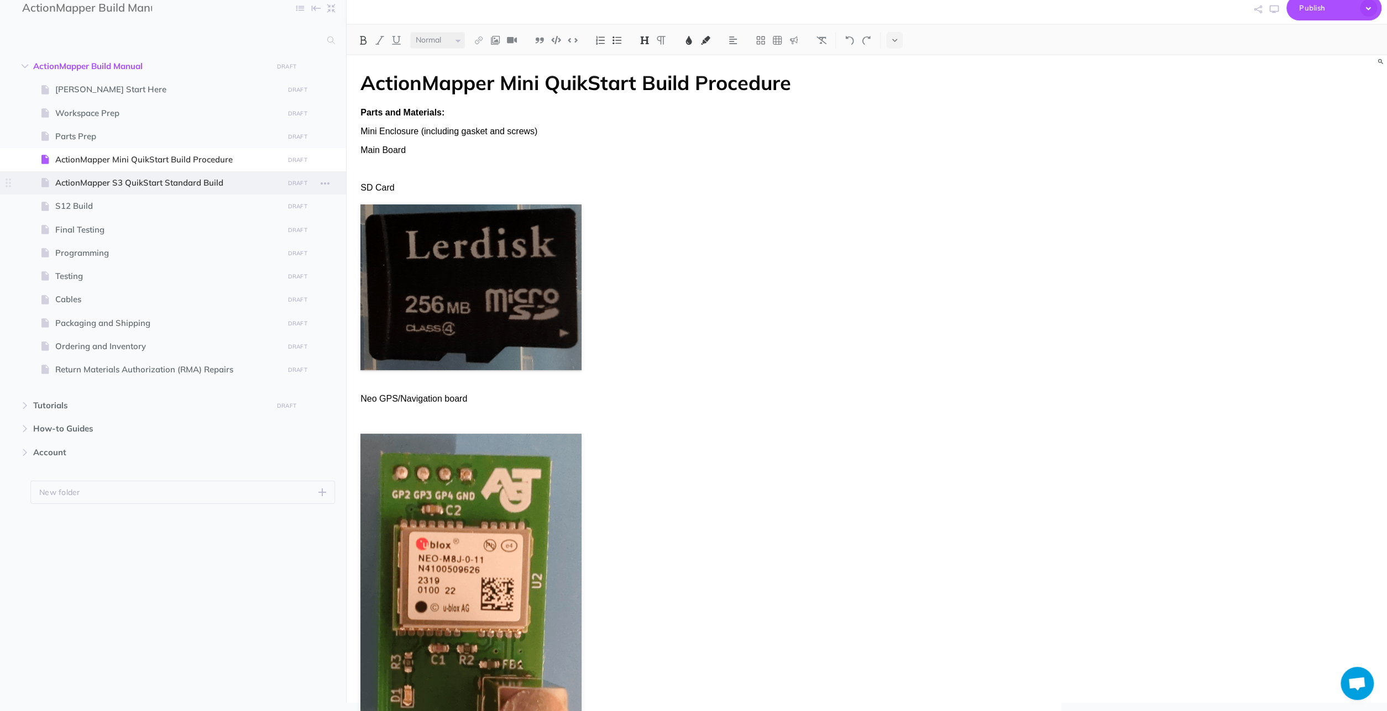
click at [177, 179] on span "ActionMapper S3 QuikStart Standard Build" at bounding box center [167, 182] width 224 height 13
select select "null"
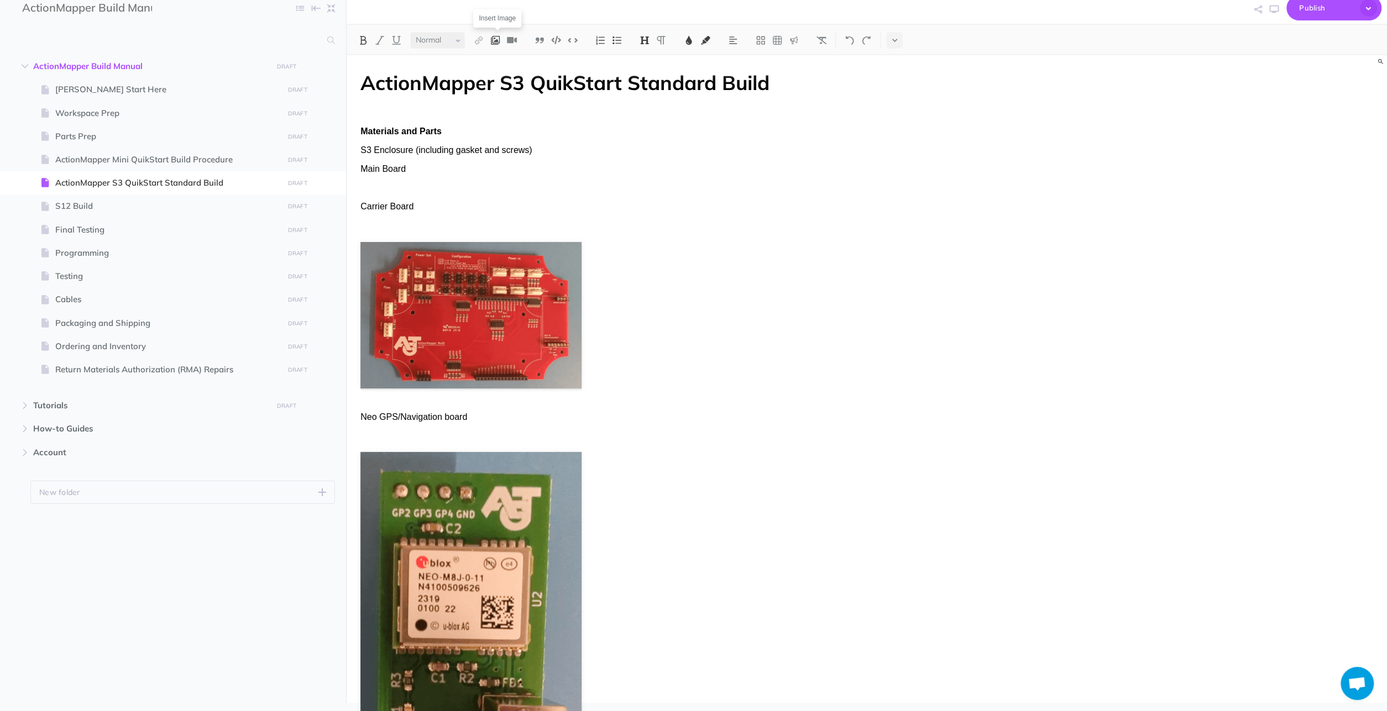
click at [500, 34] on button at bounding box center [495, 40] width 17 height 17
click at [496, 74] on icon at bounding box center [495, 76] width 11 height 8
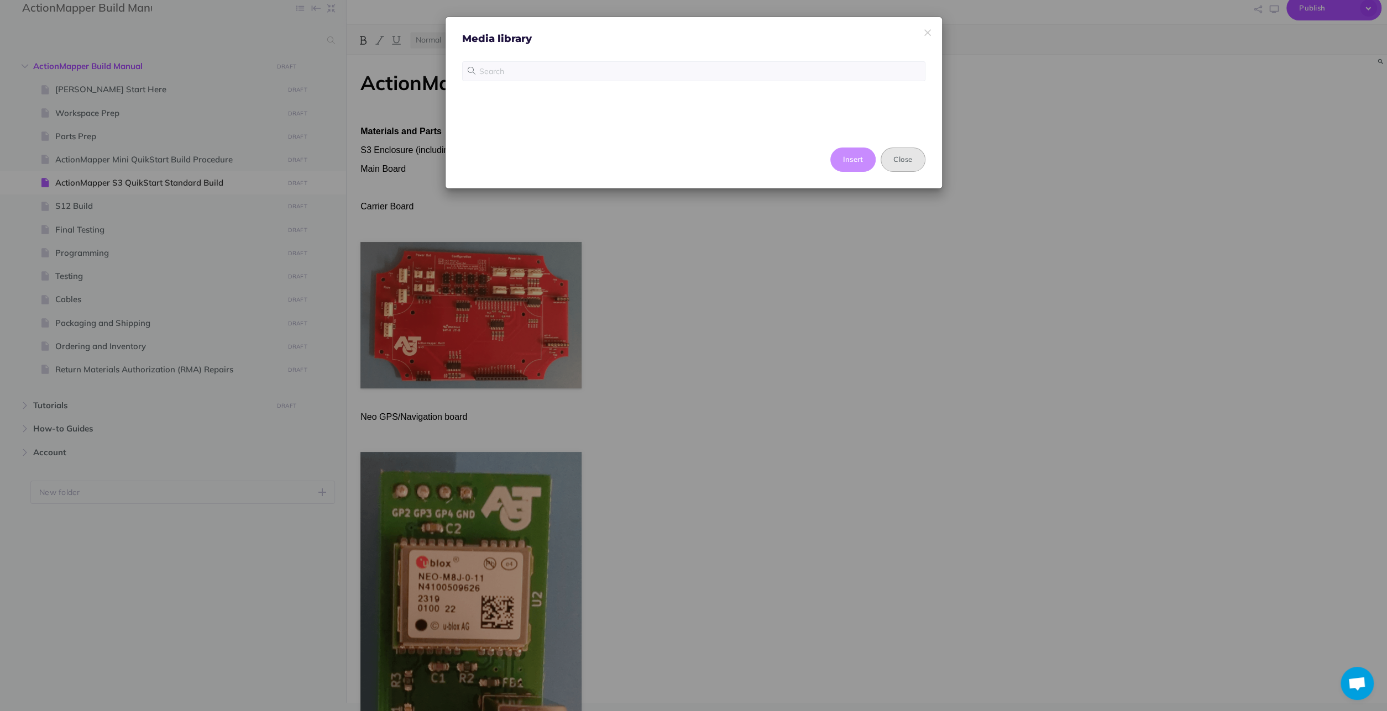
click at [898, 153] on button "Close" at bounding box center [902, 160] width 44 height 24
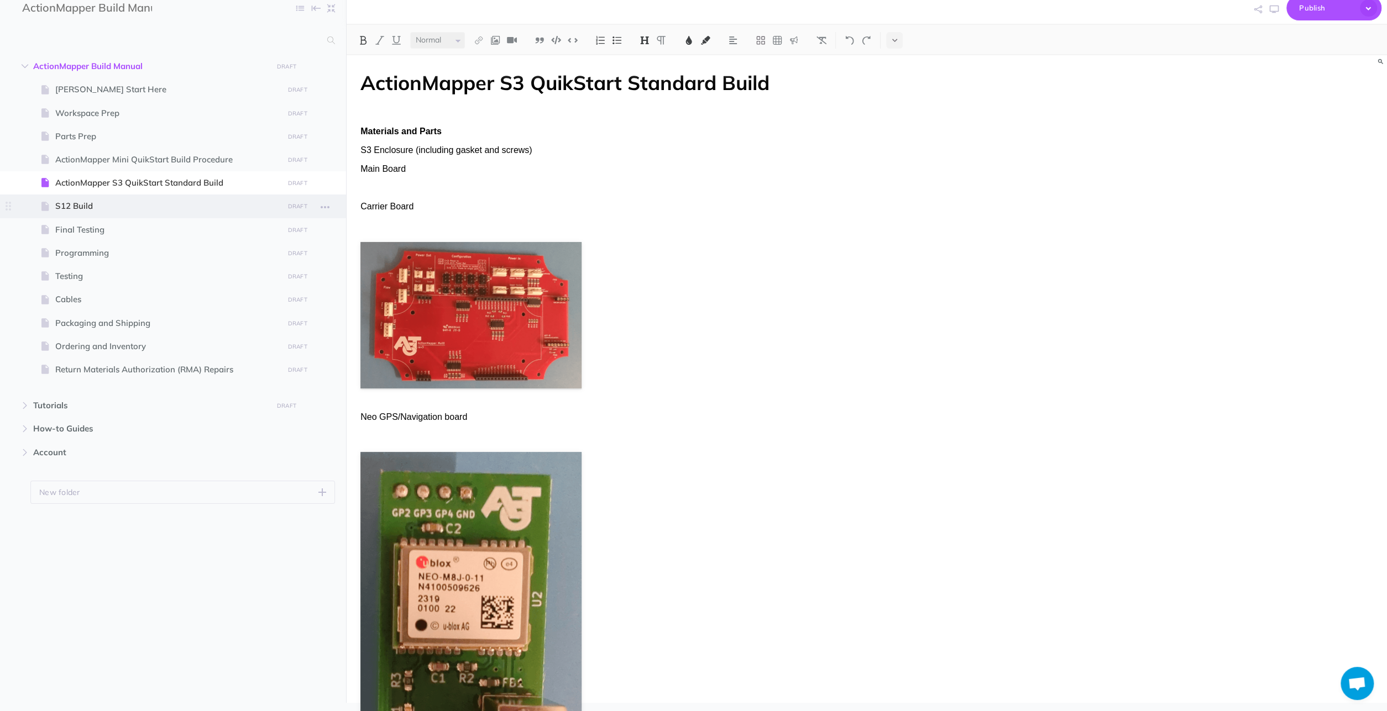
click at [76, 200] on span "S12 Build" at bounding box center [167, 206] width 224 height 13
select select "null"
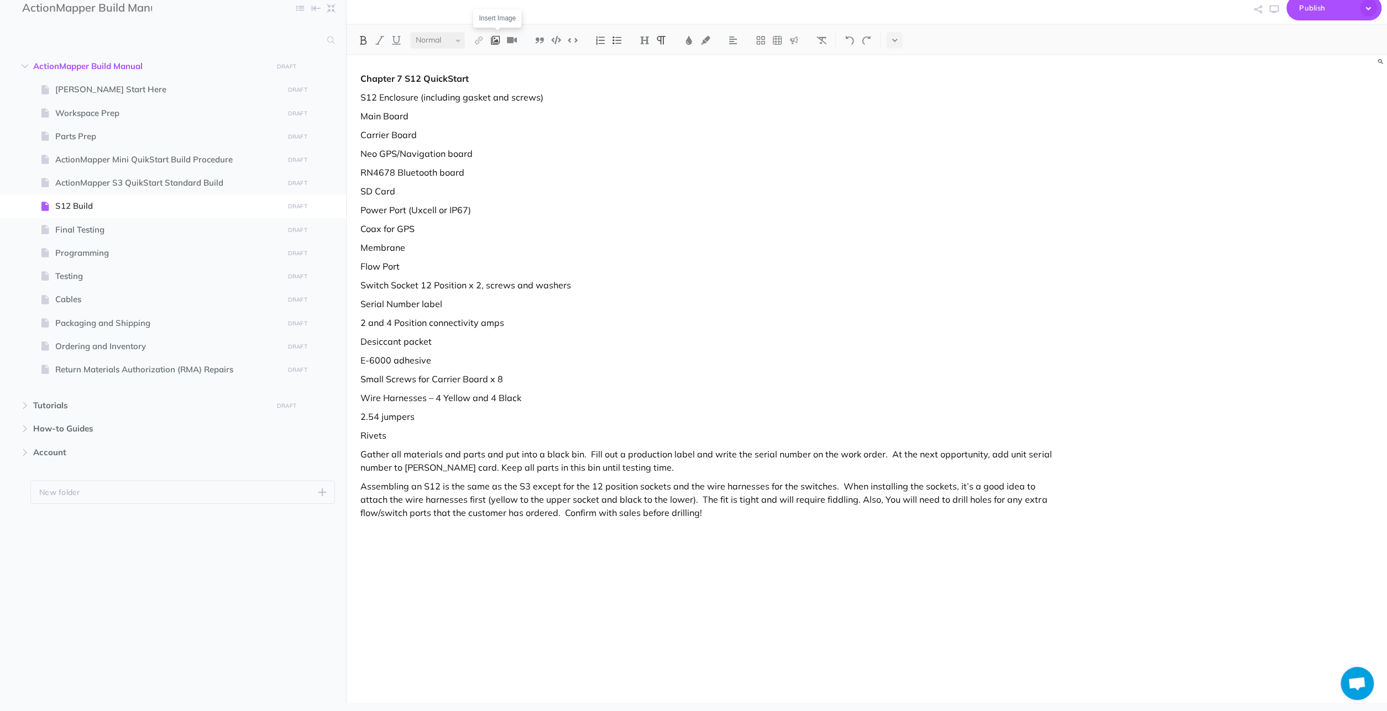
click at [498, 36] on img at bounding box center [495, 40] width 10 height 9
click at [497, 70] on button at bounding box center [495, 76] width 17 height 17
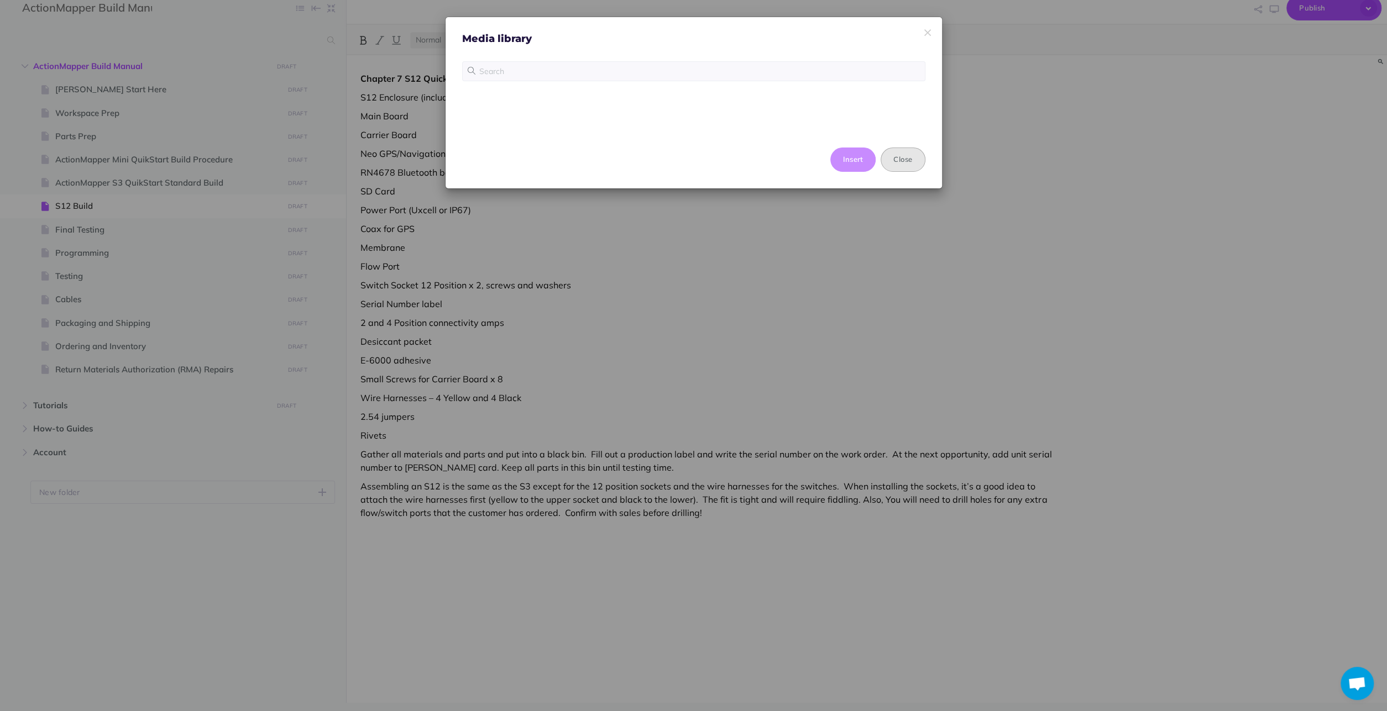
click at [900, 157] on button "Close" at bounding box center [902, 160] width 44 height 24
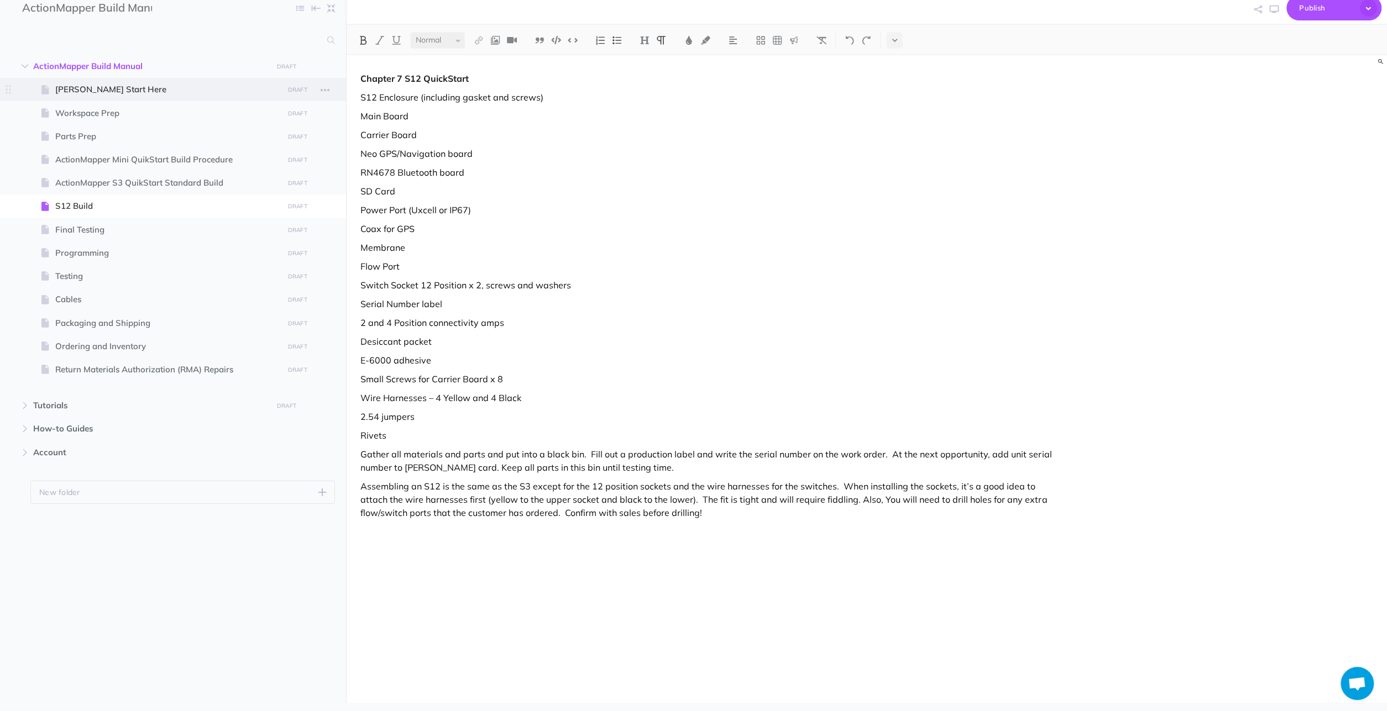
click at [105, 82] on span at bounding box center [173, 89] width 346 height 23
select select "null"
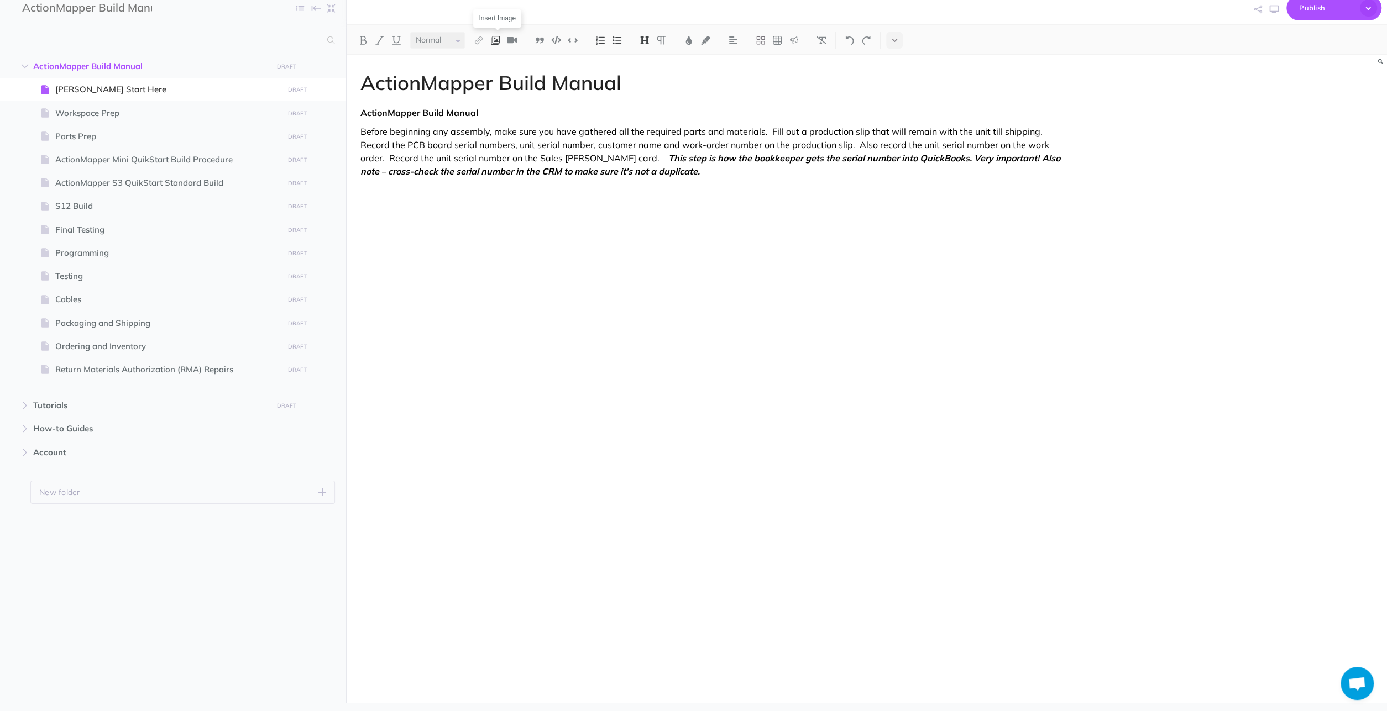
click at [499, 37] on img at bounding box center [495, 40] width 10 height 9
click at [501, 77] on icon at bounding box center [495, 76] width 11 height 8
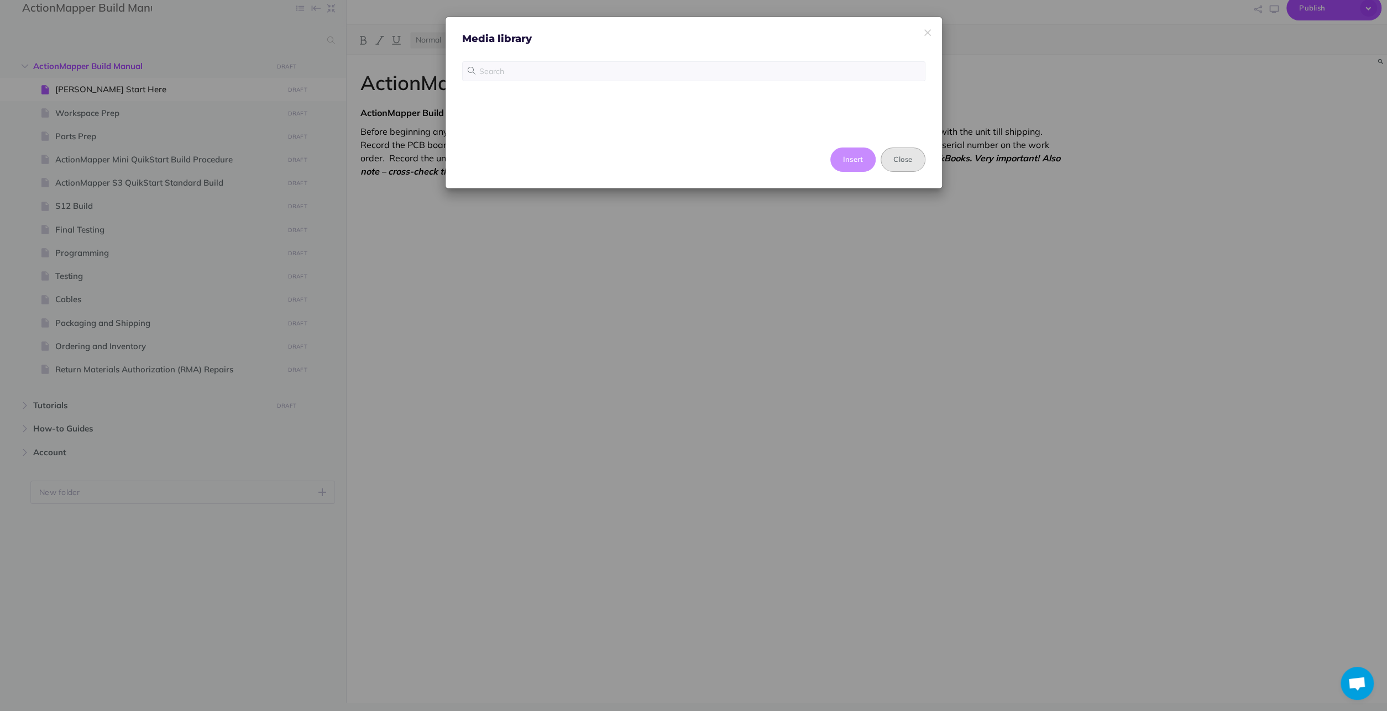
click at [910, 156] on button "Close" at bounding box center [902, 160] width 44 height 24
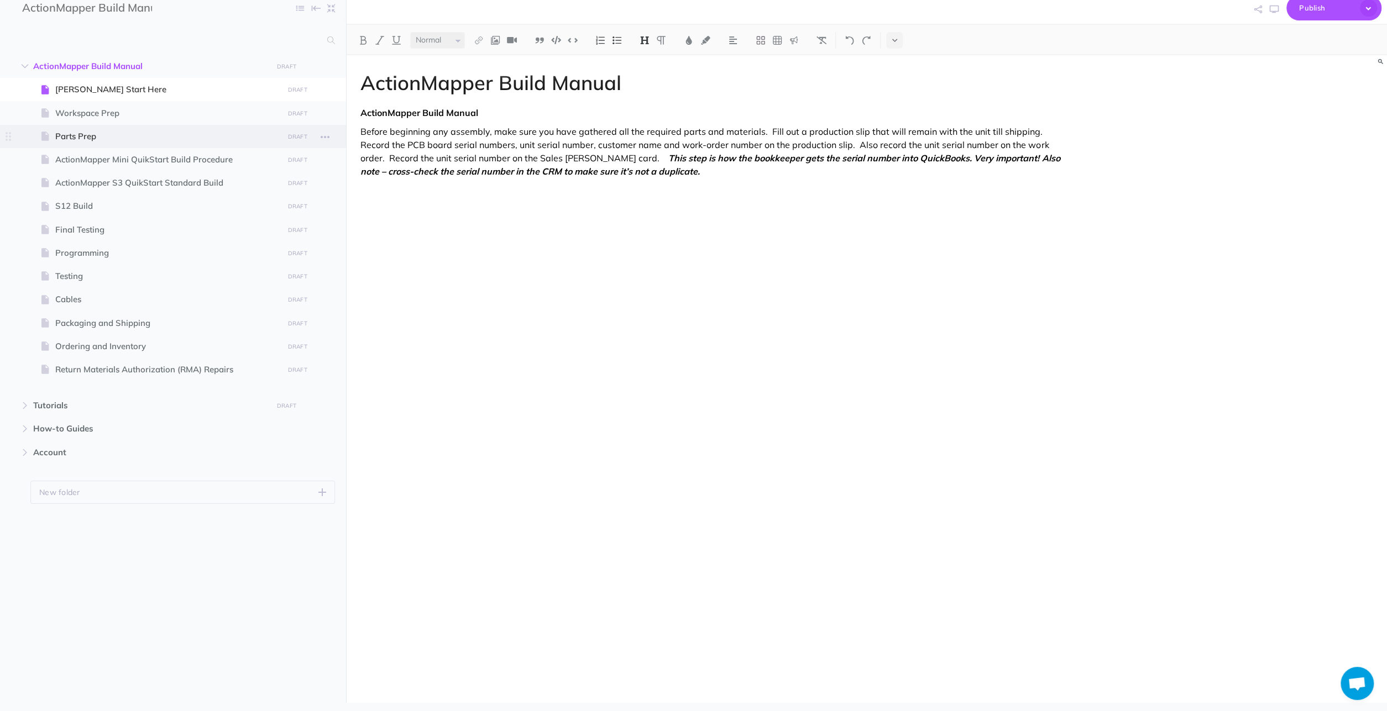
click at [134, 134] on span "Parts Prep" at bounding box center [167, 136] width 224 height 13
select select "null"
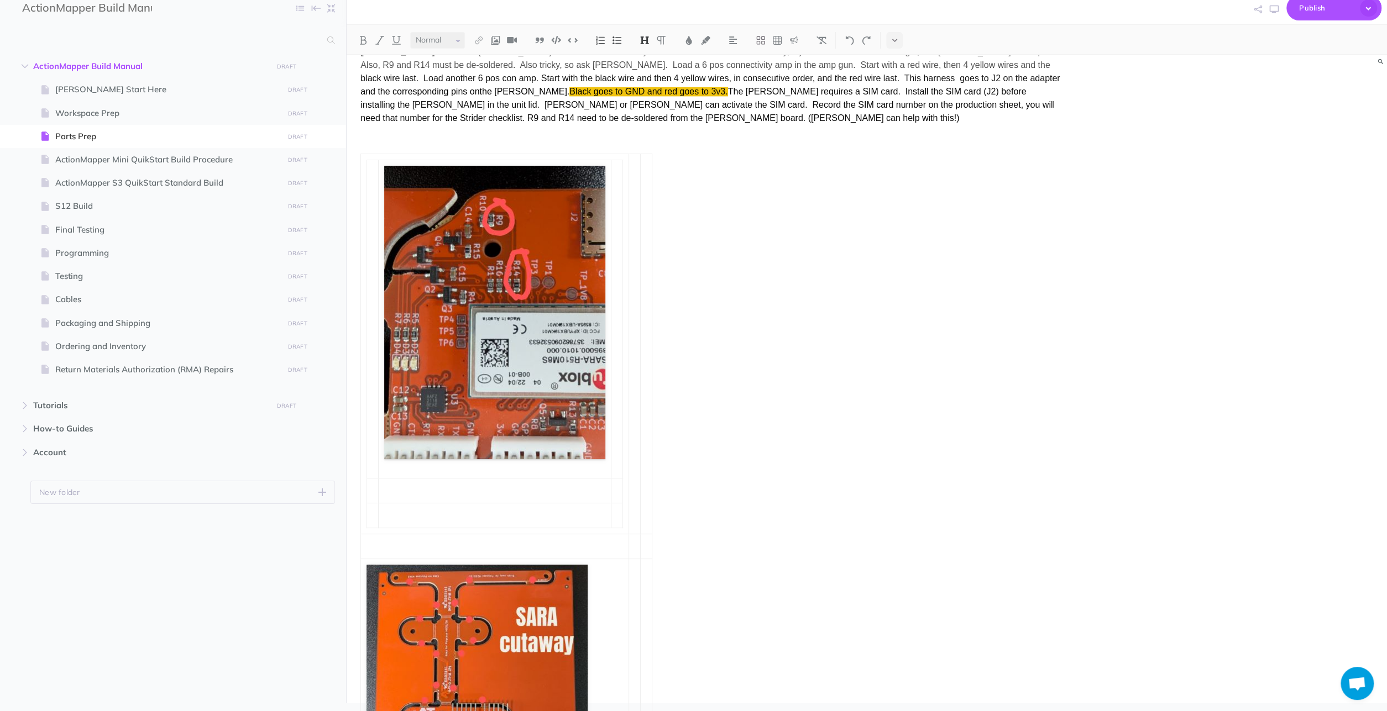
scroll to position [1765, 0]
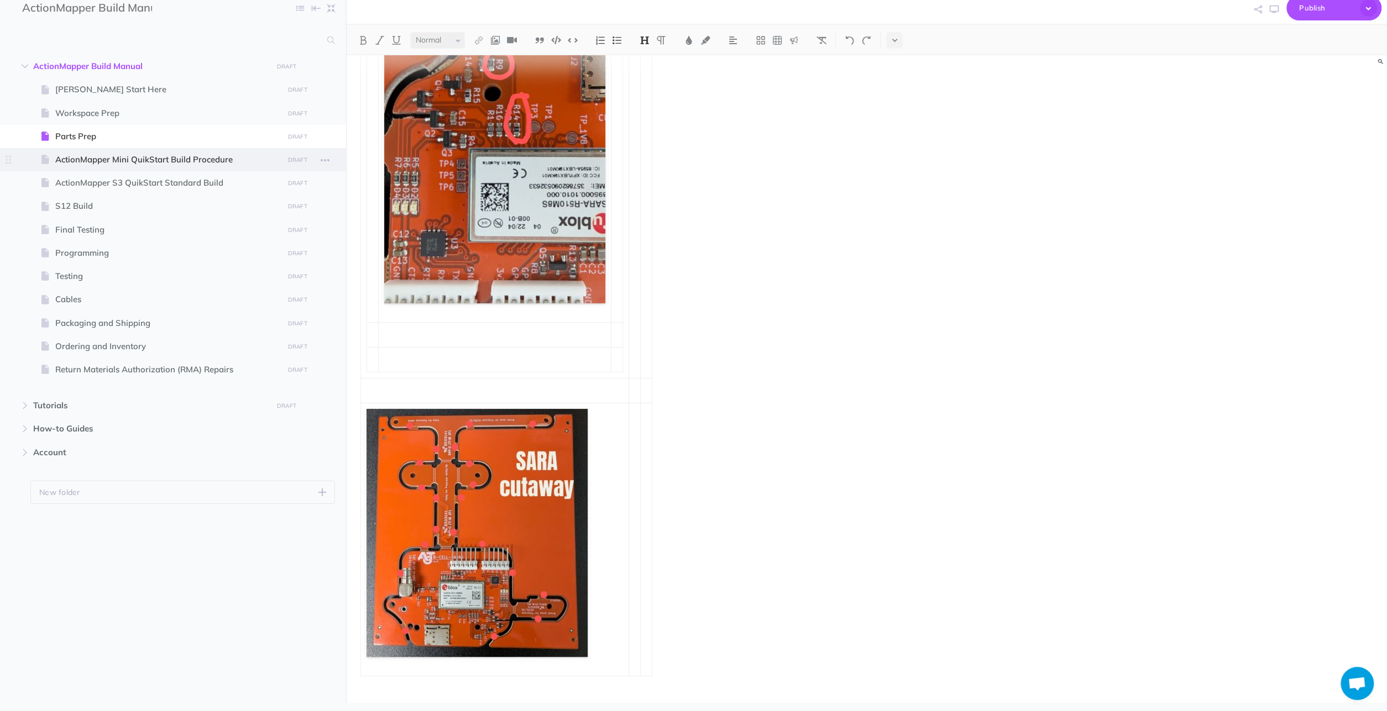
click at [218, 157] on span "ActionMapper Mini QuikStart Build Procedure" at bounding box center [167, 159] width 224 height 13
select select "null"
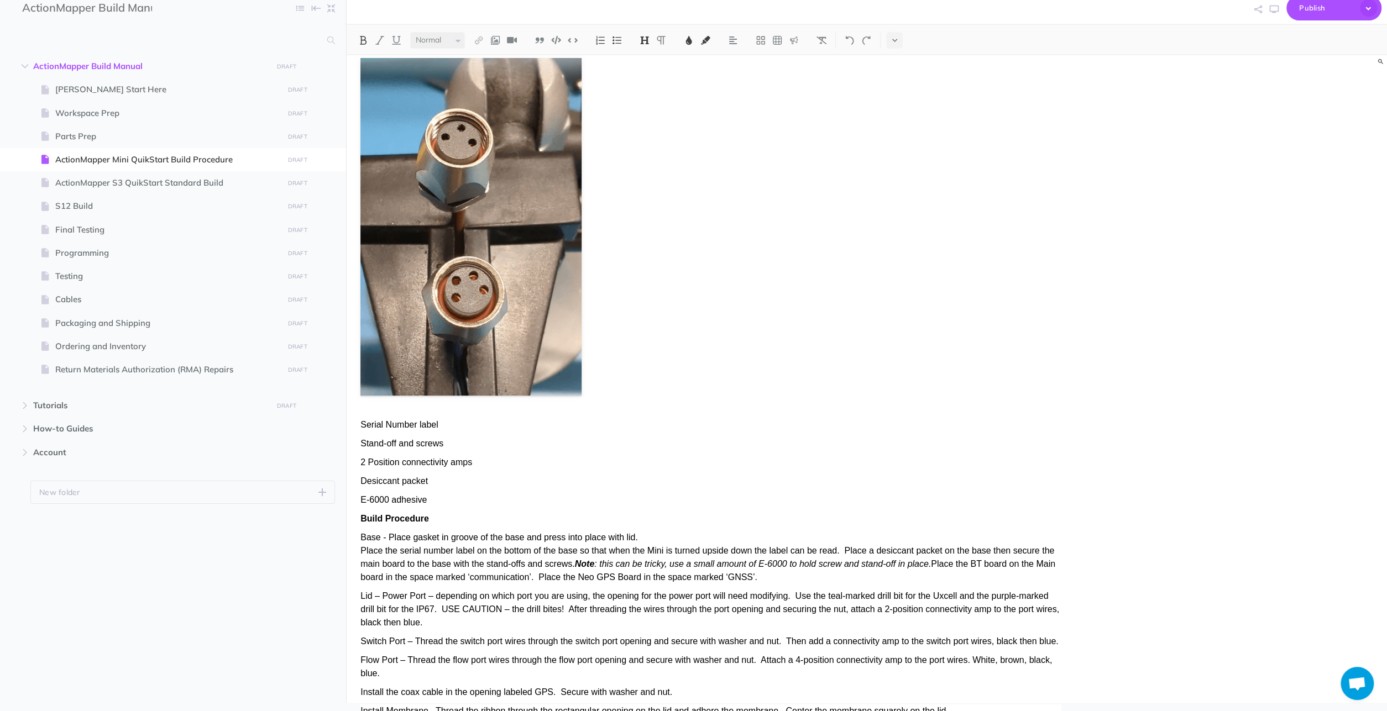
scroll to position [2211, 0]
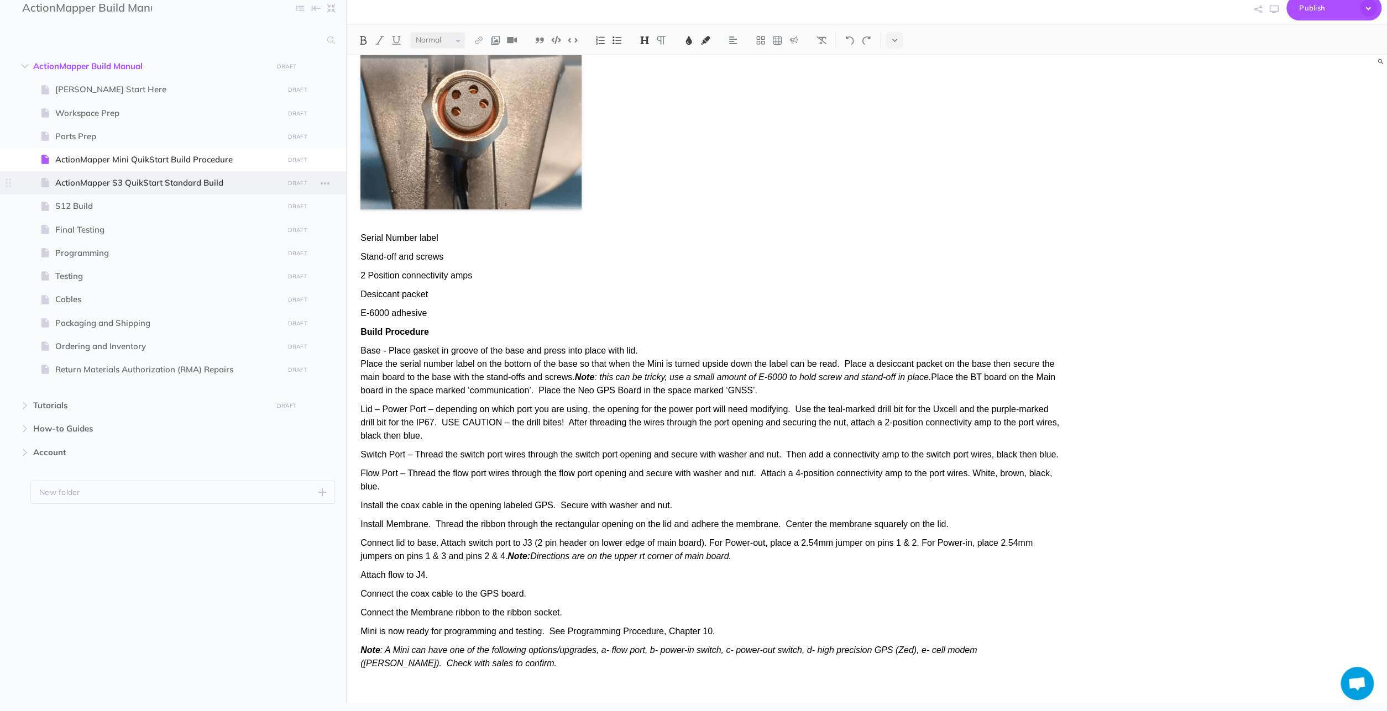
click at [211, 183] on span "ActionMapper S3 QuikStart Standard Build" at bounding box center [167, 182] width 224 height 13
select select "null"
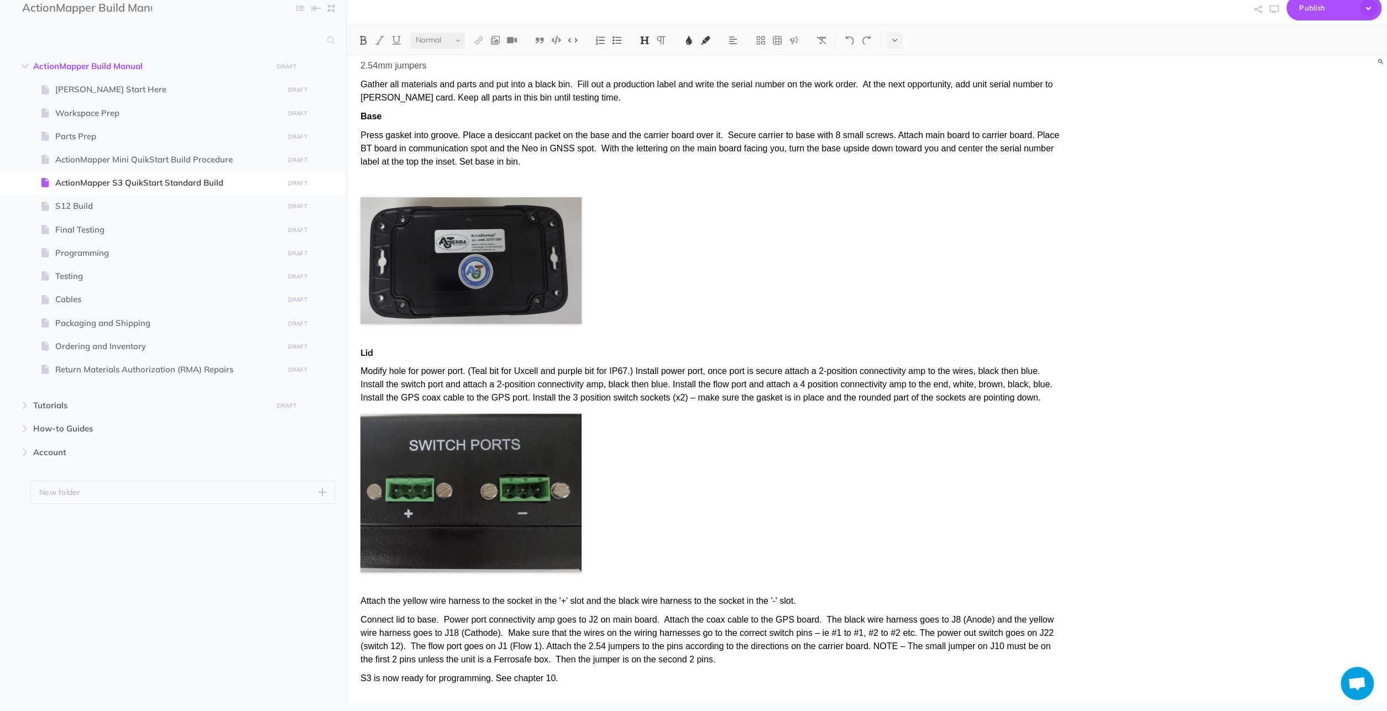
scroll to position [3291, 0]
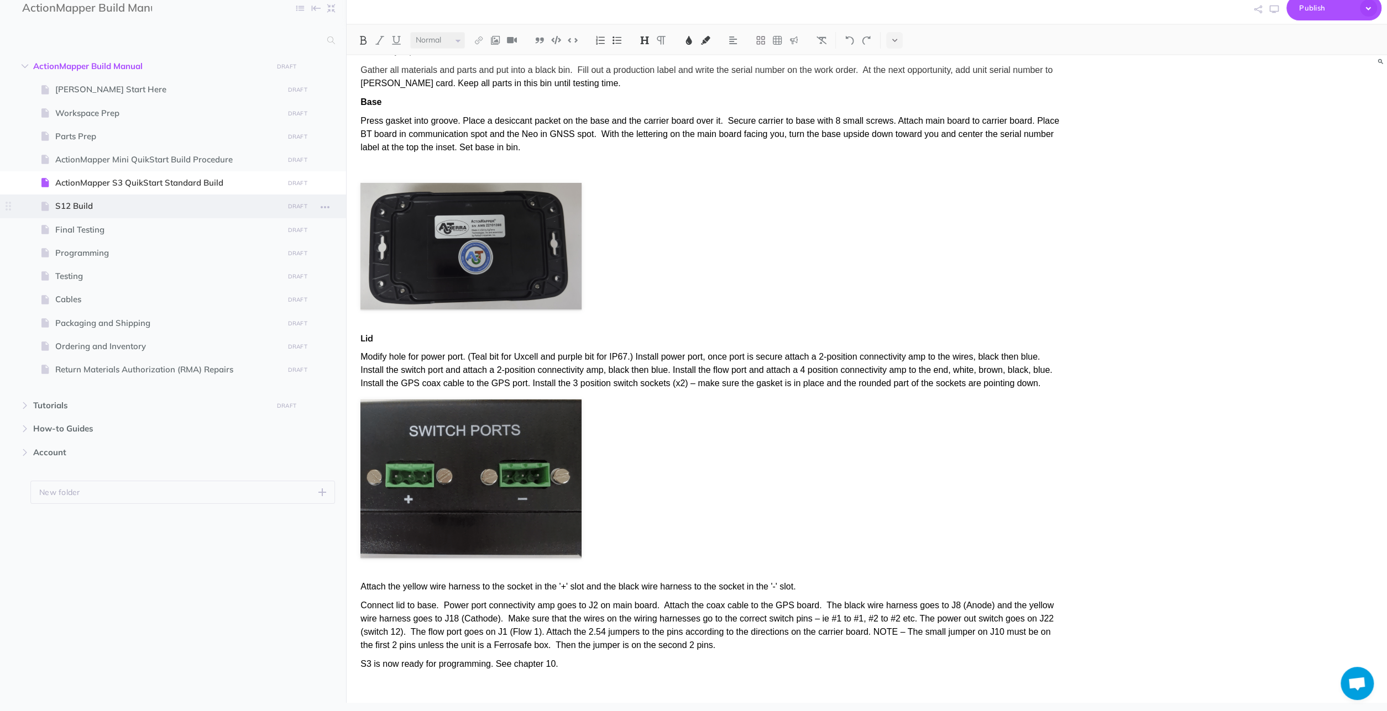
click at [259, 208] on span "S12 Build" at bounding box center [167, 206] width 224 height 13
select select "null"
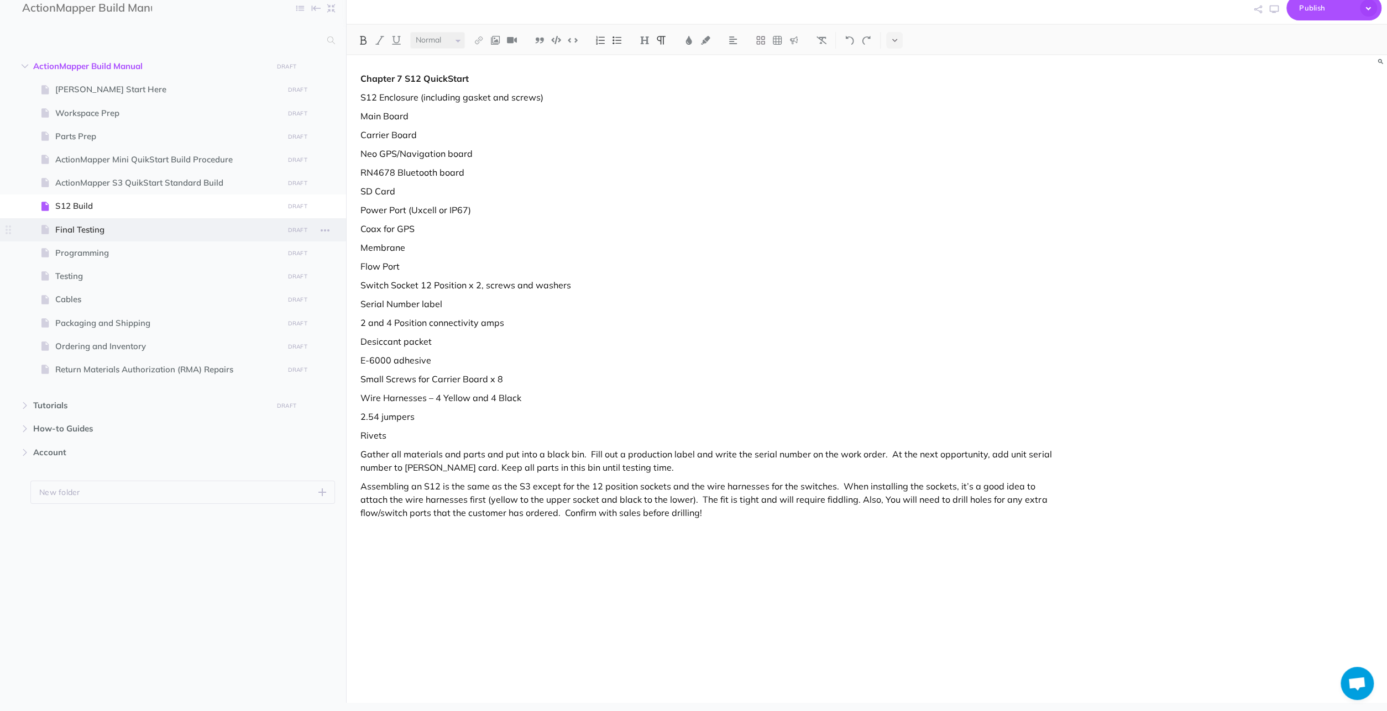
click at [195, 223] on span at bounding box center [173, 229] width 346 height 23
select select "null"
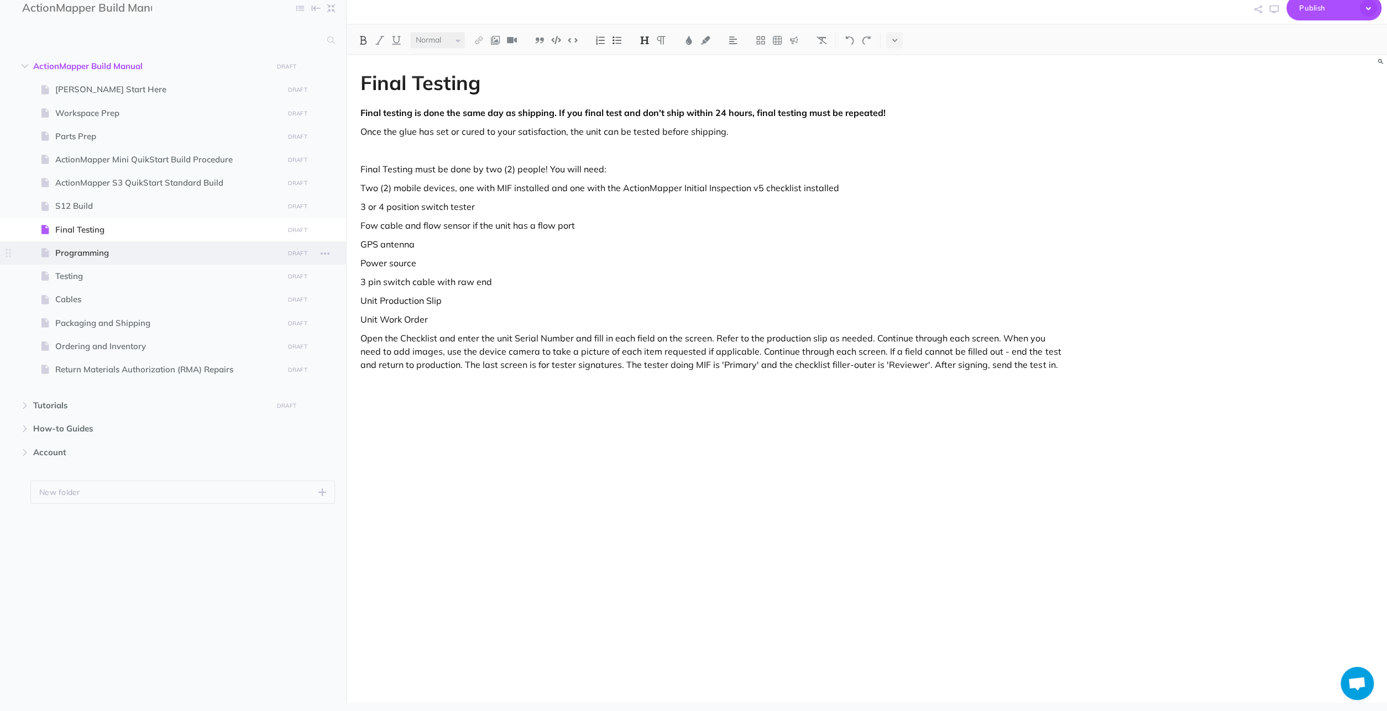
click at [195, 247] on span "Programming" at bounding box center [167, 252] width 224 height 13
select select "null"
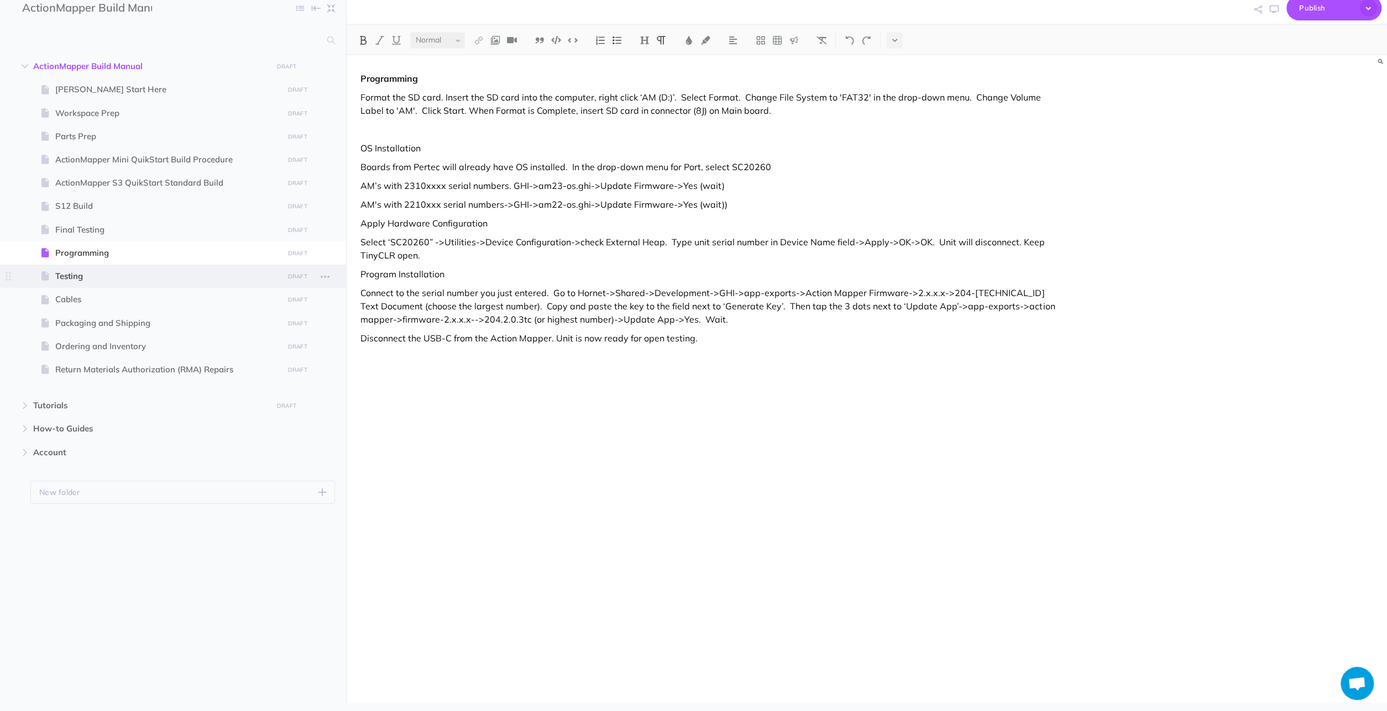
click at [195, 268] on span at bounding box center [173, 276] width 346 height 23
select select "null"
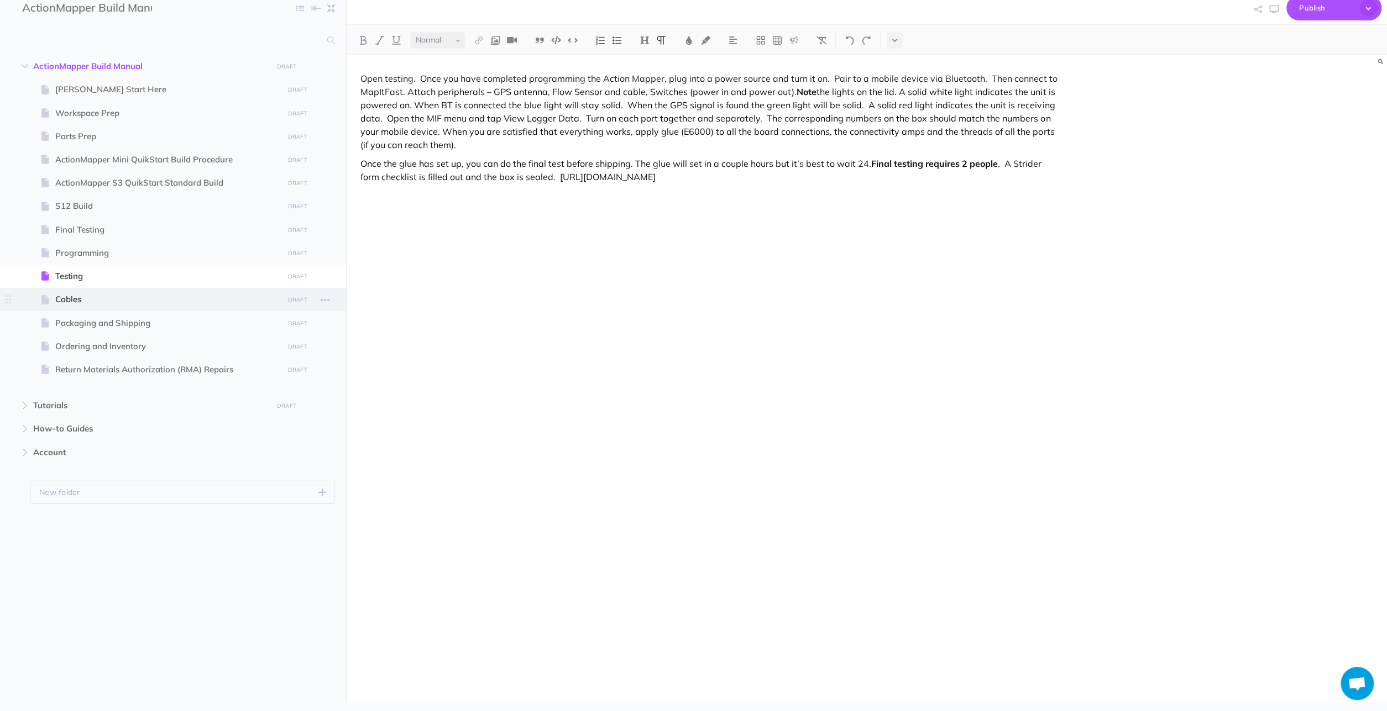
click at [194, 297] on span "Cables" at bounding box center [167, 299] width 224 height 13
select select "null"
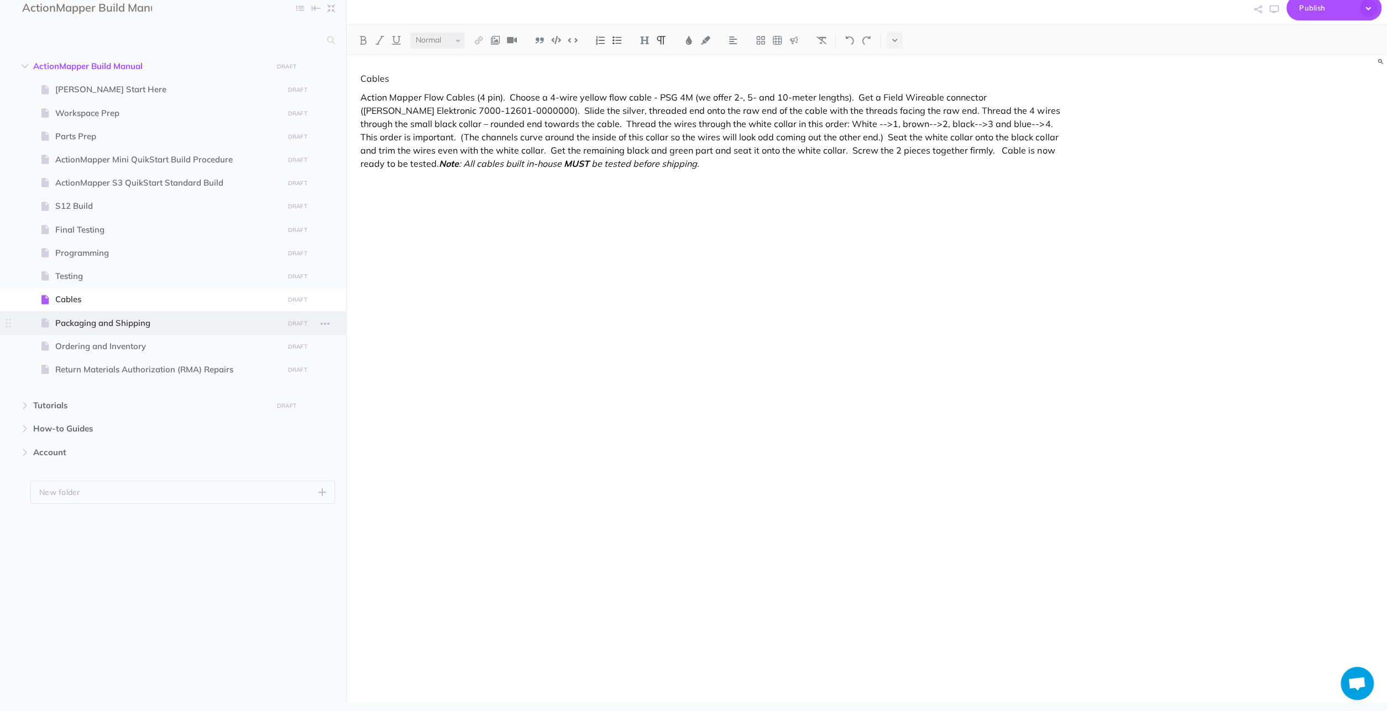
click at [189, 319] on span "Packaging and Shipping" at bounding box center [167, 323] width 224 height 13
select select "null"
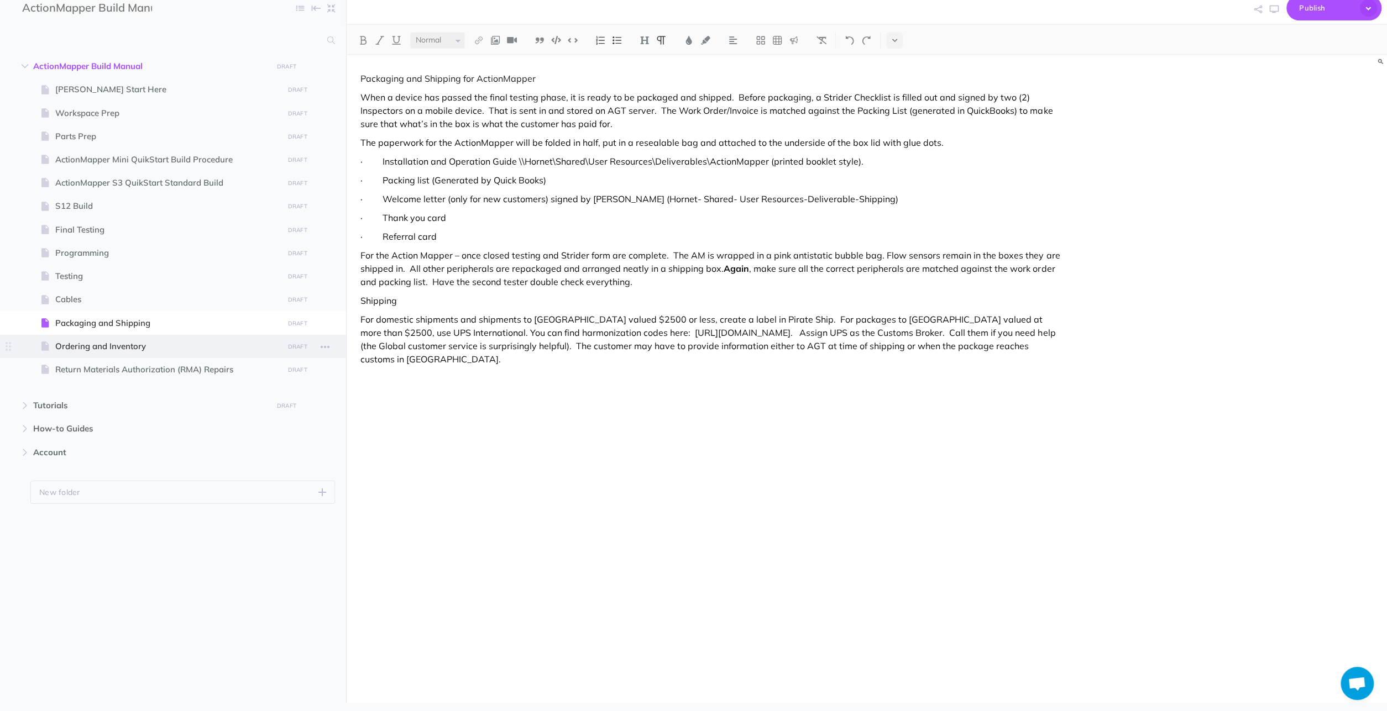
click at [187, 343] on span "Ordering and Inventory" at bounding box center [167, 346] width 224 height 13
select select "null"
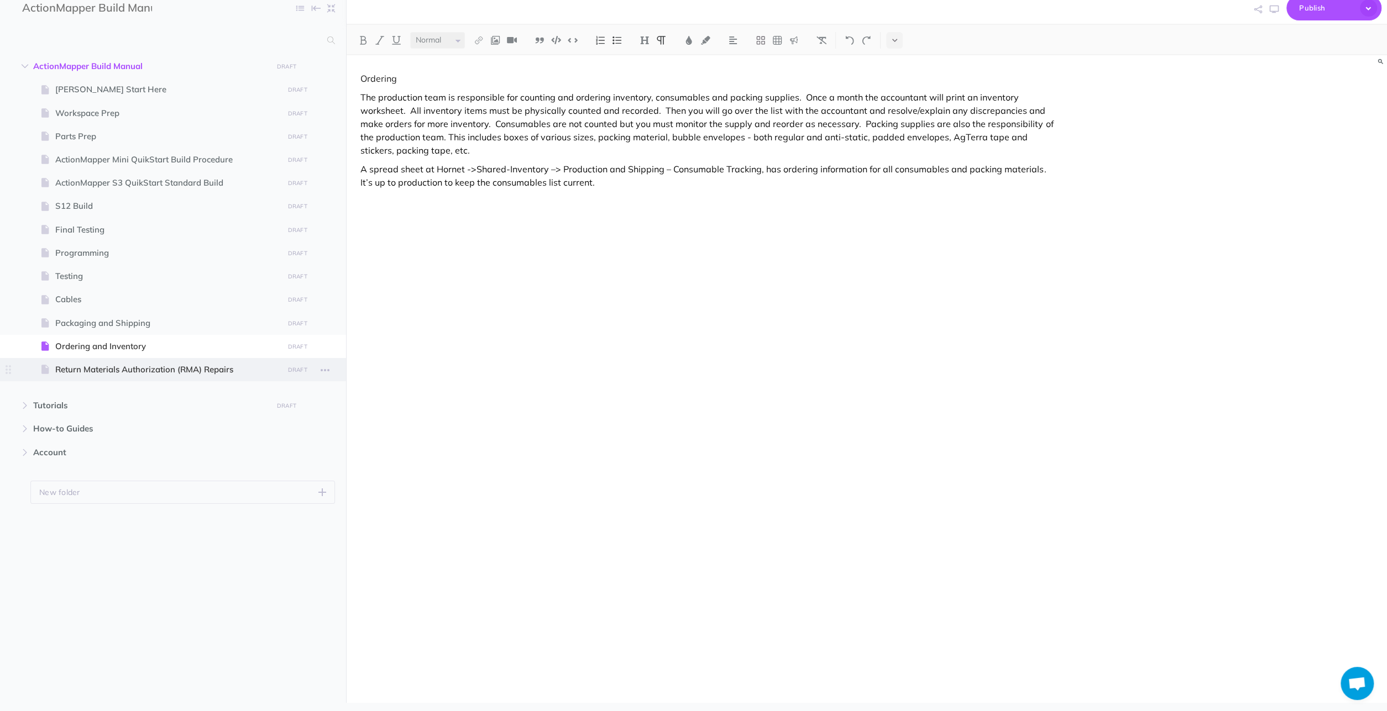
click at [183, 370] on span "Return Materials Authorization (RMA) Repairs" at bounding box center [167, 369] width 224 height 13
select select "null"
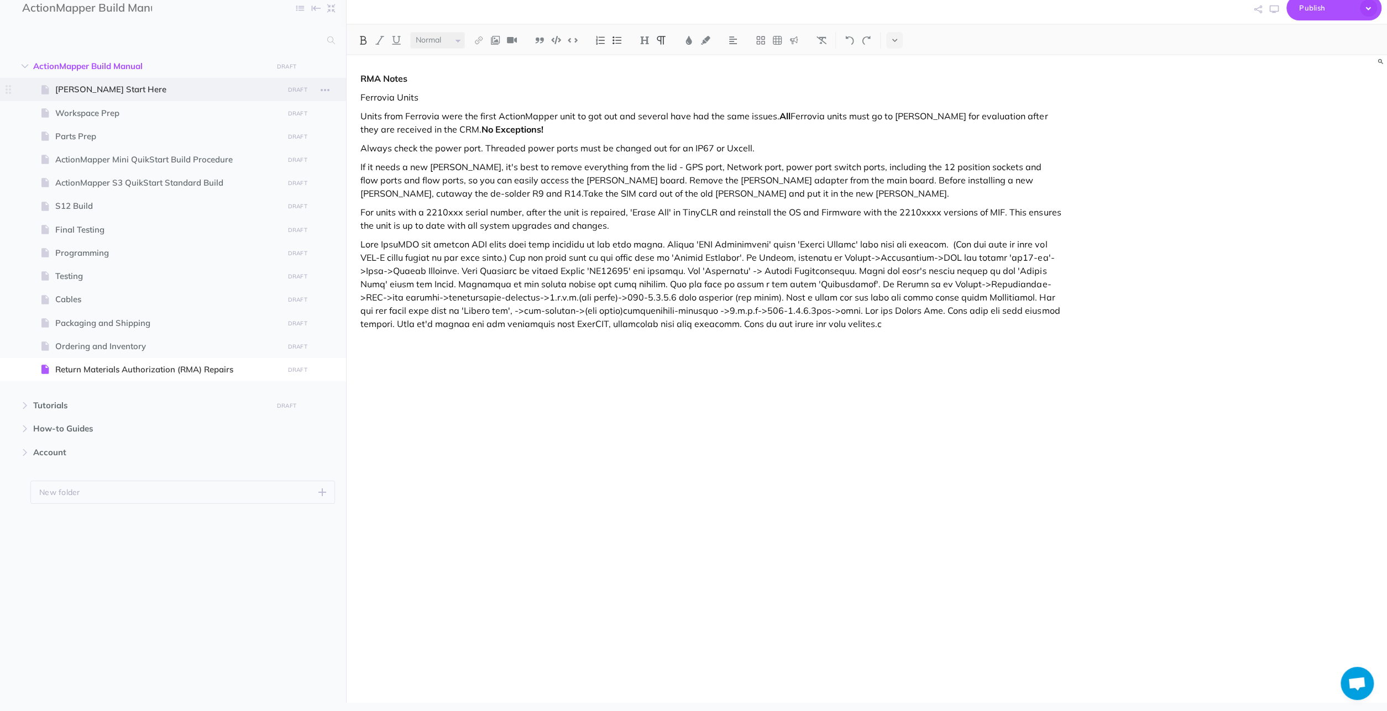
click at [182, 86] on span "[PERSON_NAME] Start Here" at bounding box center [167, 89] width 224 height 13
select select "null"
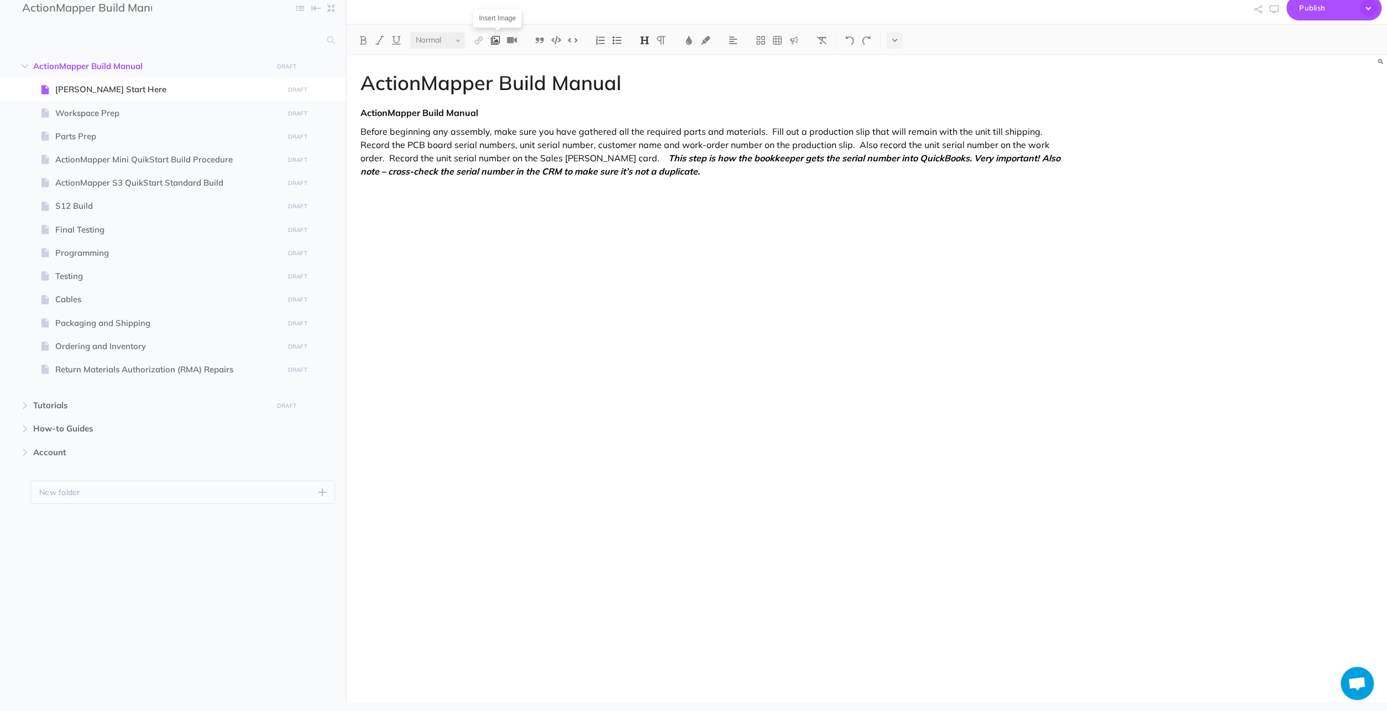
click at [499, 35] on button at bounding box center [495, 40] width 17 height 17
click at [500, 74] on icon at bounding box center [495, 76] width 11 height 8
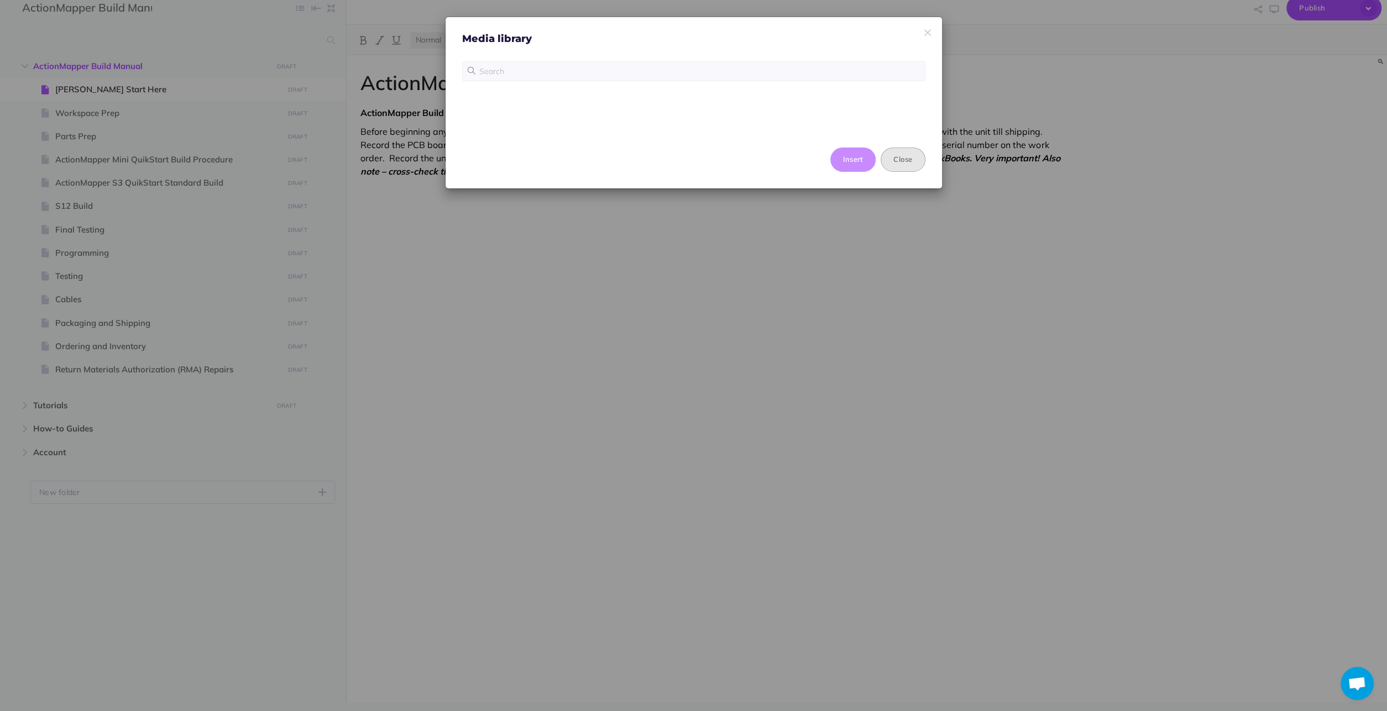
click at [909, 160] on button "Close" at bounding box center [902, 160] width 44 height 24
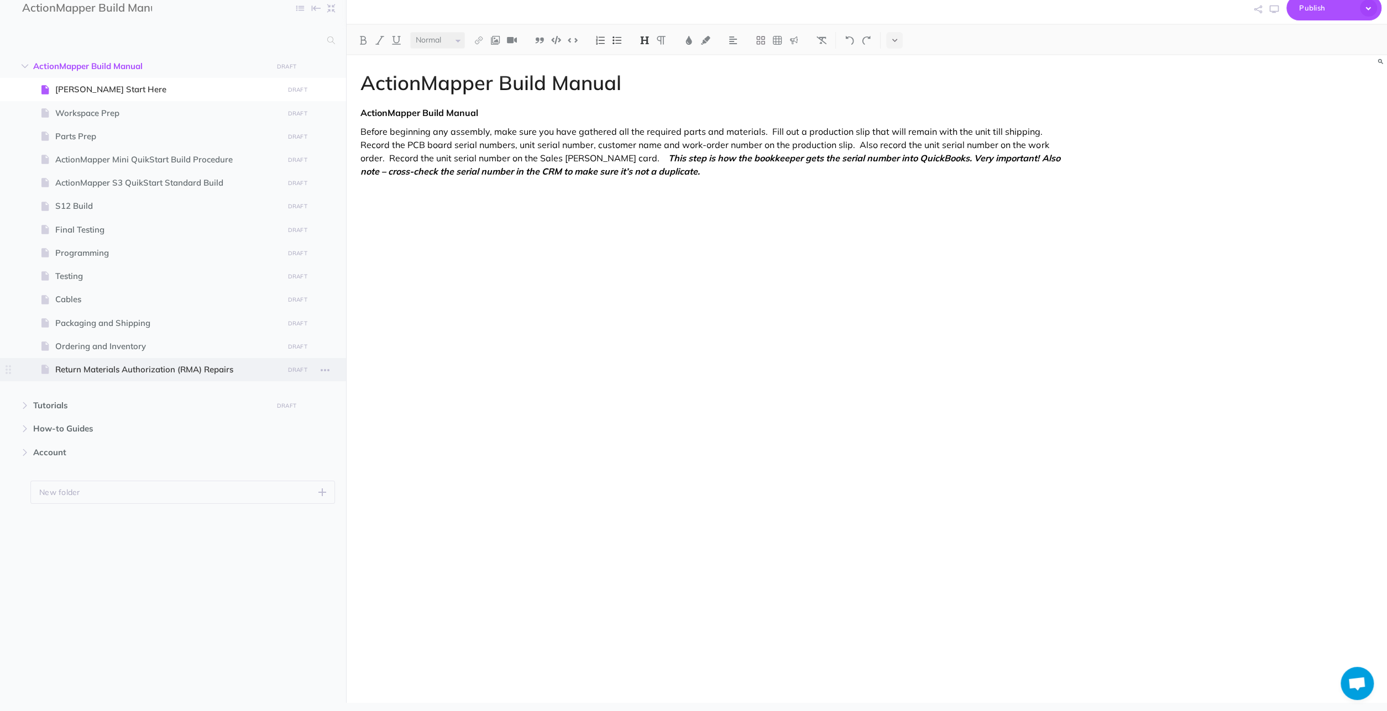
click at [218, 370] on span "Return Materials Authorization (RMA) Repairs" at bounding box center [167, 369] width 224 height 13
select select "null"
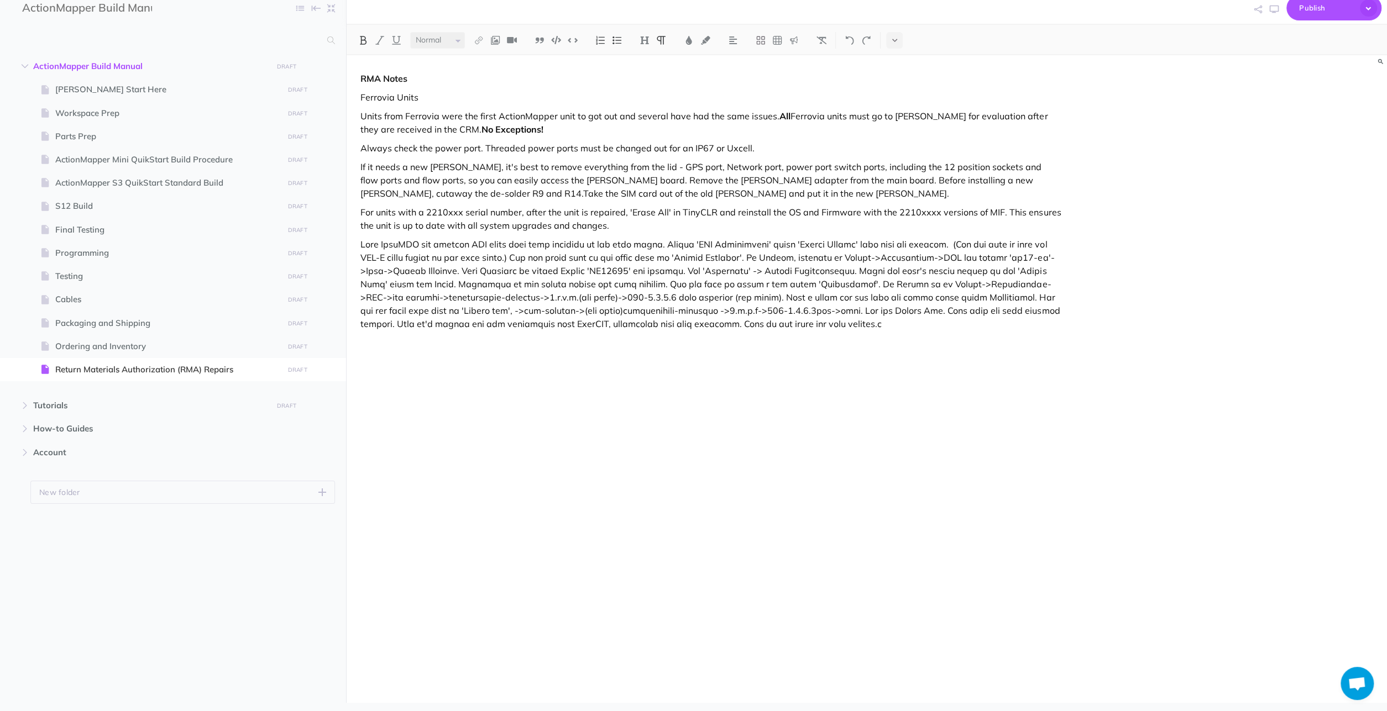
click at [382, 191] on p "If it needs a new [PERSON_NAME], it's best to remove everything from the lid - …" at bounding box center [710, 180] width 700 height 40
click at [376, 191] on p "If it needs a new [PERSON_NAME], it's best to remove everything from the lid - …" at bounding box center [710, 180] width 700 height 40
click at [953, 177] on p "If it needs a new [PERSON_NAME], it's best to remove everything from the lid - …" at bounding box center [710, 180] width 700 height 40
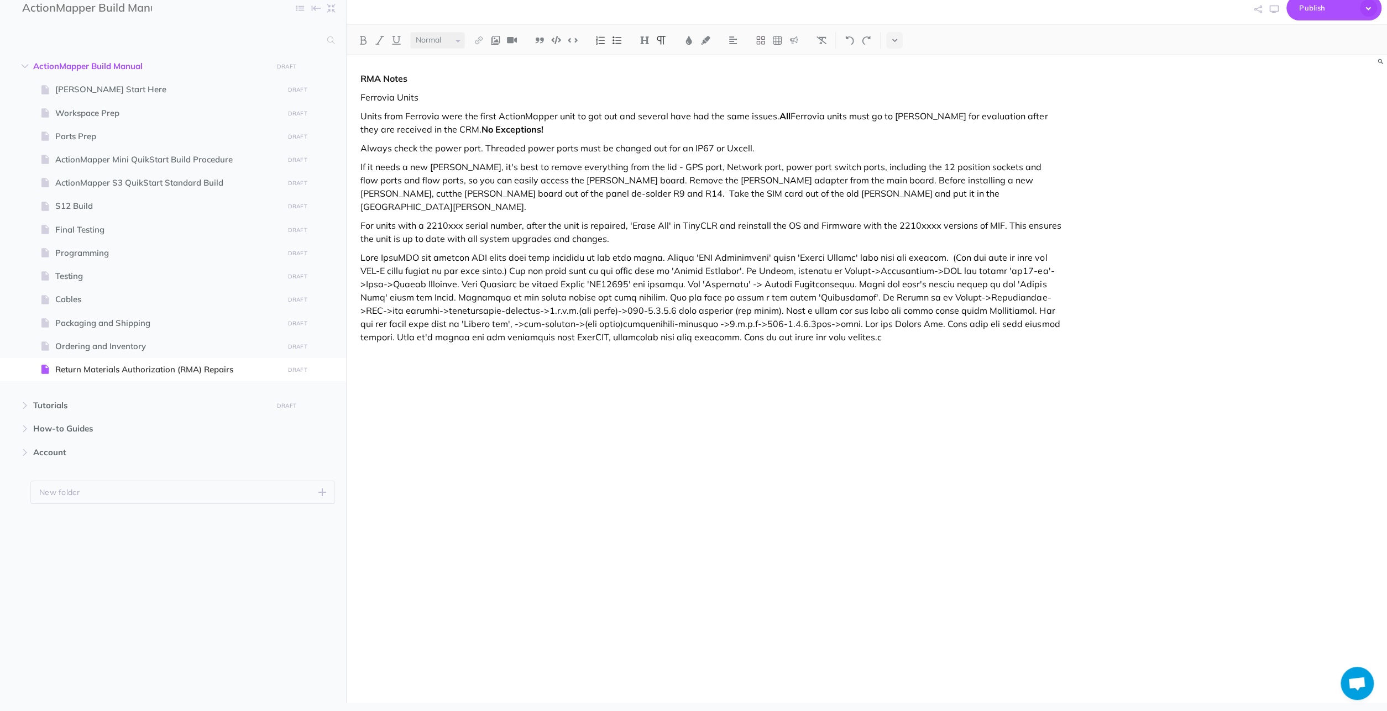
click at [915, 182] on p "If it needs a new [PERSON_NAME], it's best to remove everything from the lid - …" at bounding box center [710, 186] width 700 height 53
click at [1064, 179] on div "RMA Notes Ferrovia Units Units from Ferrovia were the first ActionMapper unit t…" at bounding box center [711, 354] width 728 height 598
click at [767, 193] on p "If it needs a new [PERSON_NAME], it's best to remove everything from the lid - …" at bounding box center [710, 186] width 700 height 53
click at [402, 181] on p "If it needs a new [PERSON_NAME], it's best to remove everything from the lid - …" at bounding box center [710, 186] width 700 height 53
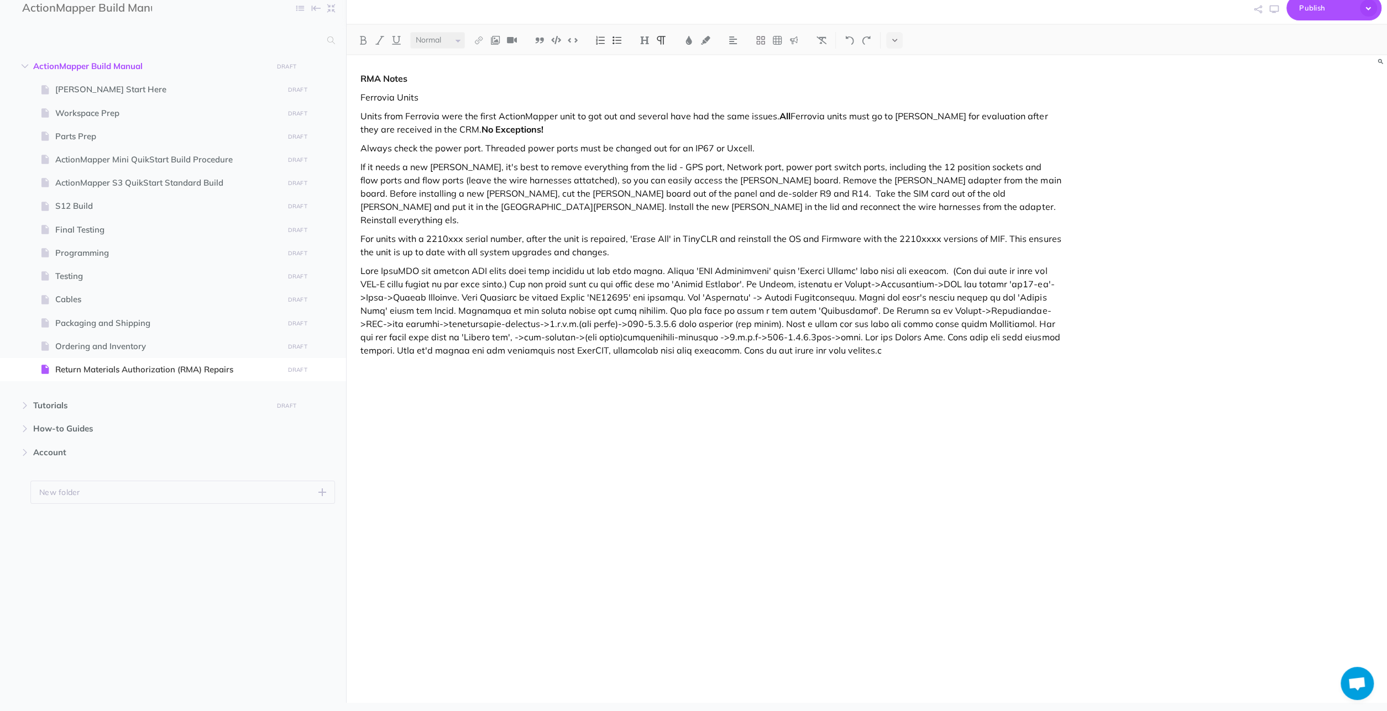
click at [529, 174] on p "If it needs a new [PERSON_NAME], it's best to remove everything from the lid - …" at bounding box center [710, 193] width 700 height 66
drag, startPoint x: 896, startPoint y: 195, endPoint x: 962, endPoint y: 194, distance: 65.2
click at [962, 194] on p "If it needs a new [PERSON_NAME], it's best to remove everything from the lid - …" at bounding box center [710, 193] width 700 height 66
click at [951, 214] on div "RMA Notes Ferrovia Units Units from Ferrovia were the first ActionMapper unit t…" at bounding box center [711, 354] width 728 height 598
drag, startPoint x: 899, startPoint y: 190, endPoint x: 1023, endPoint y: 192, distance: 124.4
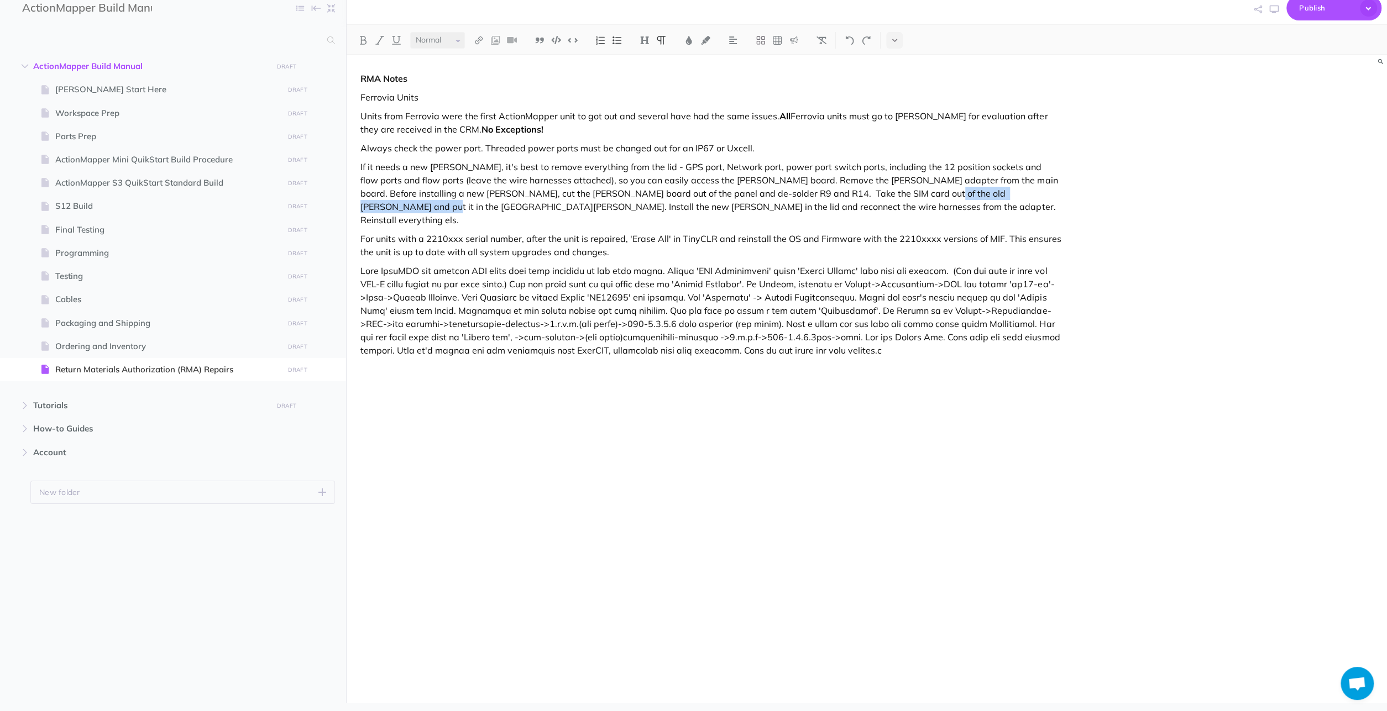
click at [1023, 192] on p "If it needs a new [PERSON_NAME], it's best to remove everything from the lid - …" at bounding box center [710, 193] width 700 height 66
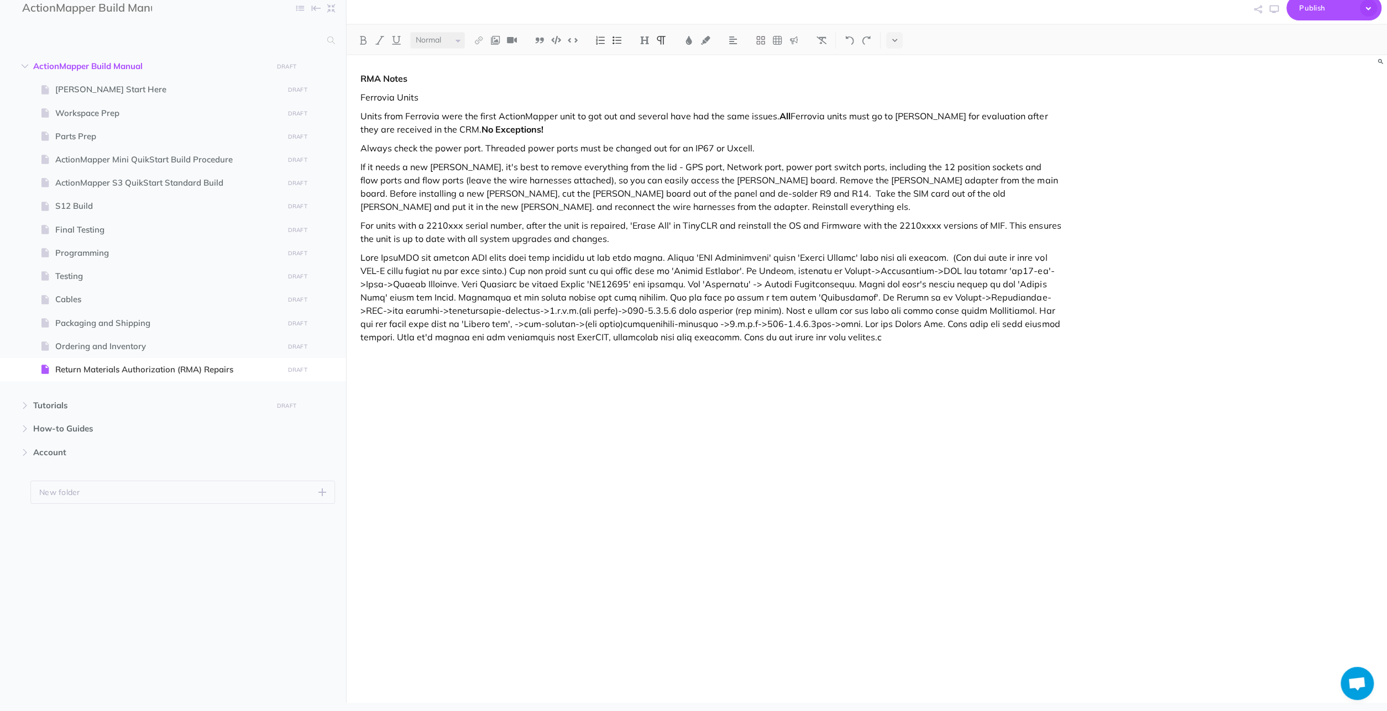
click at [407, 203] on p "If it needs a new [PERSON_NAME], it's best to remove everything from the lid - …" at bounding box center [710, 186] width 700 height 53
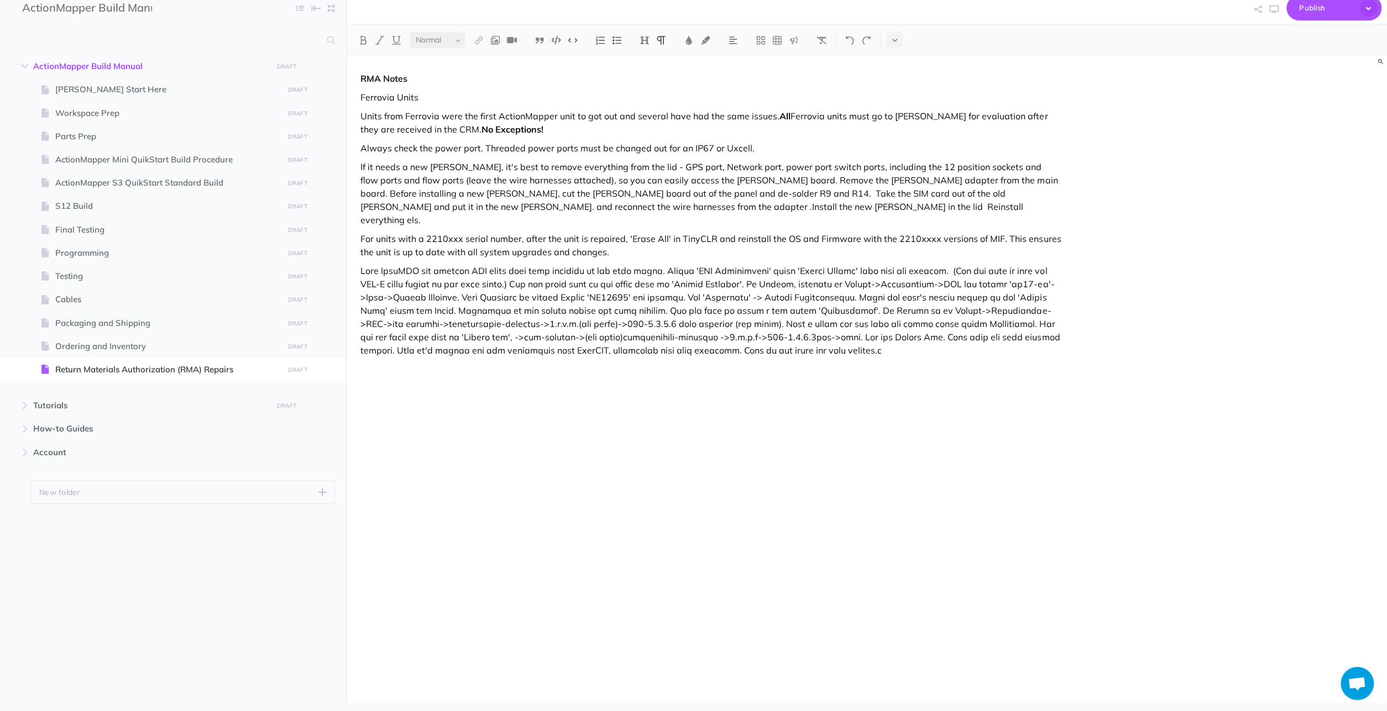
click at [919, 192] on p "If it needs a new [PERSON_NAME], it's best to remove everything from the lid - …" at bounding box center [710, 193] width 700 height 66
click at [400, 206] on p "If it needs a new [PERSON_NAME], it's best to remove everything from the lid - …" at bounding box center [710, 193] width 700 height 66
click at [535, 205] on p "If it needs a new [PERSON_NAME], it's best to remove everything from the lid - …" at bounding box center [710, 193] width 700 height 66
click at [634, 206] on p "If it needs a new [PERSON_NAME], it's best to remove everything from the lid - …" at bounding box center [710, 193] width 700 height 66
click at [76, 256] on span "Programming" at bounding box center [167, 252] width 224 height 13
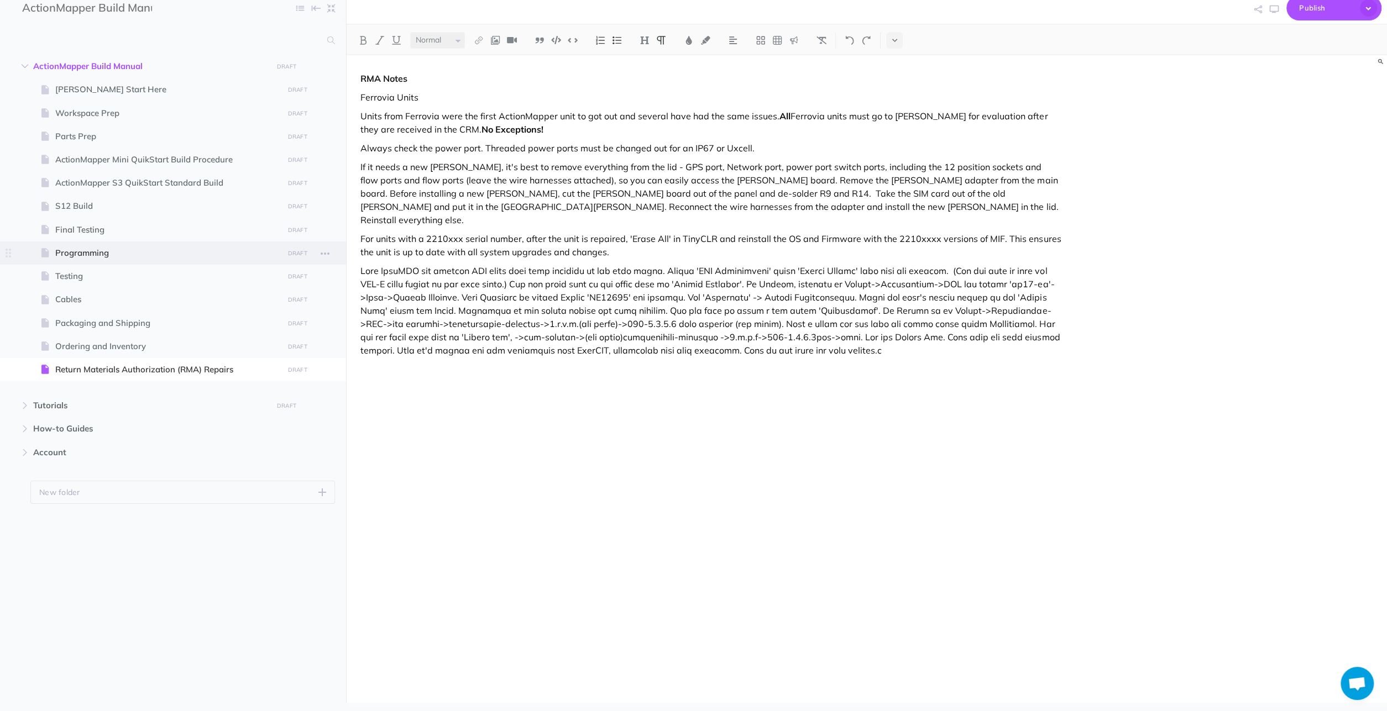
select select "null"
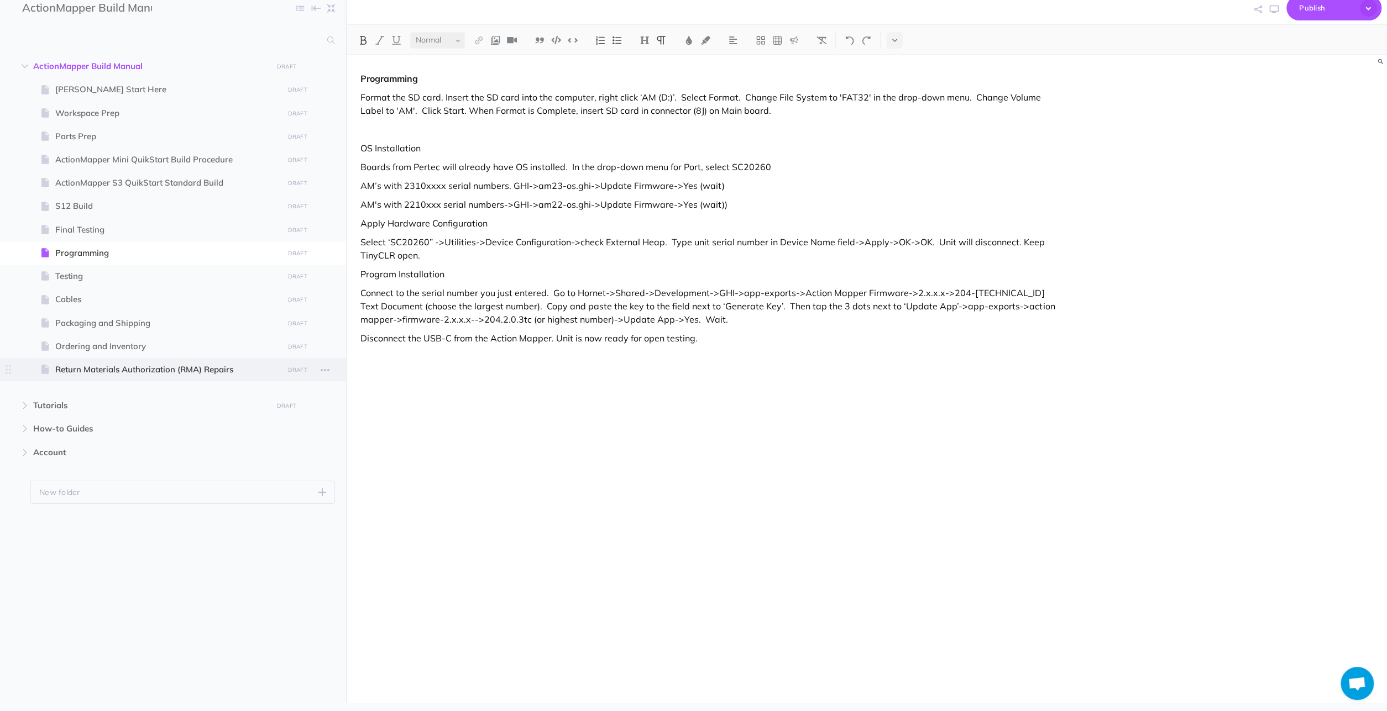
click at [116, 372] on span "Return Materials Authorization (RMA) Repairs" at bounding box center [167, 369] width 224 height 13
select select "null"
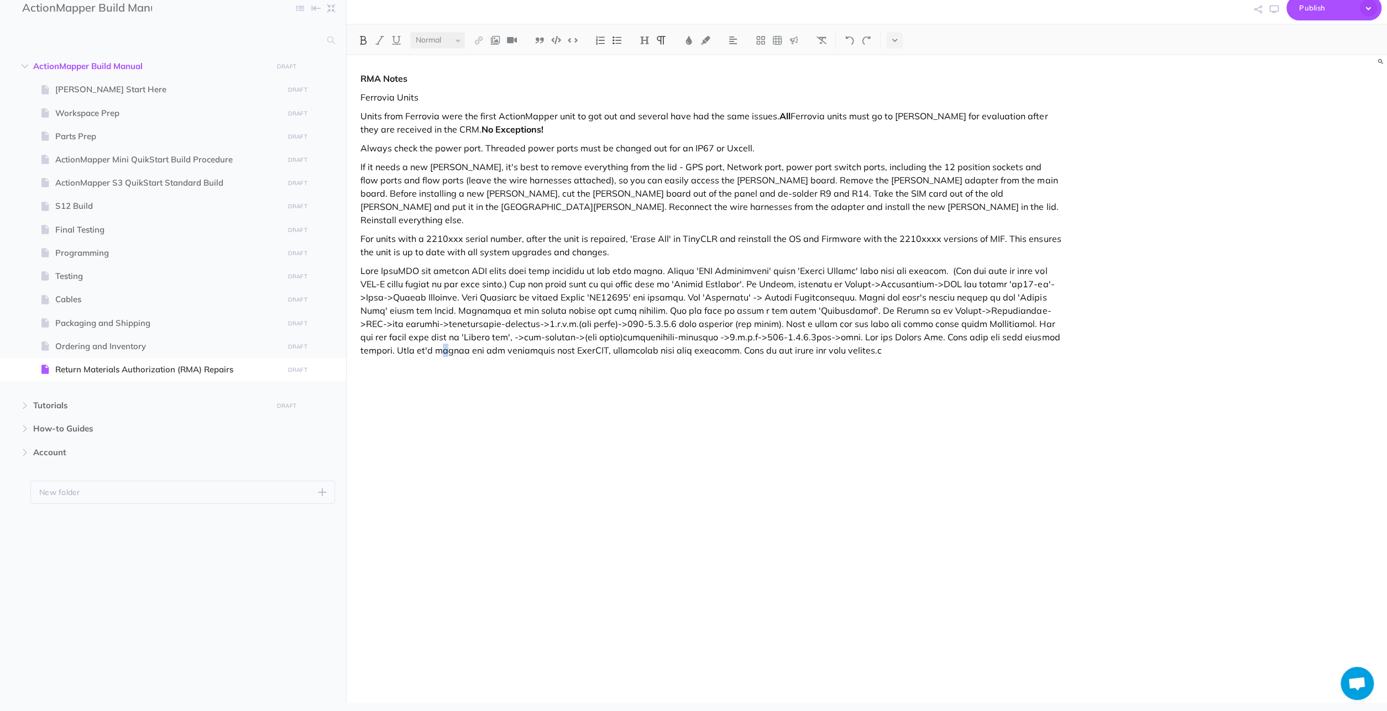
click at [406, 398] on div "RMA Notes Ferrovia Units Units from Ferrovia were the first ActionMapper unit t…" at bounding box center [711, 354] width 728 height 598
